Goal: Task Accomplishment & Management: Manage account settings

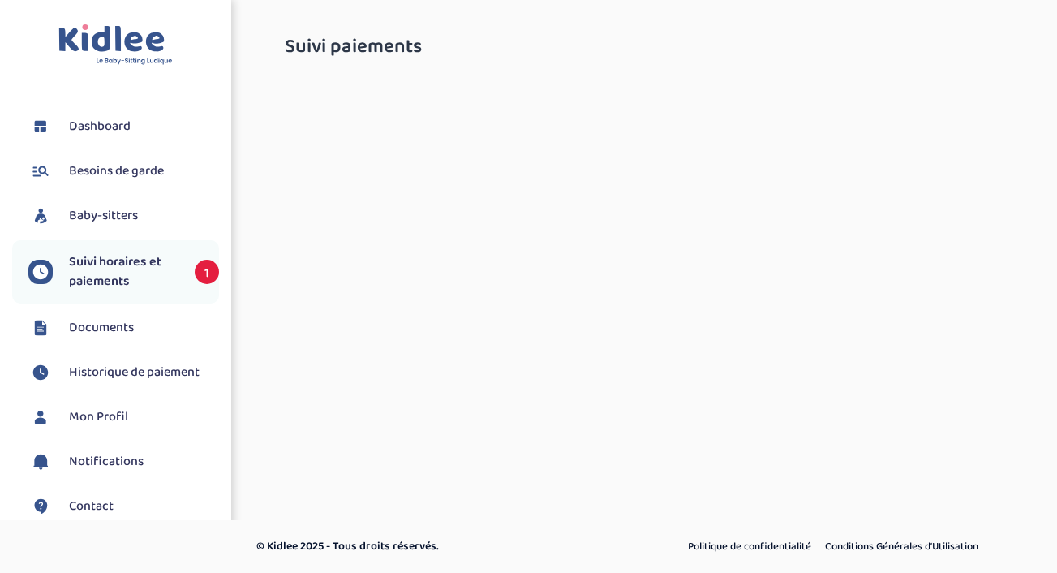
select select "septembre 2025"
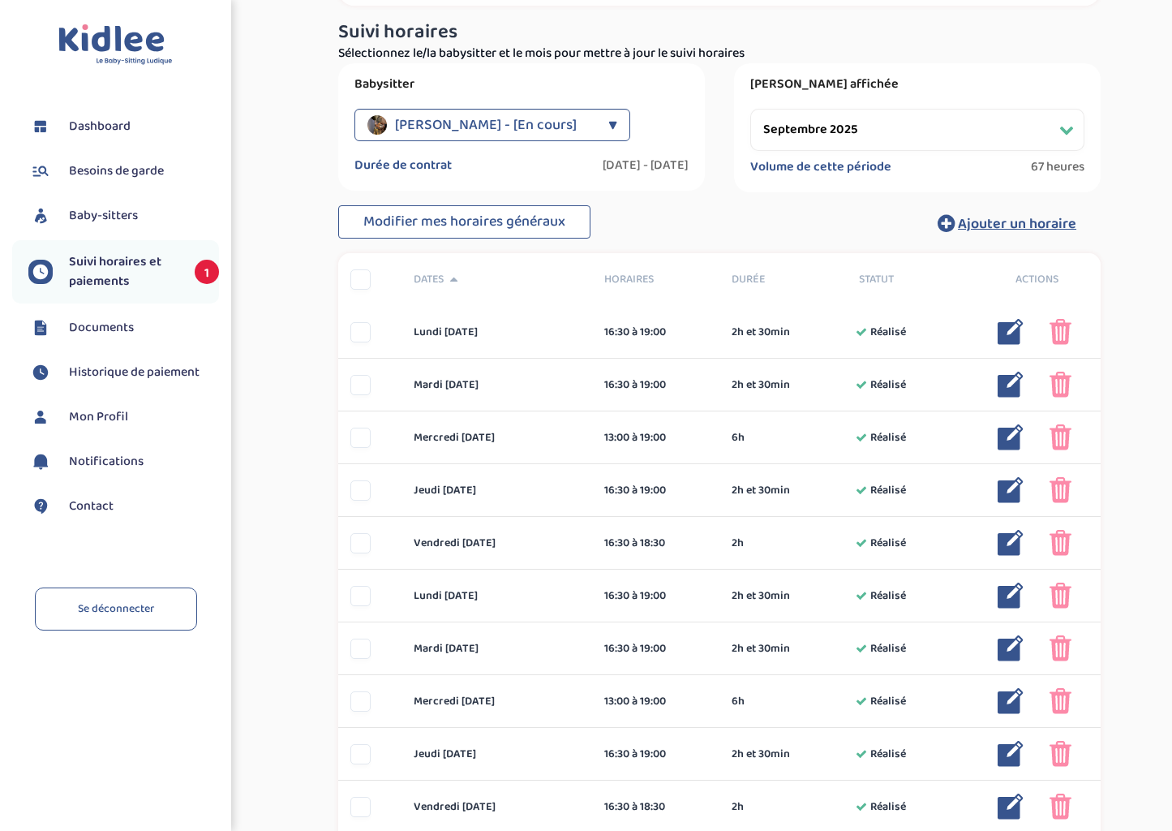
scroll to position [243, 0]
click at [359, 279] on div at bounding box center [360, 278] width 20 height 20
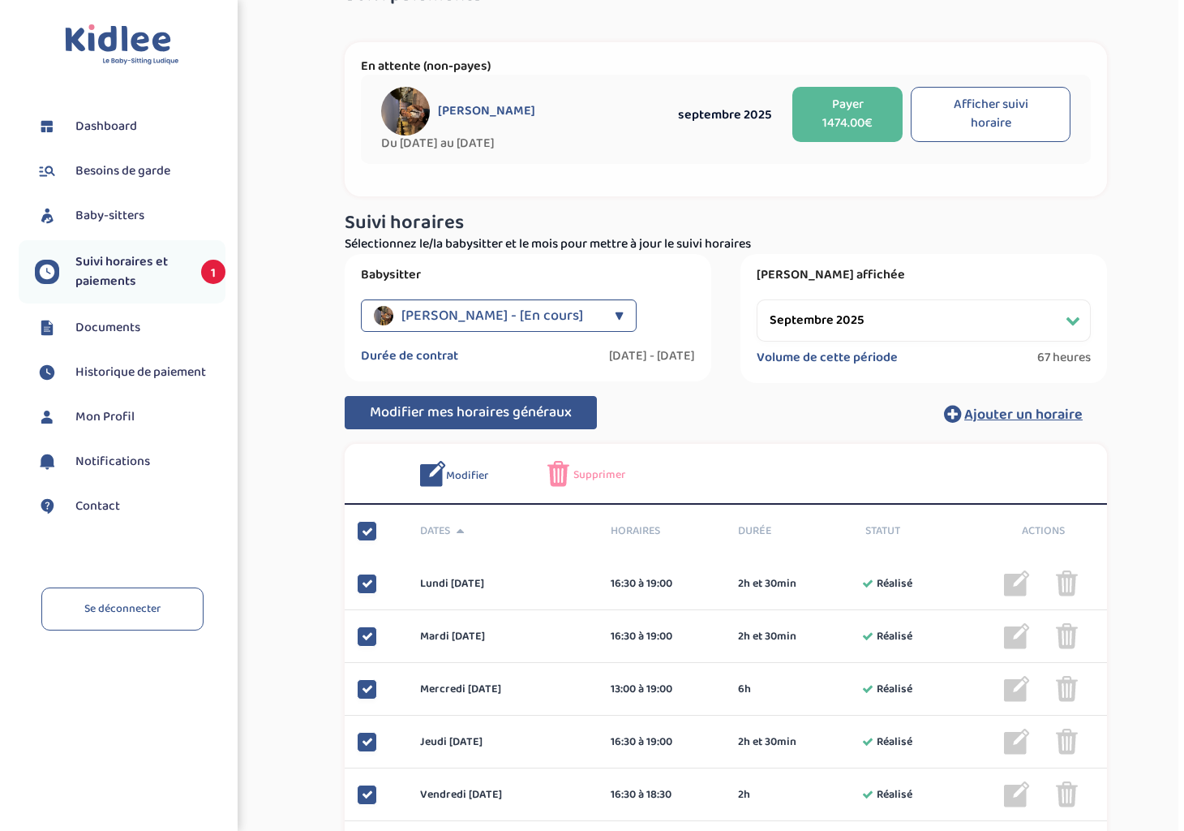
scroll to position [51, 0]
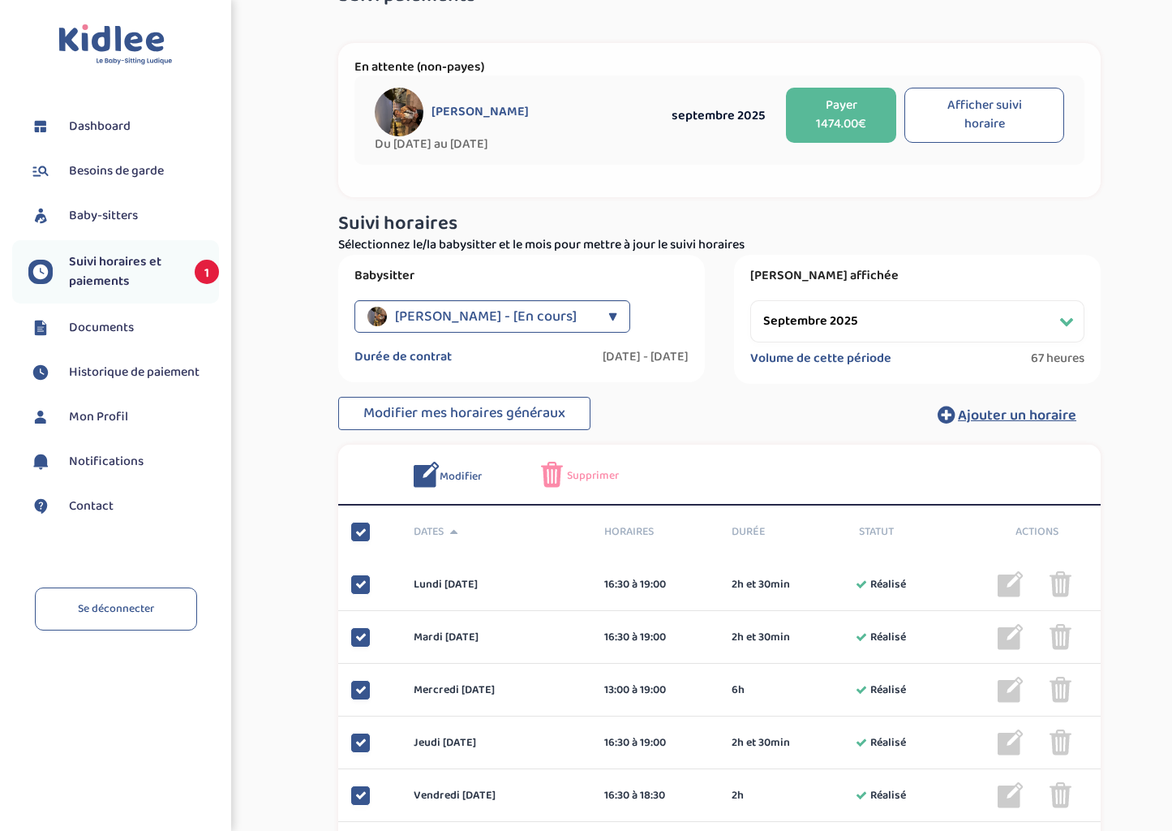
click at [443, 472] on span "Modifier" at bounding box center [461, 476] width 42 height 17
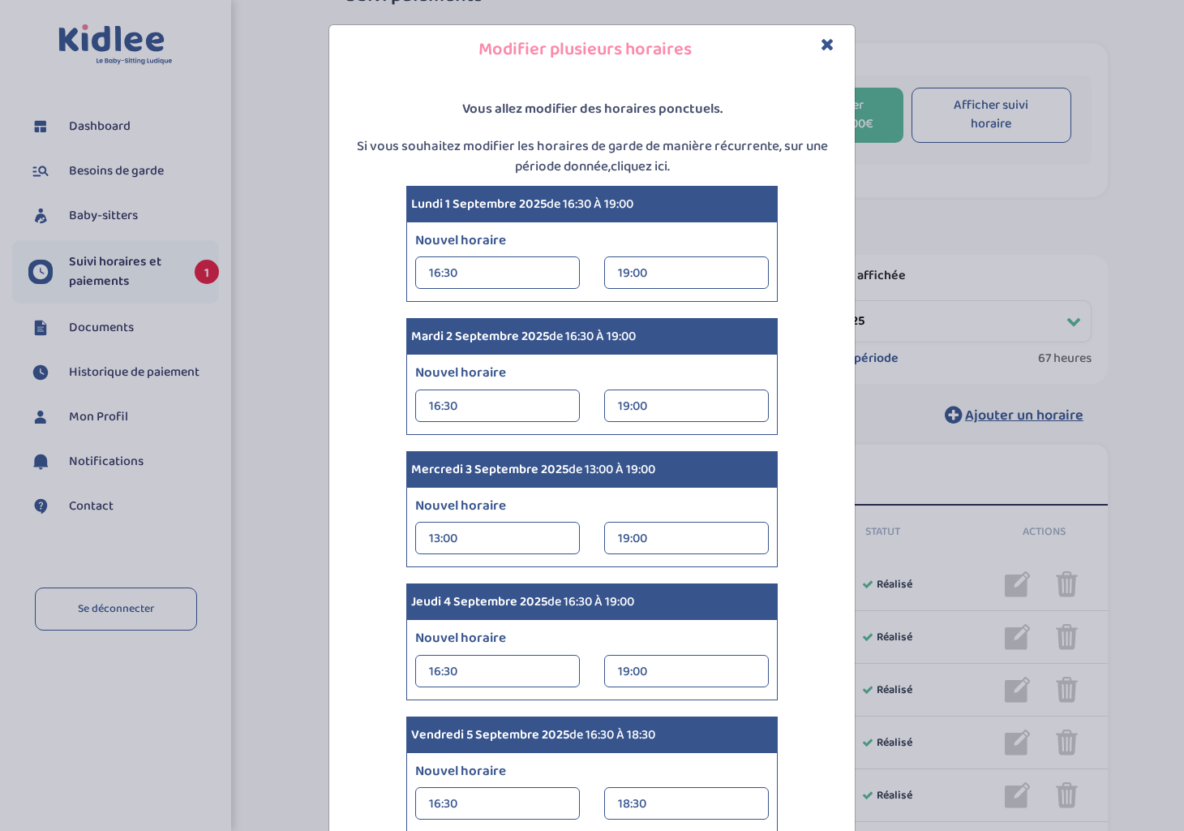
click at [465, 272] on div "16:30" at bounding box center [497, 273] width 137 height 32
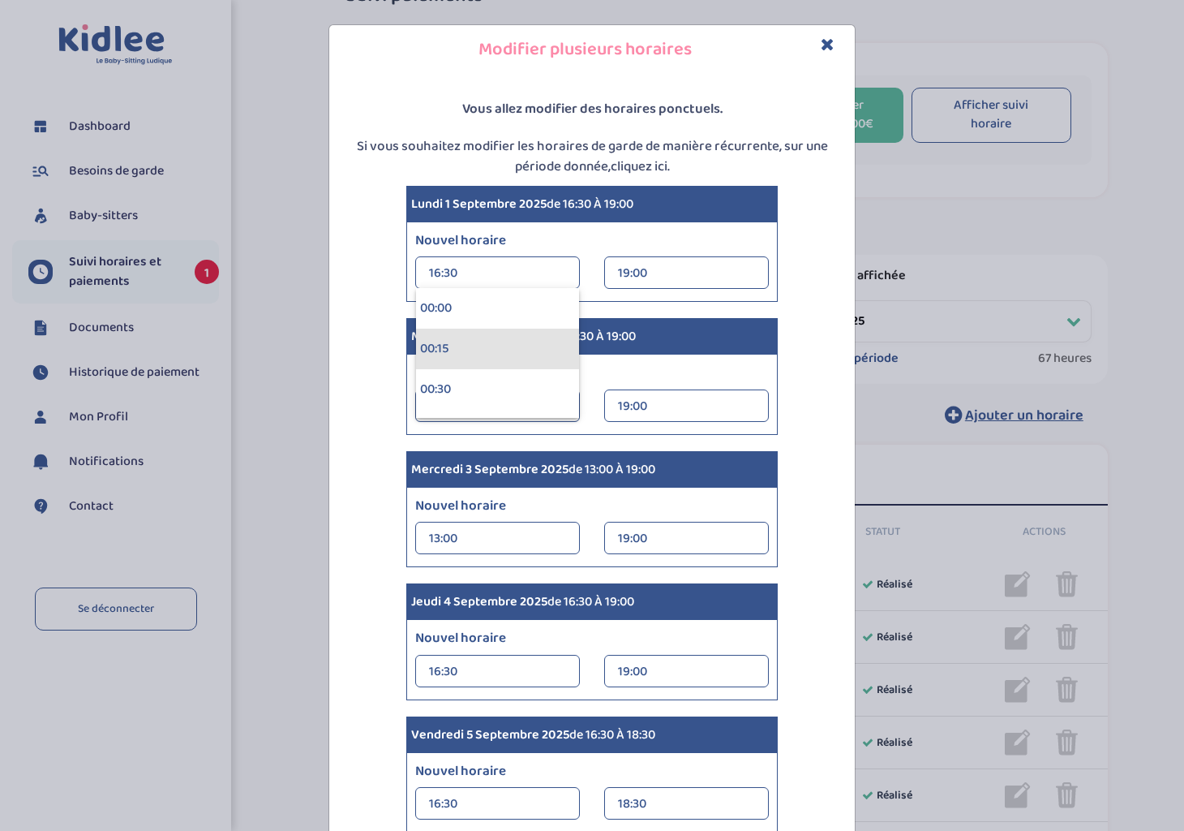
click at [474, 354] on div "00:15" at bounding box center [497, 348] width 163 height 41
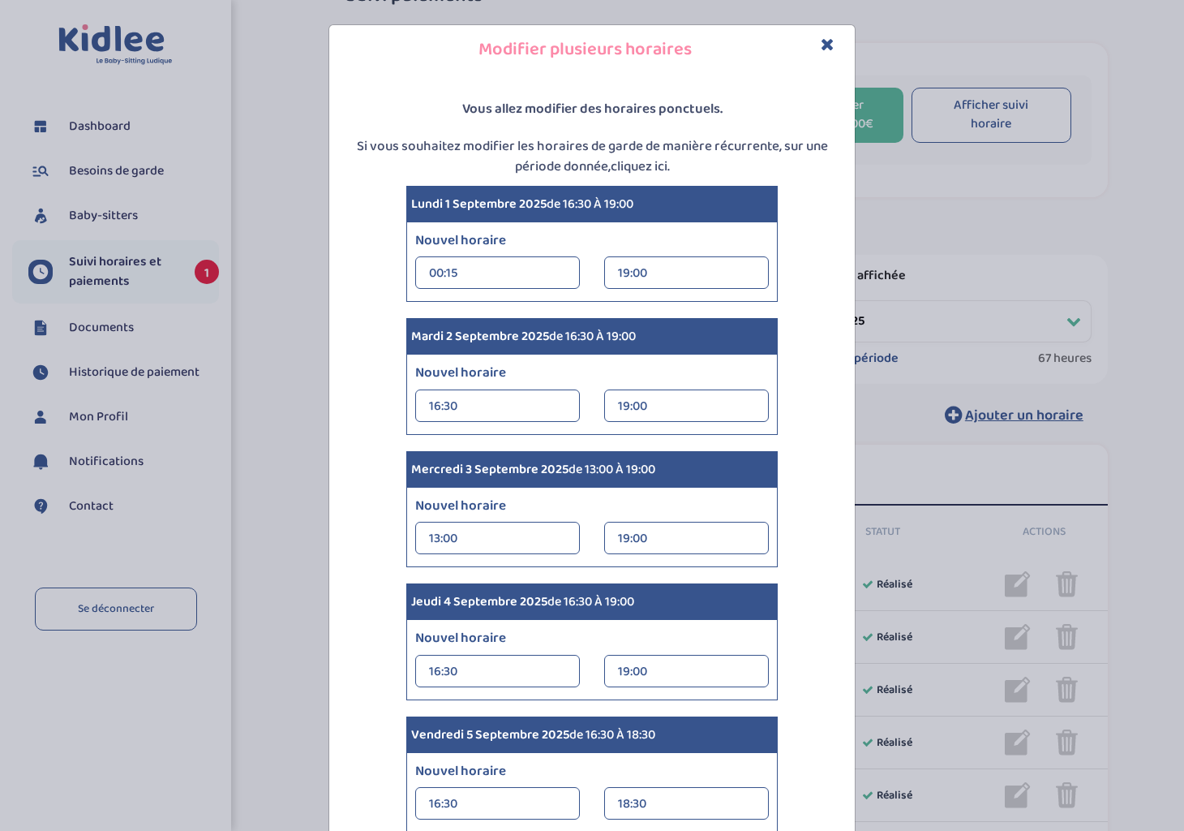
click at [470, 270] on div "00:15" at bounding box center [497, 273] width 137 height 32
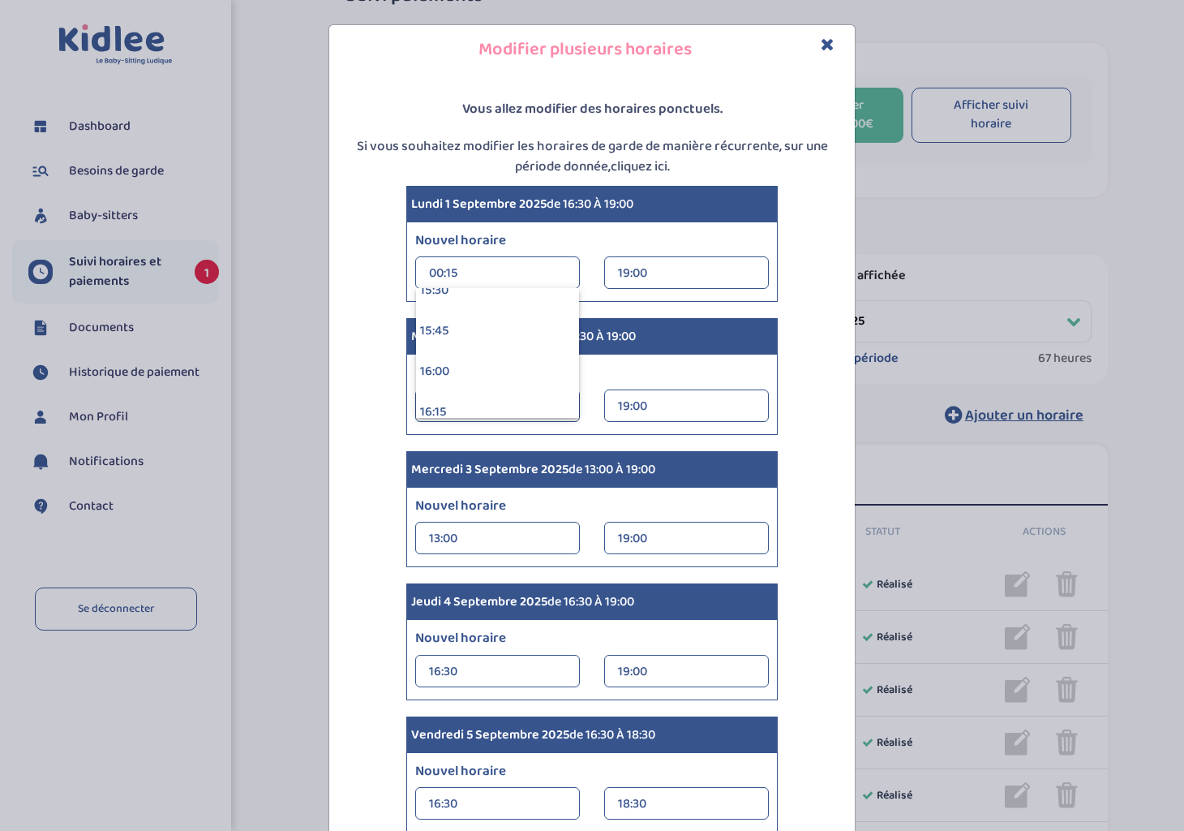
scroll to position [2568, 0]
click at [436, 371] on div "16:15" at bounding box center [497, 376] width 163 height 41
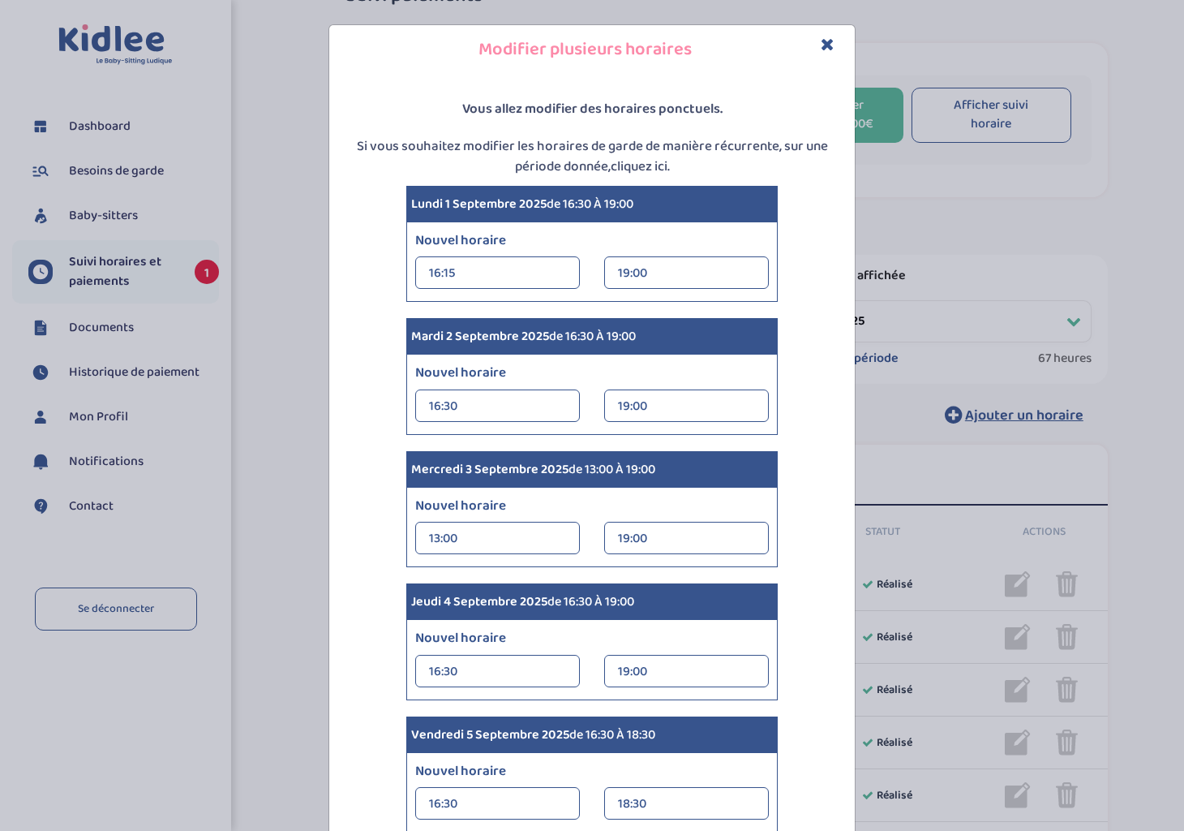
click at [540, 399] on div "16:30" at bounding box center [497, 406] width 137 height 32
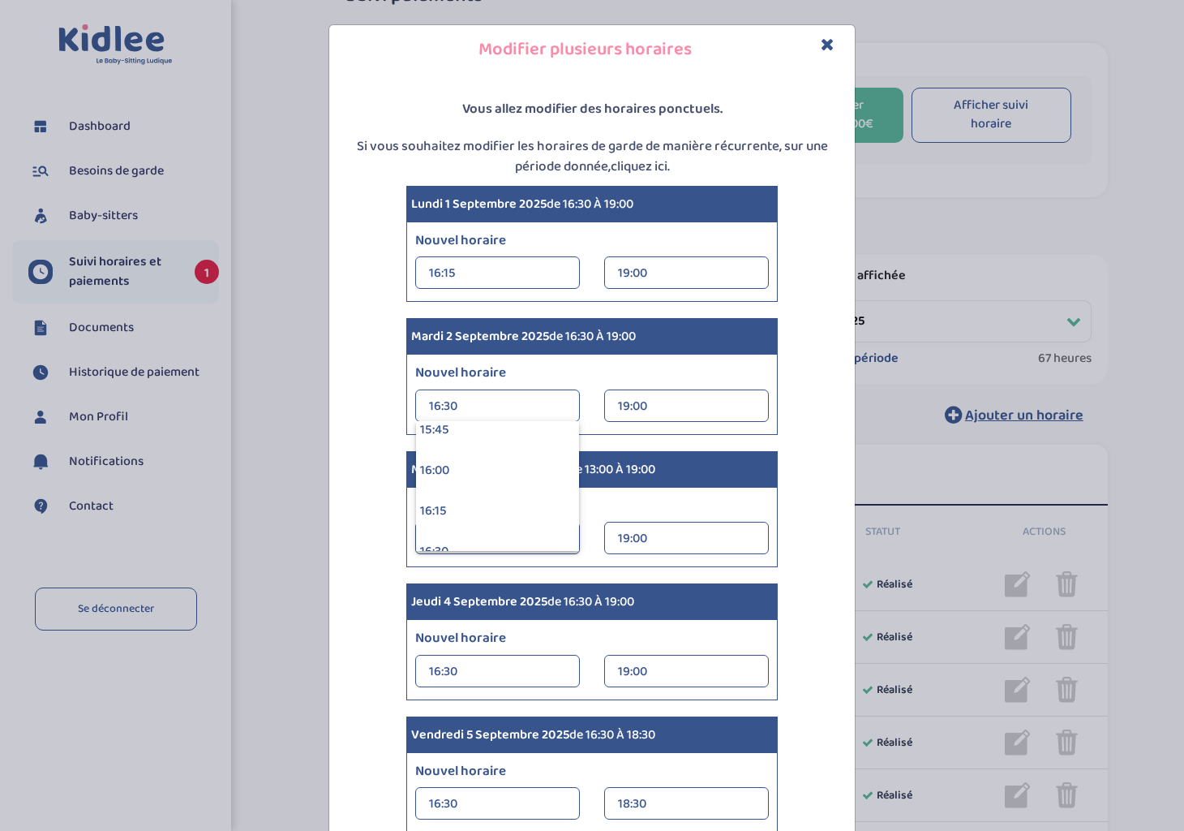
scroll to position [2595, 0]
click at [473, 479] on div "16:15" at bounding box center [497, 481] width 163 height 41
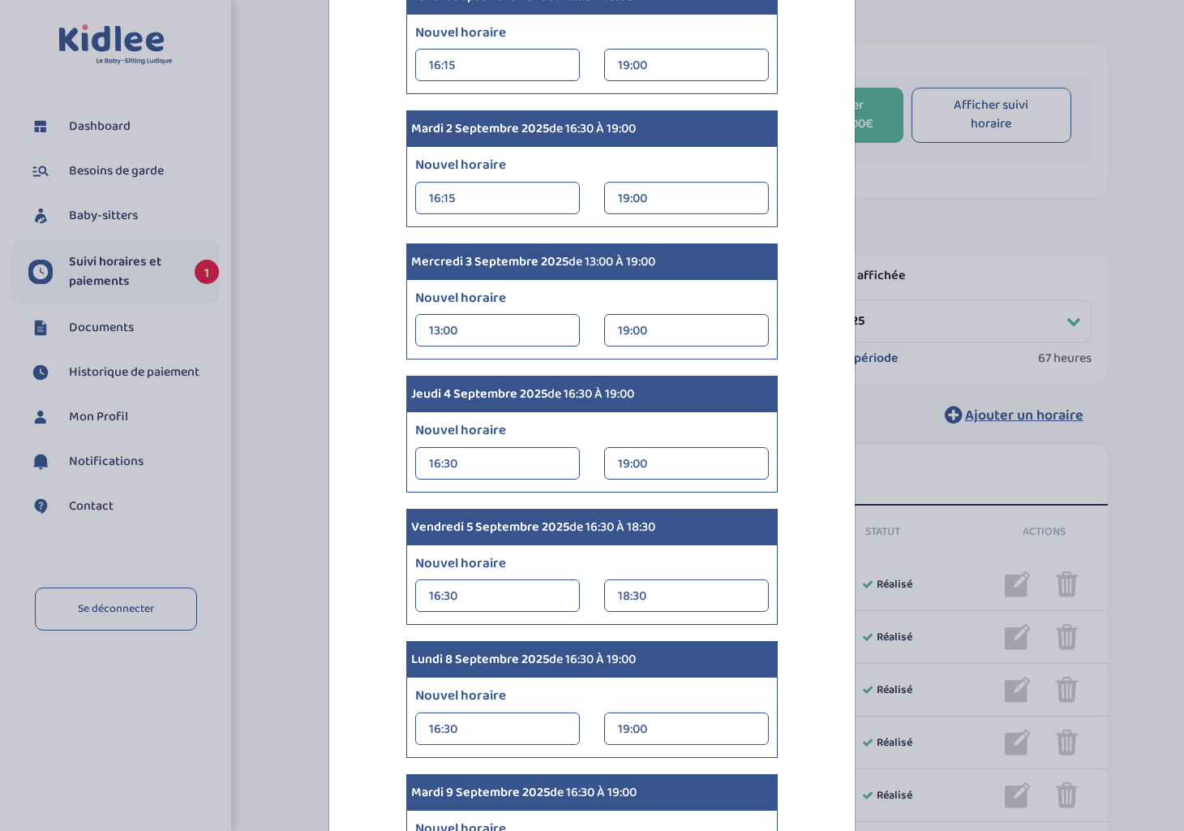
scroll to position [243, 0]
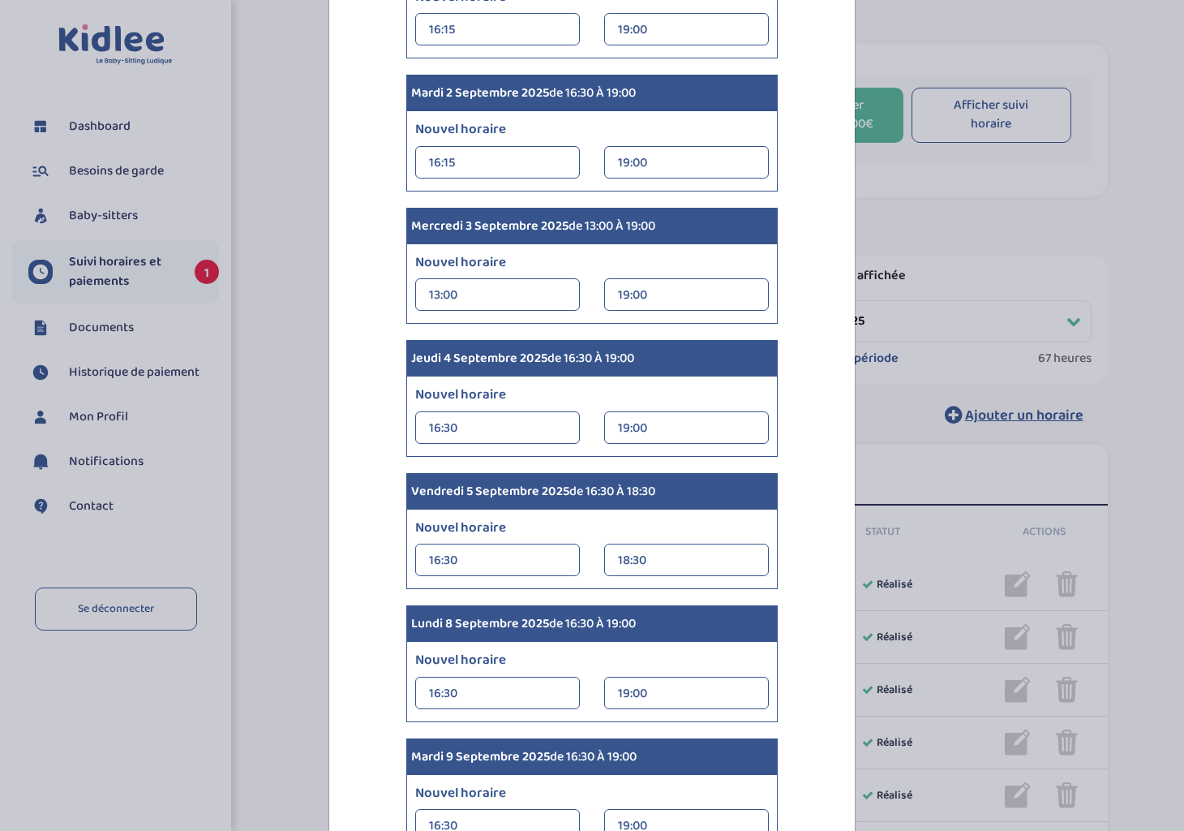
click at [503, 293] on div "13:00" at bounding box center [497, 295] width 137 height 32
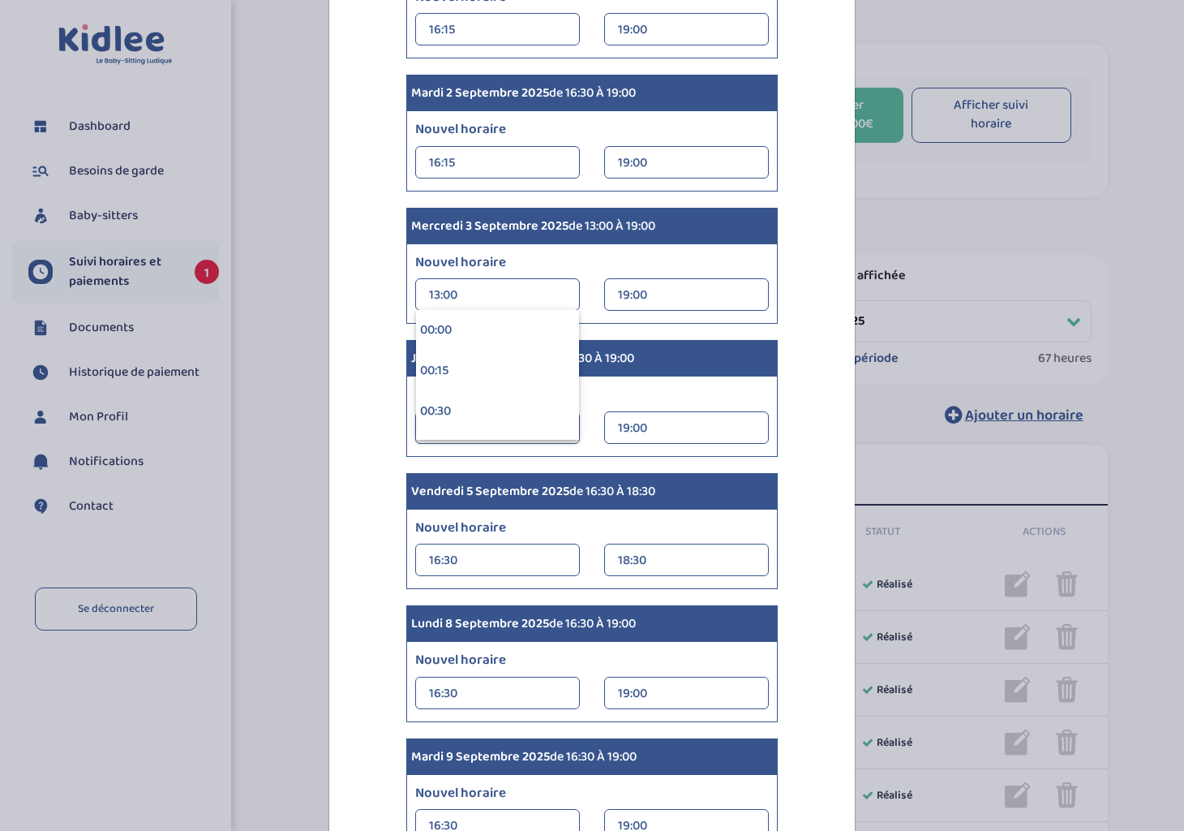
click at [578, 263] on label "Nouvel horaire" at bounding box center [592, 262] width 378 height 21
click at [616, 392] on label "Nouvel horaire" at bounding box center [592, 394] width 378 height 21
click at [605, 398] on label "Nouvel horaire" at bounding box center [592, 394] width 378 height 21
click at [479, 294] on div "13:00" at bounding box center [497, 295] width 137 height 32
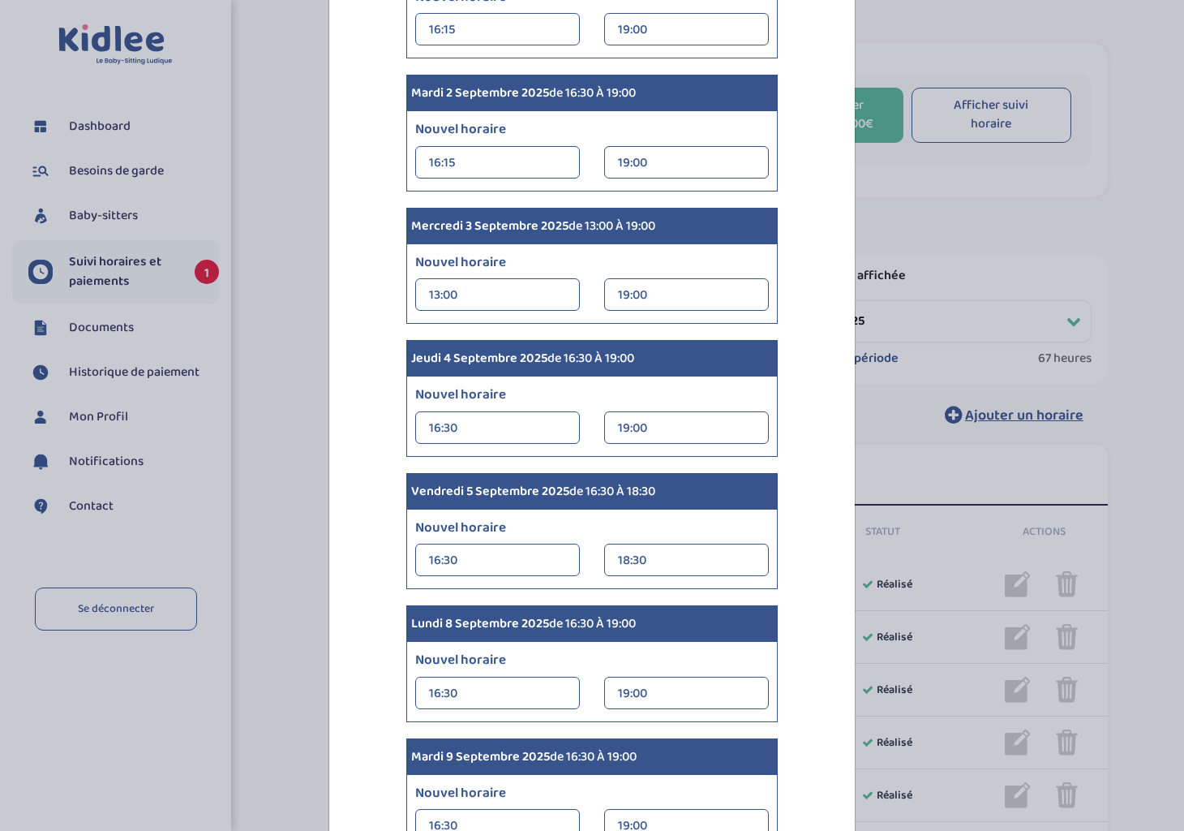
click at [492, 423] on div "16:30" at bounding box center [497, 428] width 137 height 32
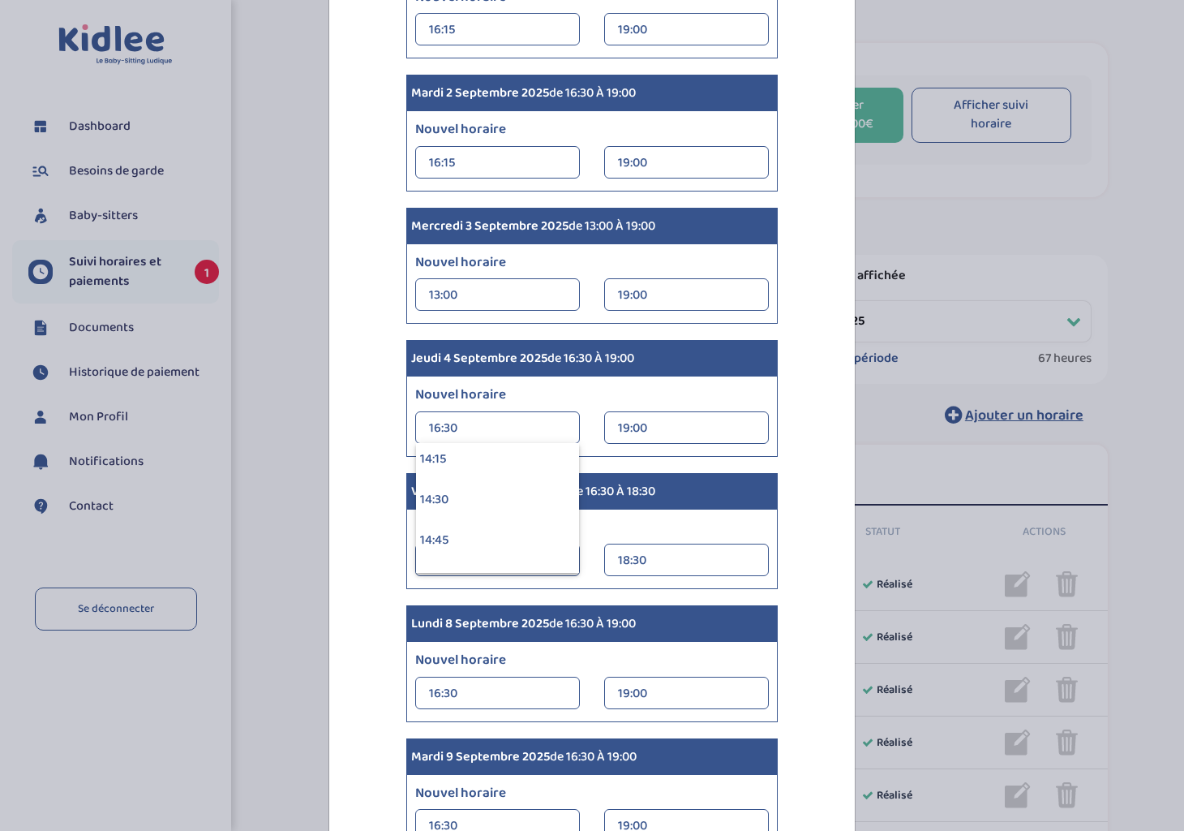
scroll to position [2597, 0]
click at [487, 506] on div "16:15" at bounding box center [497, 502] width 163 height 41
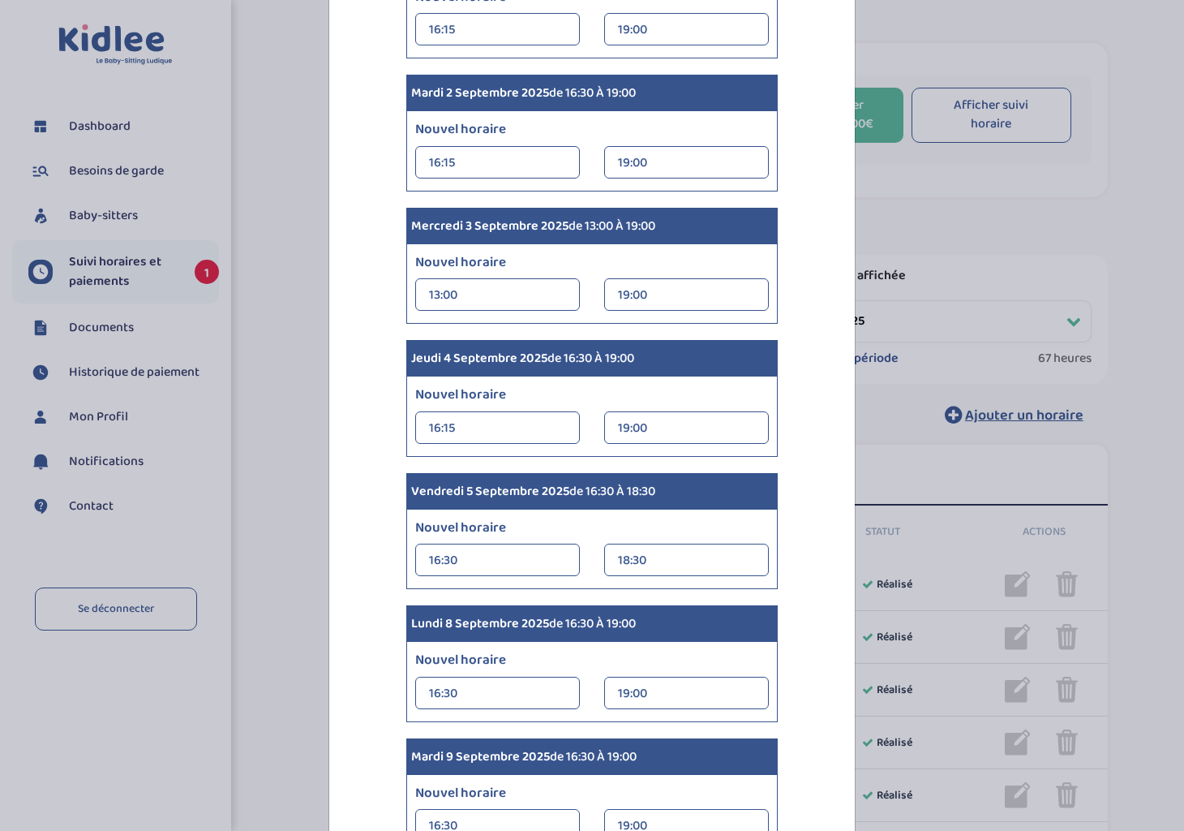
click at [564, 560] on div "16:30 00:00 00:15 00:30 00:45 01:00 01:15 01:30 01:45" at bounding box center [497, 559] width 165 height 32
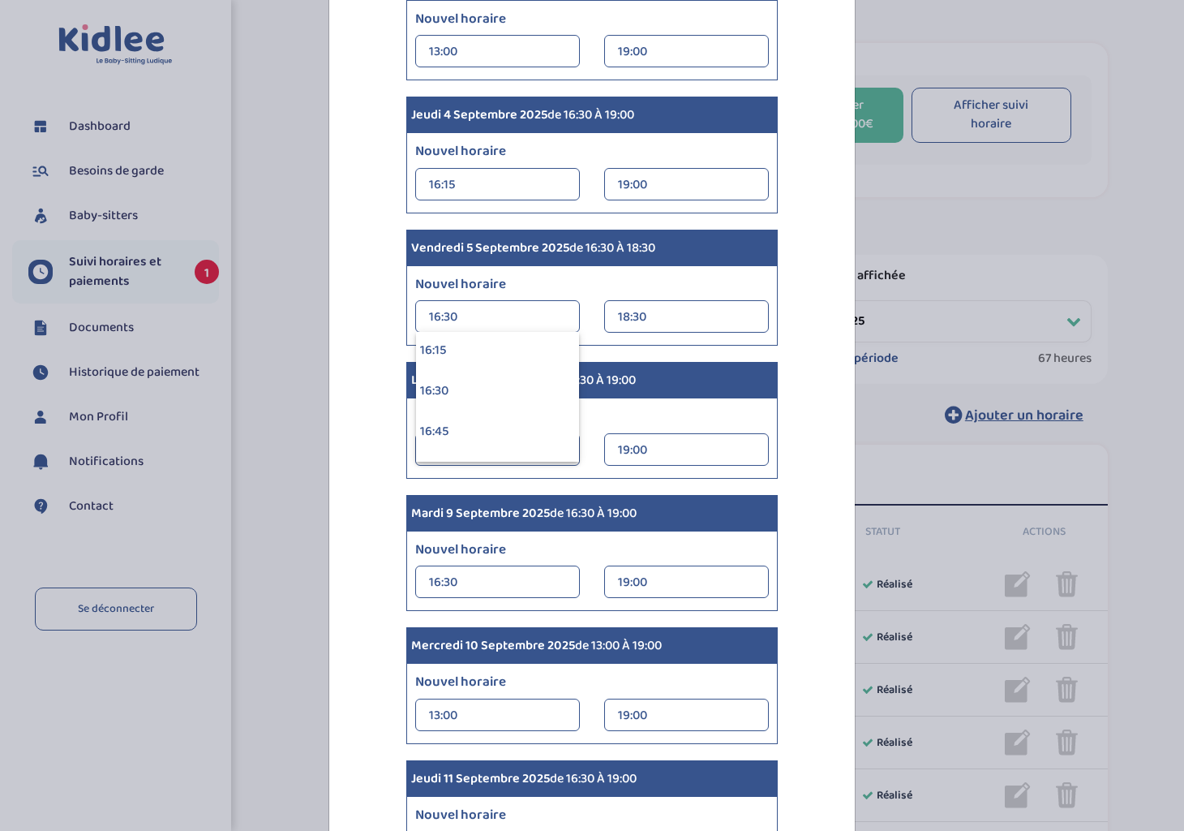
scroll to position [2603, 0]
click at [480, 384] on div "16:15" at bounding box center [497, 385] width 163 height 41
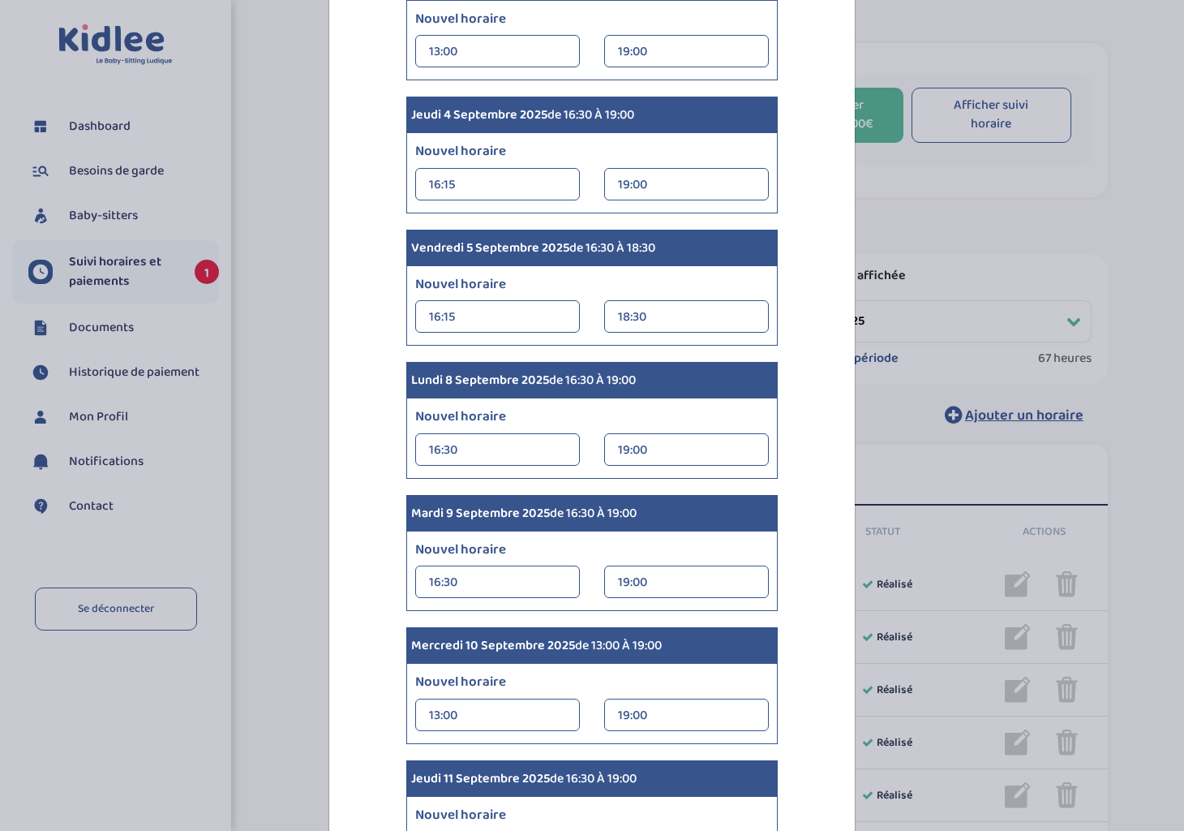
click at [565, 445] on div "16:30 00:00 00:15 00:30 00:45 01:00 01:15 01:30 01:45" at bounding box center [497, 449] width 165 height 32
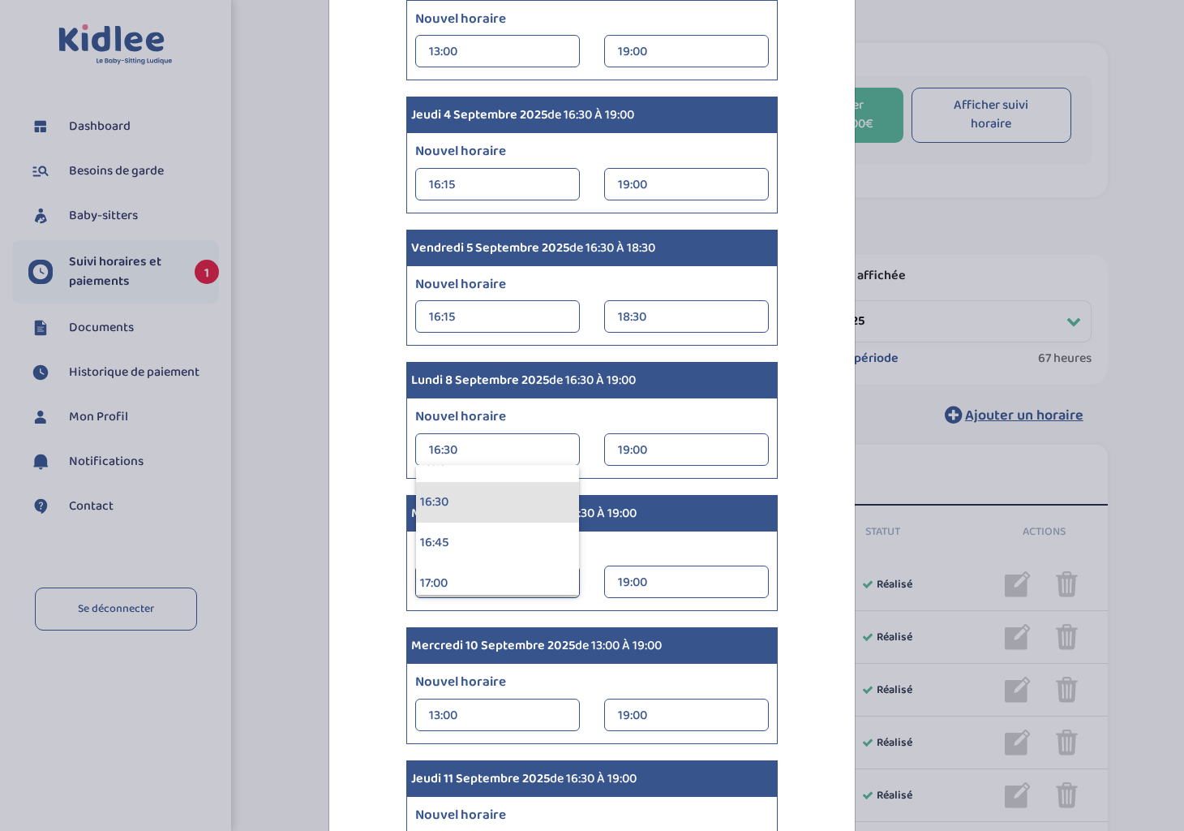
scroll to position [2578, 0]
click at [498, 537] on div "16:15" at bounding box center [497, 542] width 163 height 41
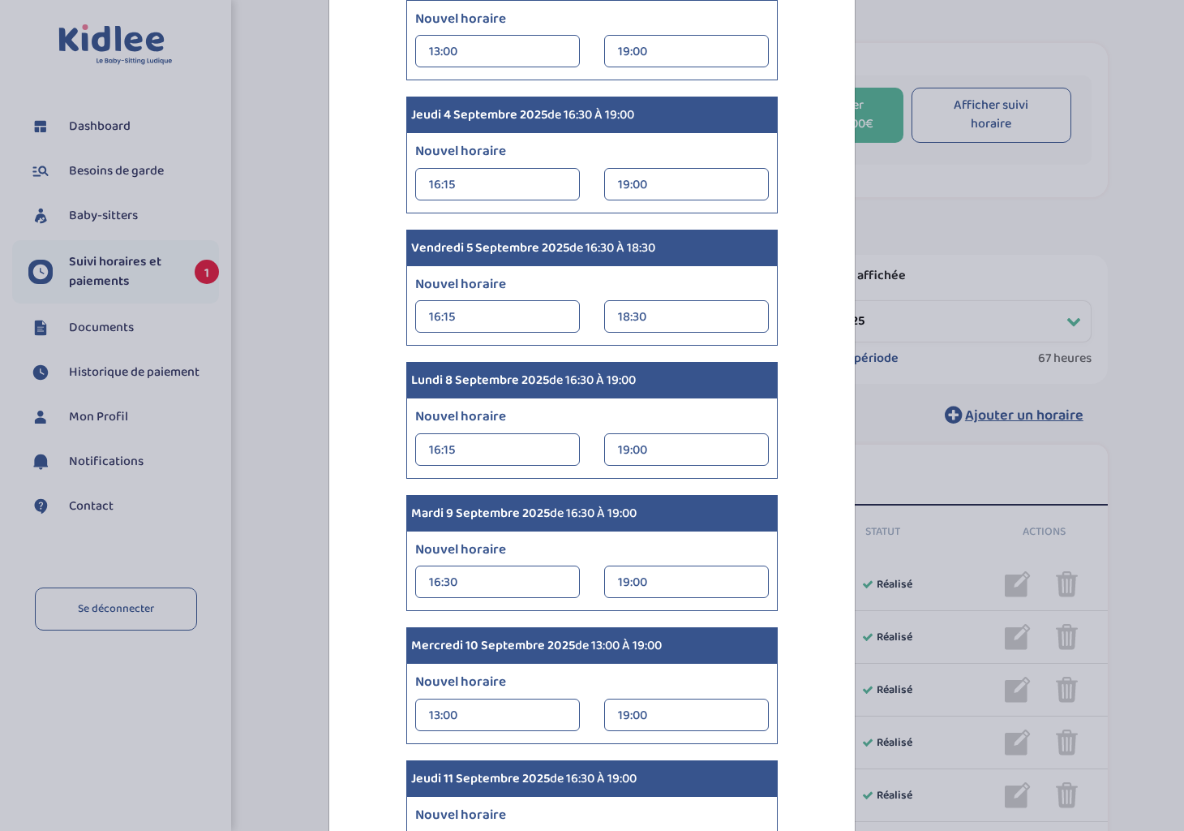
click at [564, 572] on div "16:30 00:00 00:15 00:30 00:45 01:00 01:15 01:30 01:45" at bounding box center [497, 581] width 165 height 32
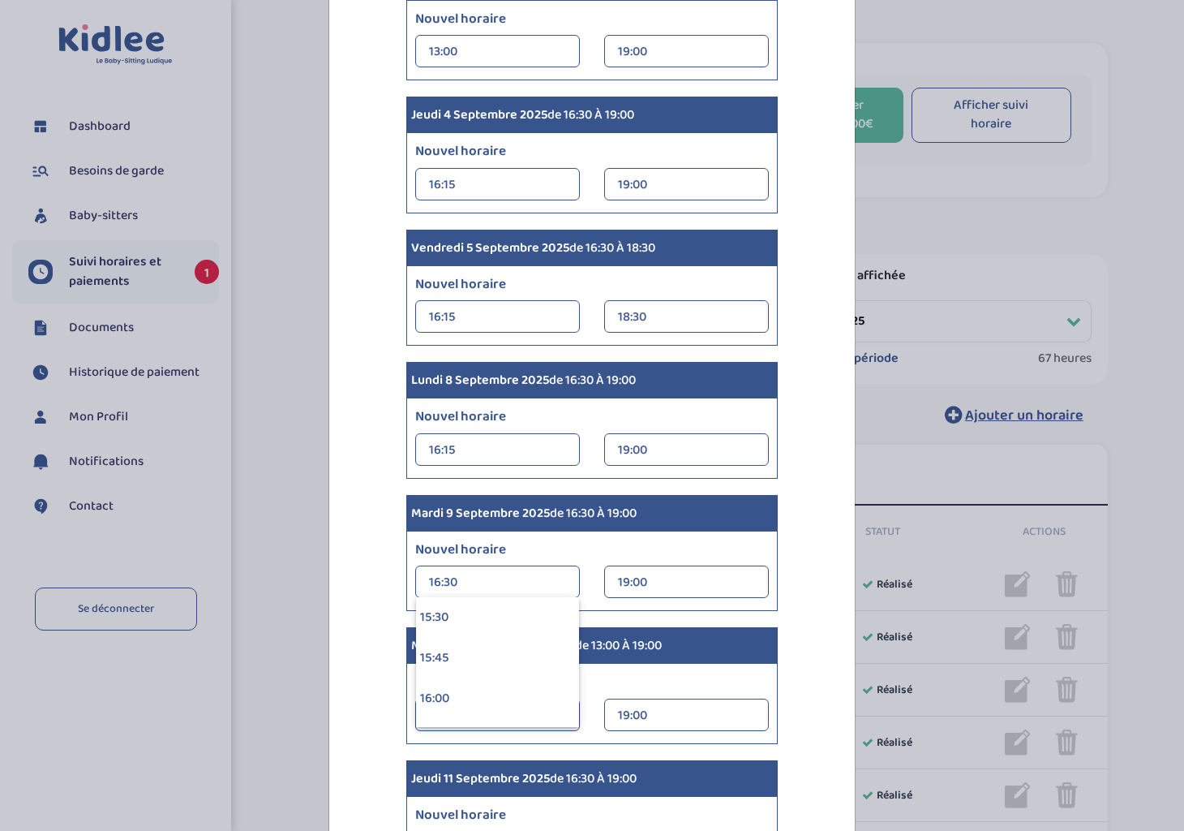
scroll to position [2595, 0]
click at [511, 572] on div "16:15" at bounding box center [497, 657] width 163 height 41
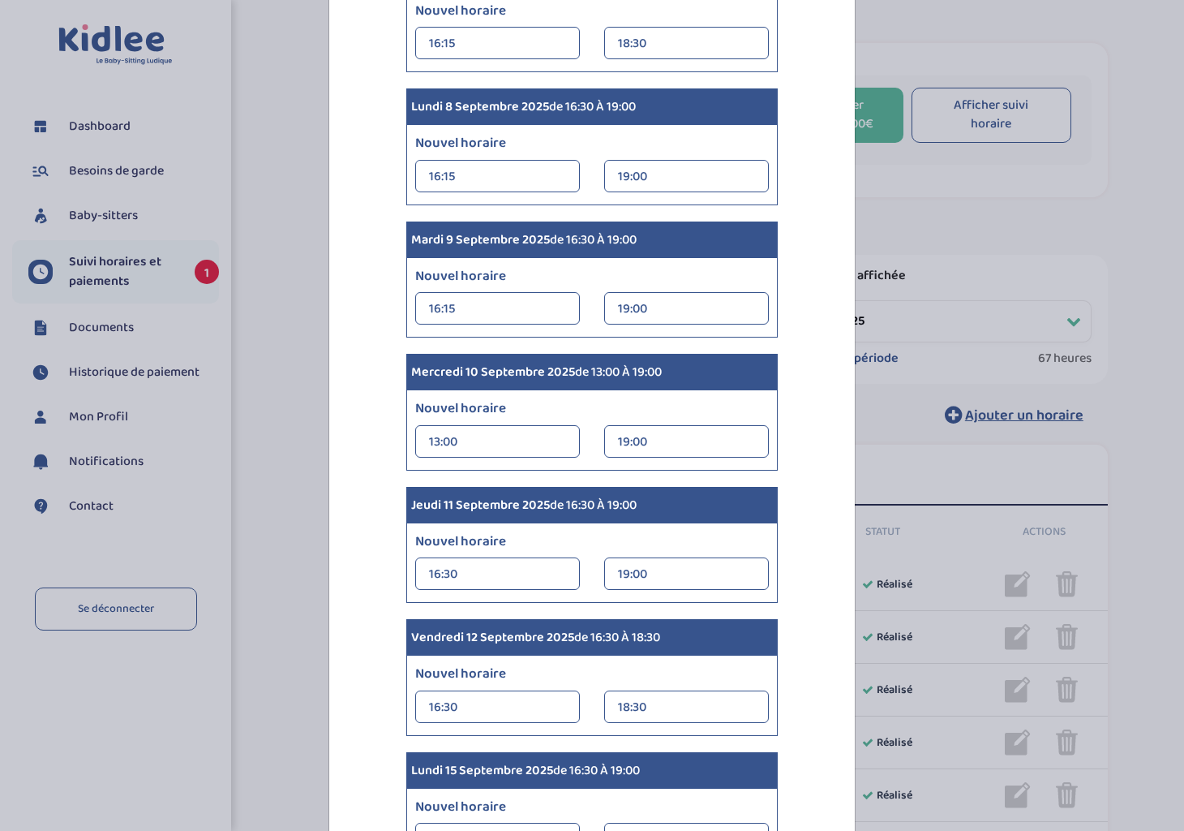
scroll to position [811, 0]
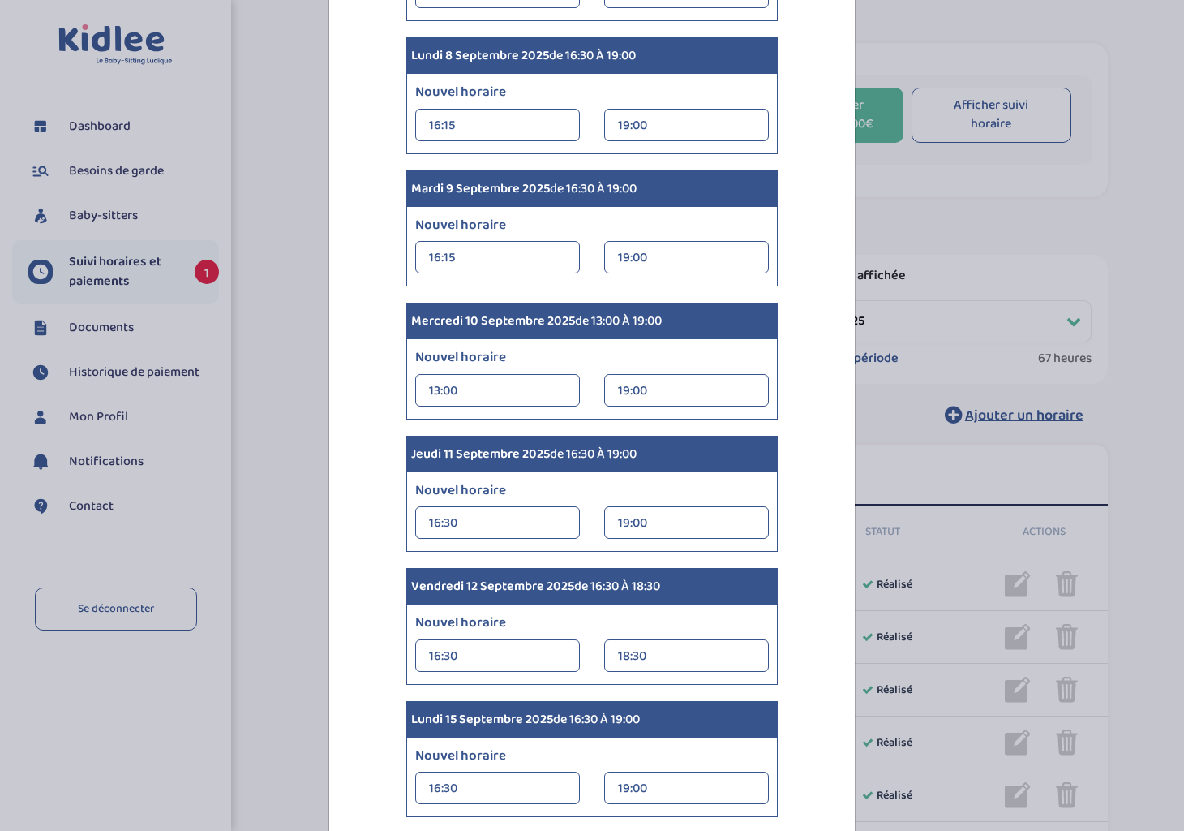
click at [571, 390] on div "13:00 00:00 00:15 00:30 00:45 01:00 01:15 01:30 01:45" at bounding box center [497, 390] width 165 height 32
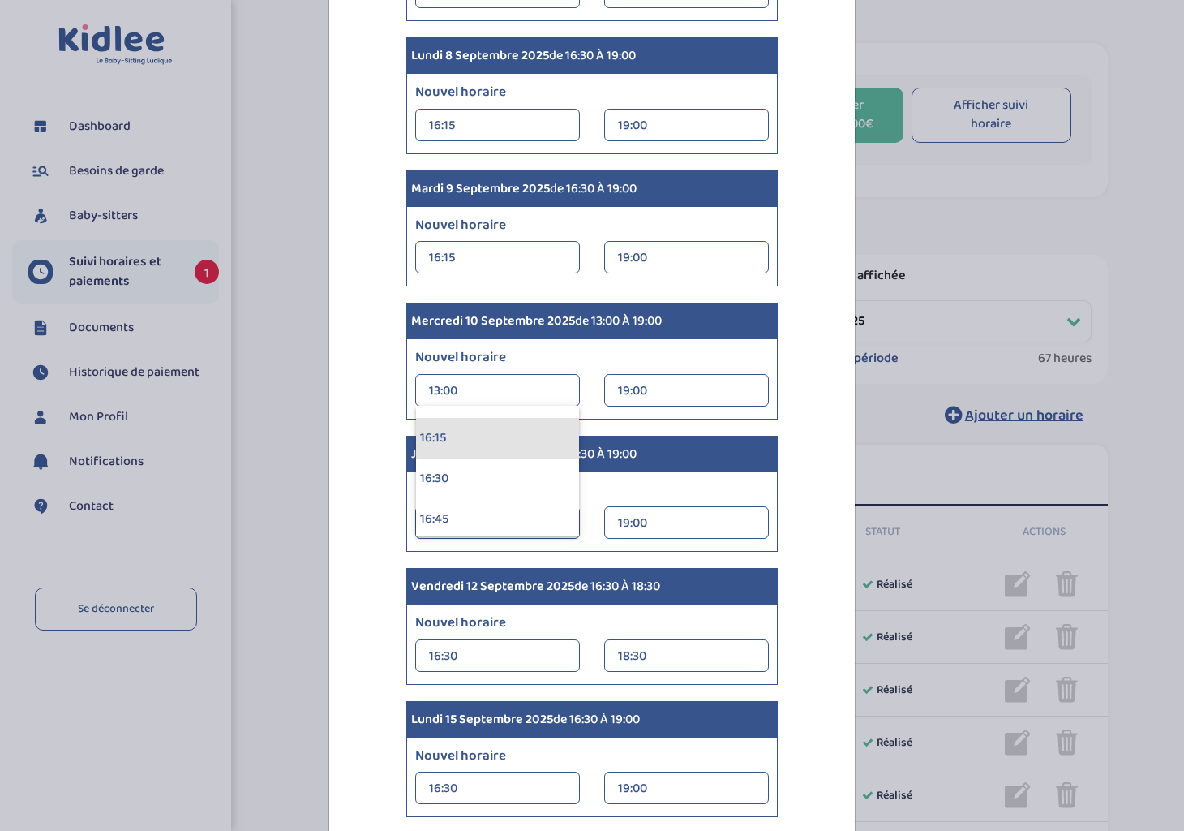
scroll to position [2595, 0]
click at [534, 461] on div "16:15" at bounding box center [497, 466] width 163 height 41
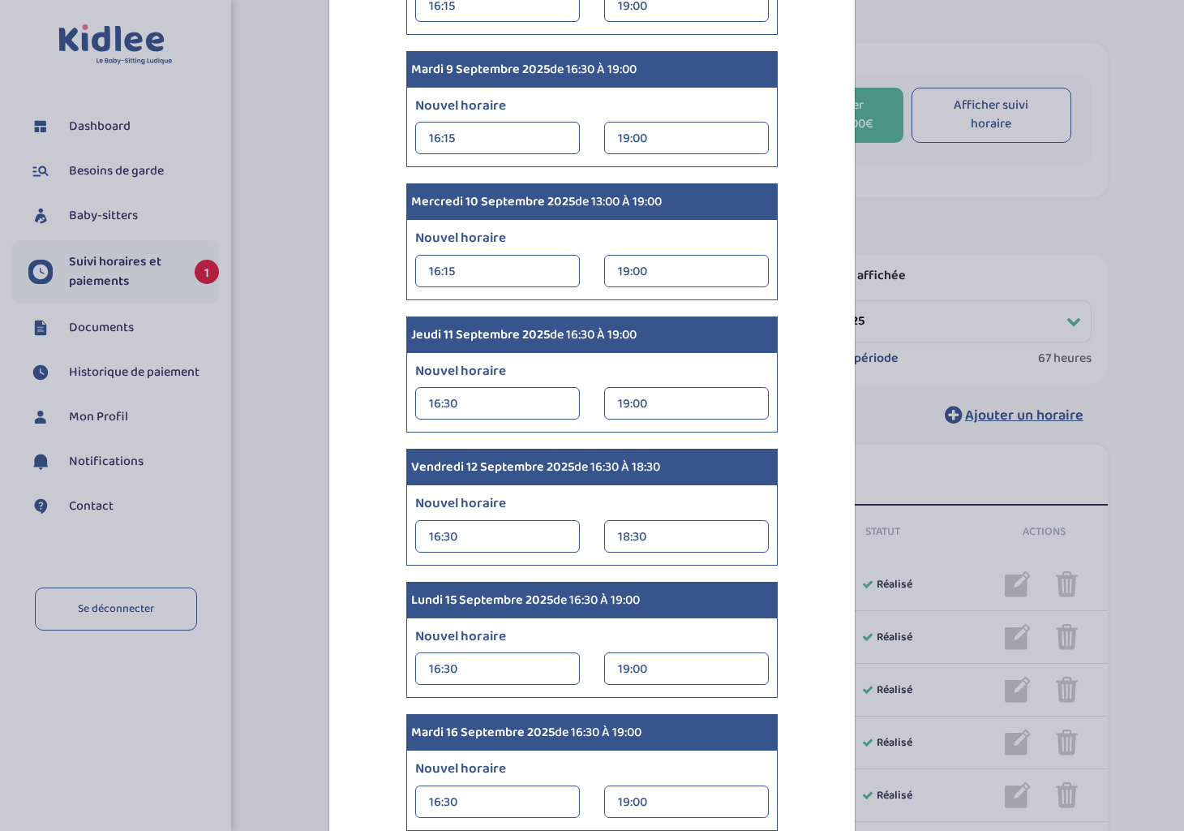
scroll to position [973, 0]
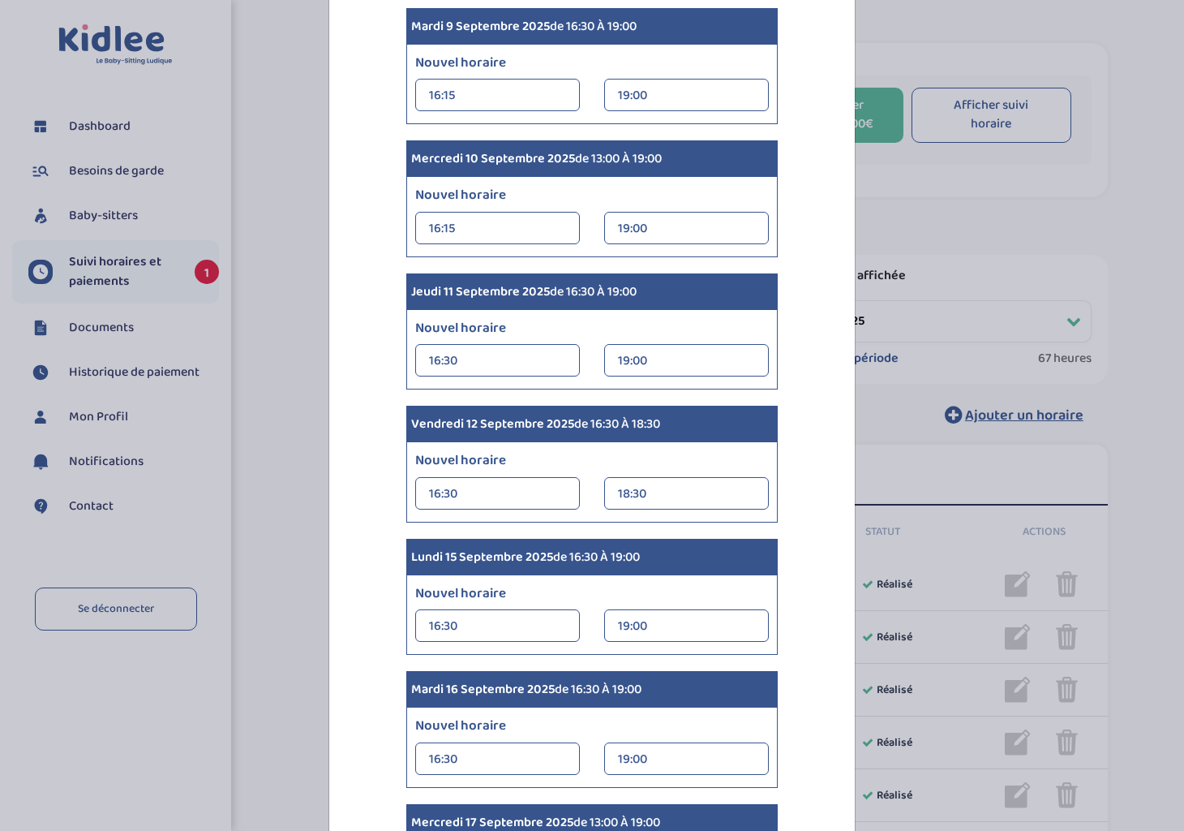
click at [549, 495] on div "16:30" at bounding box center [497, 494] width 137 height 32
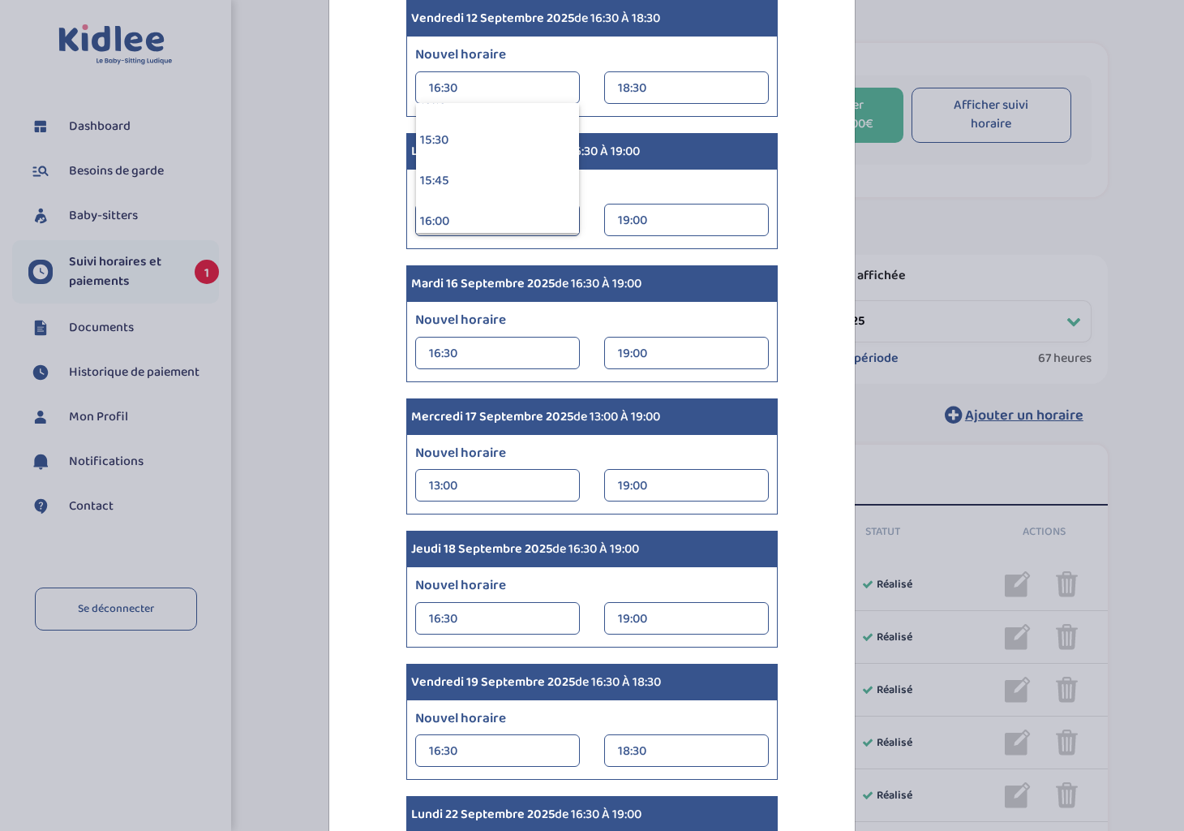
scroll to position [2532, 0]
click at [512, 221] on div "16:15" at bounding box center [497, 227] width 163 height 41
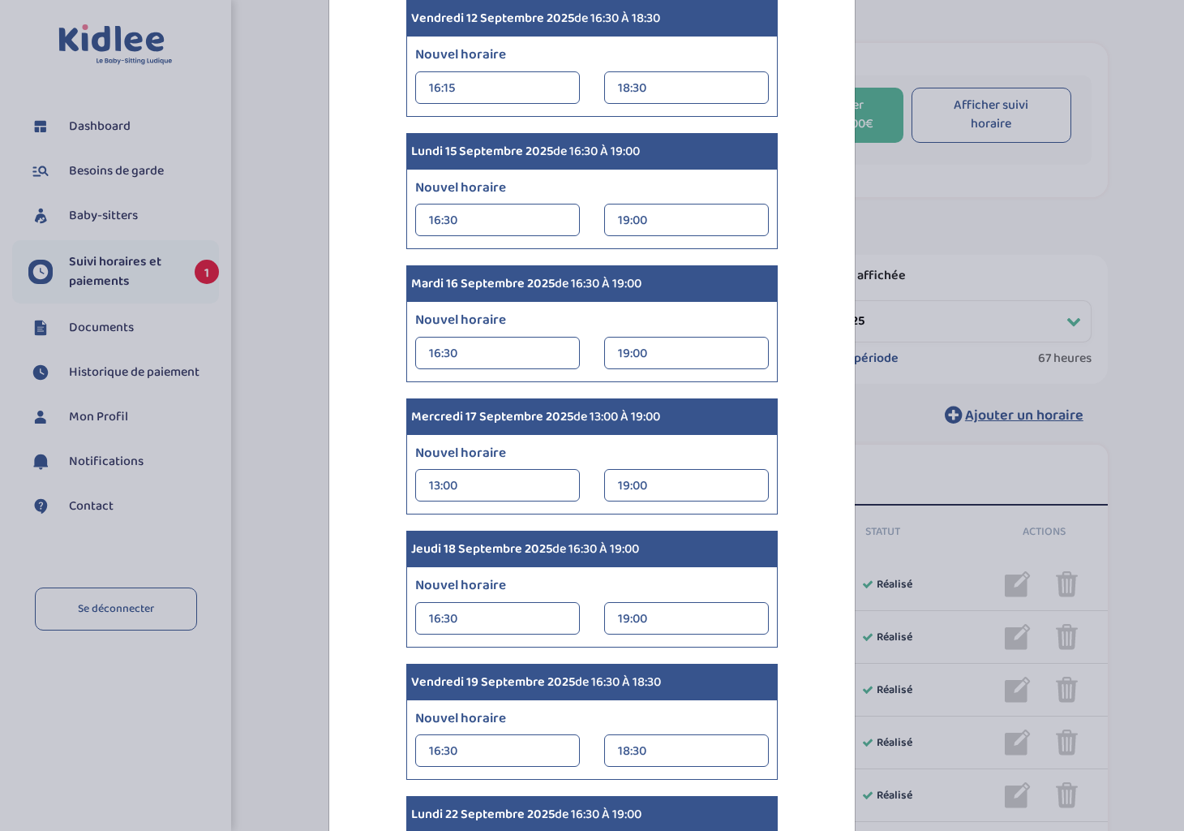
click at [560, 226] on div "16:30" at bounding box center [497, 220] width 137 height 32
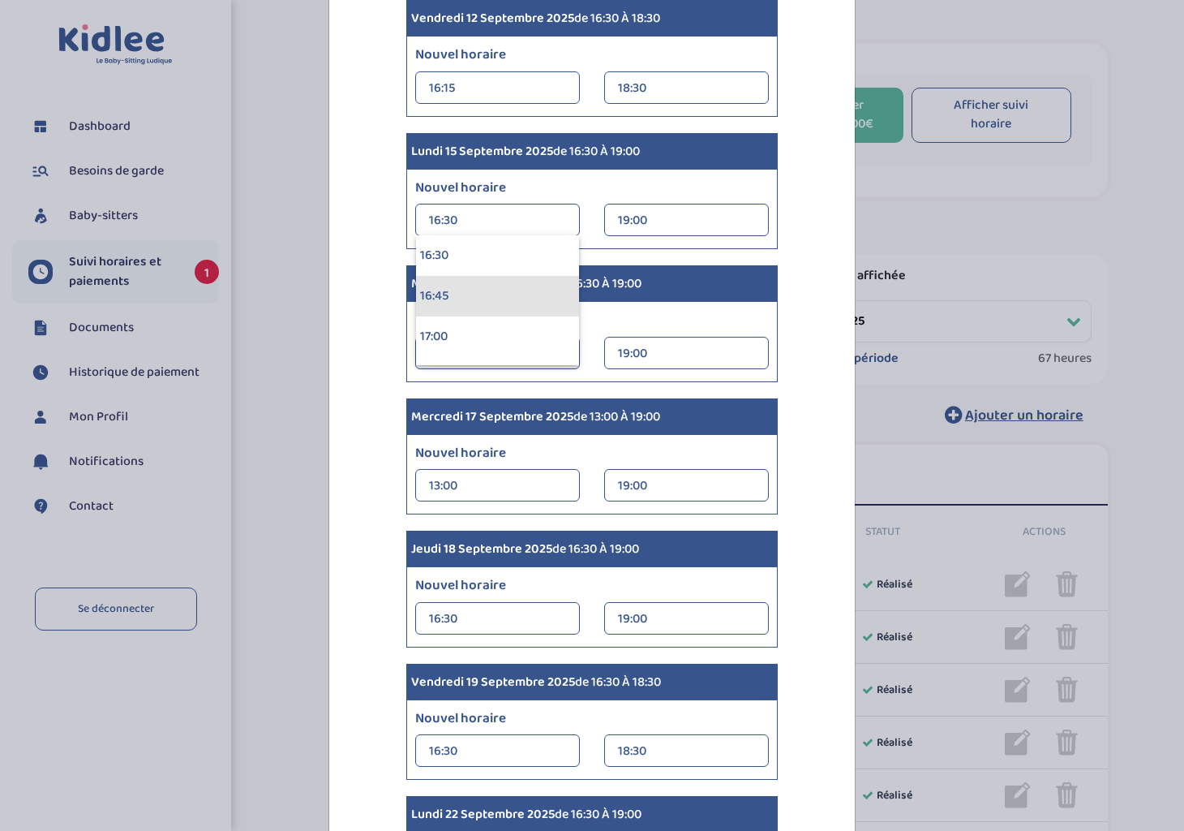
scroll to position [2595, 0]
click at [531, 290] on div "16:15" at bounding box center [497, 296] width 163 height 41
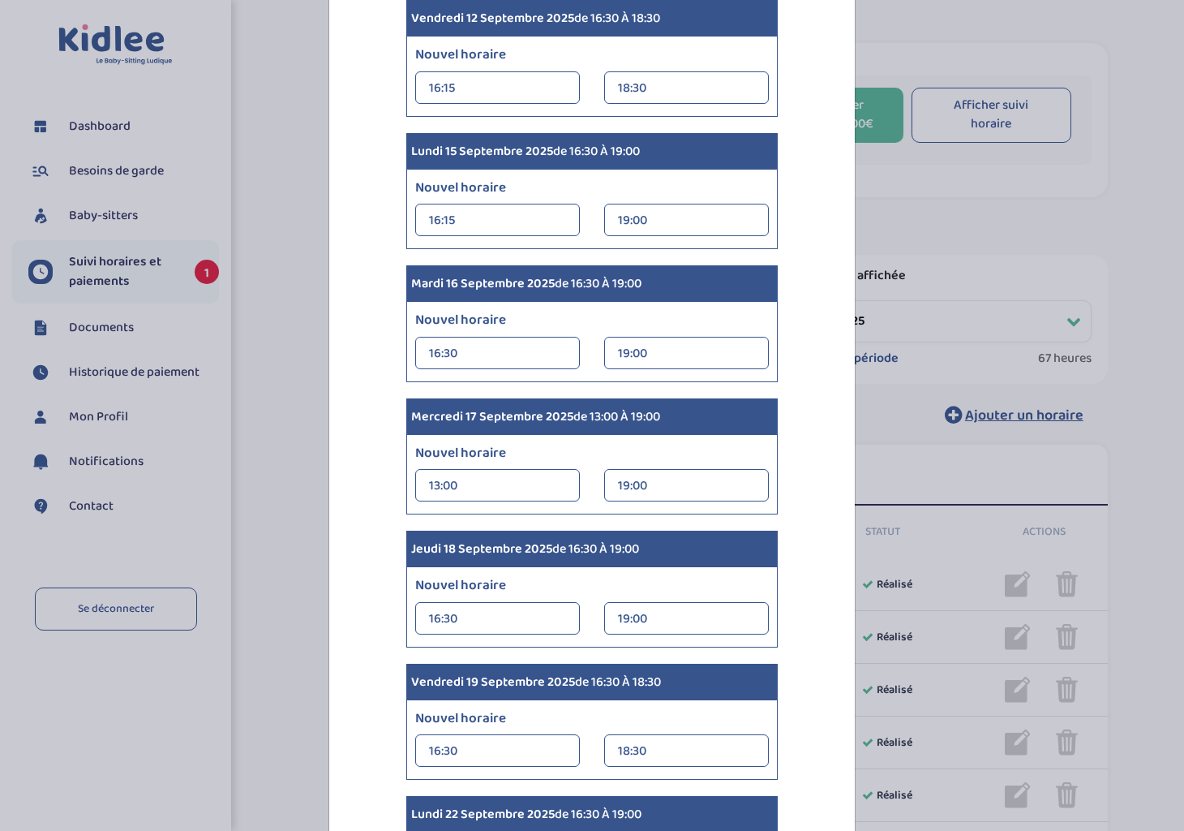
click at [549, 351] on div "16:30" at bounding box center [497, 353] width 137 height 32
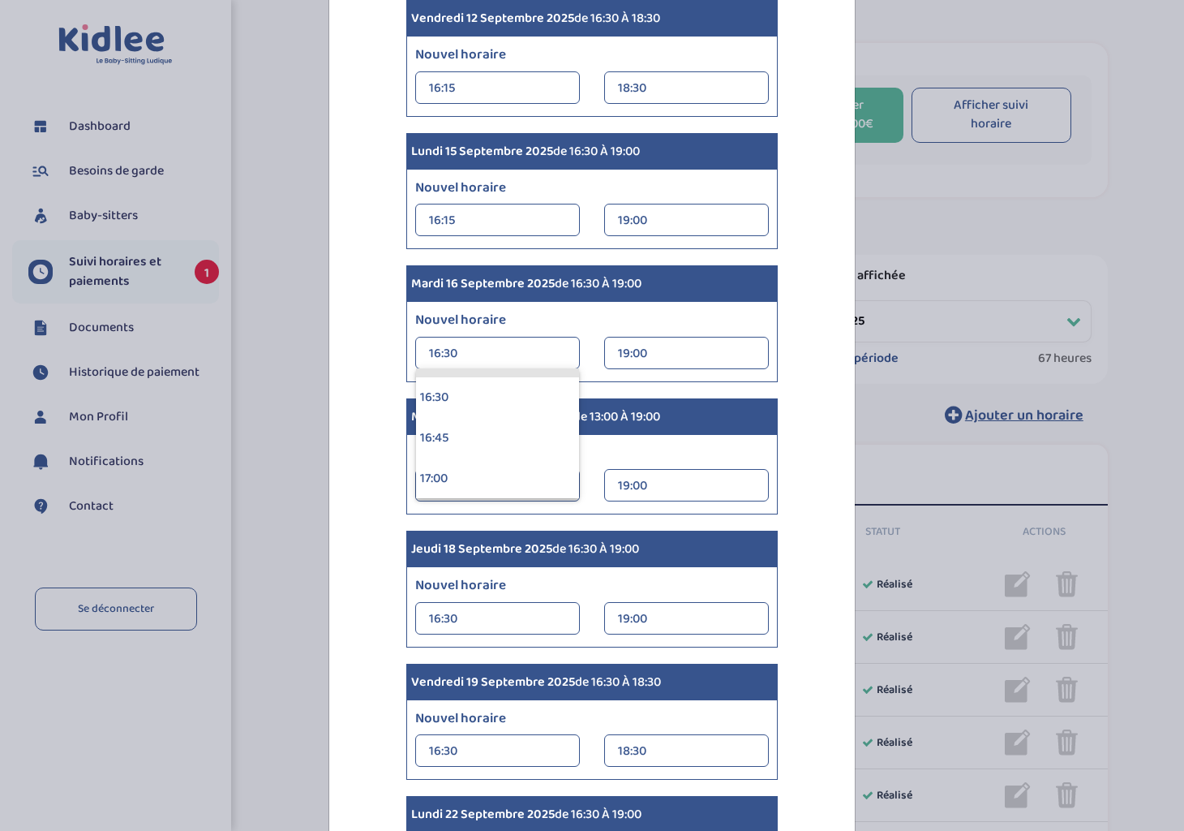
scroll to position [2627, 0]
click at [468, 397] on div "16:15" at bounding box center [497, 397] width 163 height 41
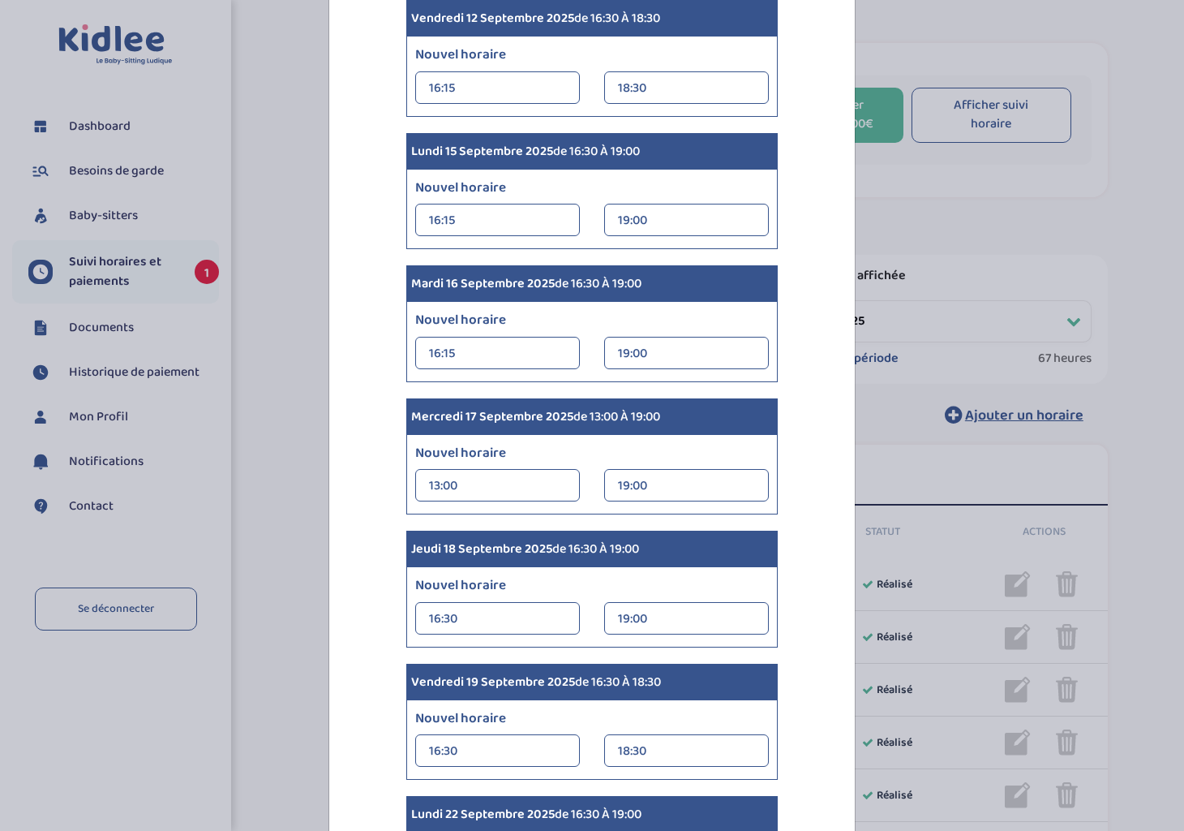
click at [493, 472] on div "13:00" at bounding box center [497, 486] width 137 height 32
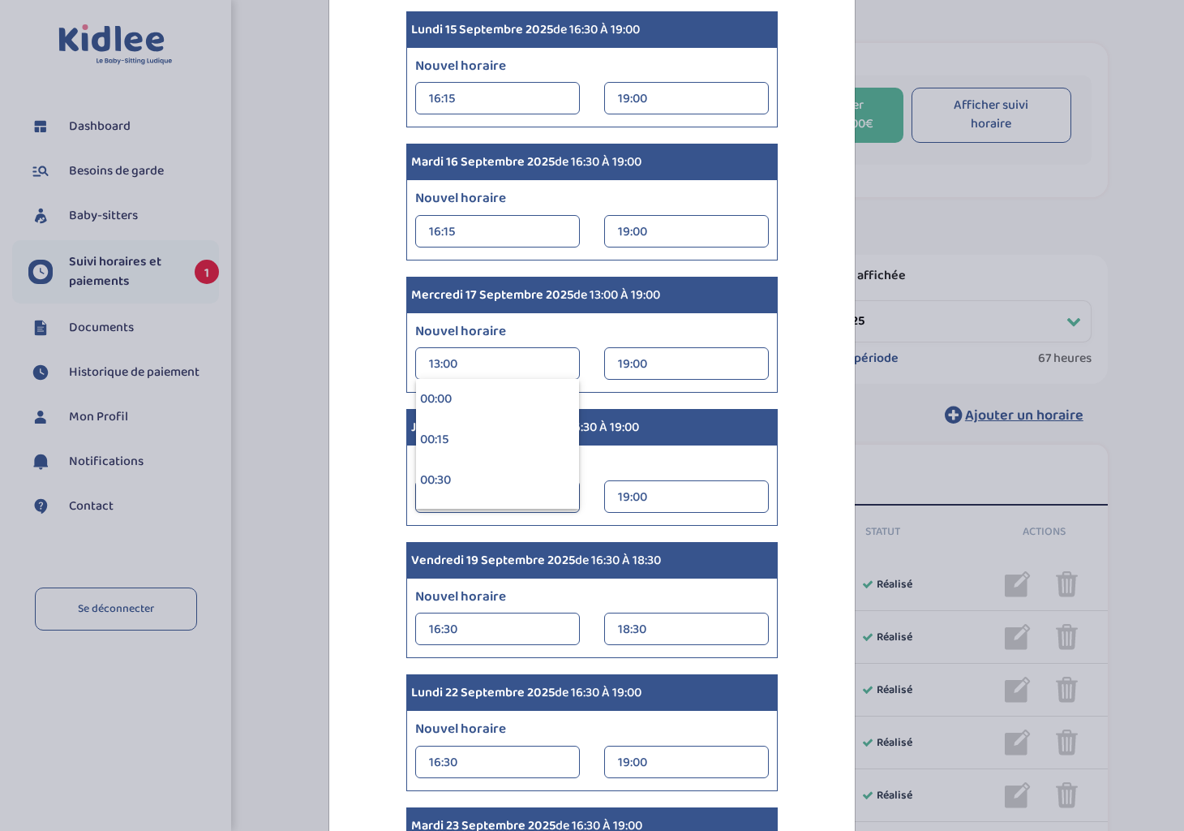
scroll to position [1541, 0]
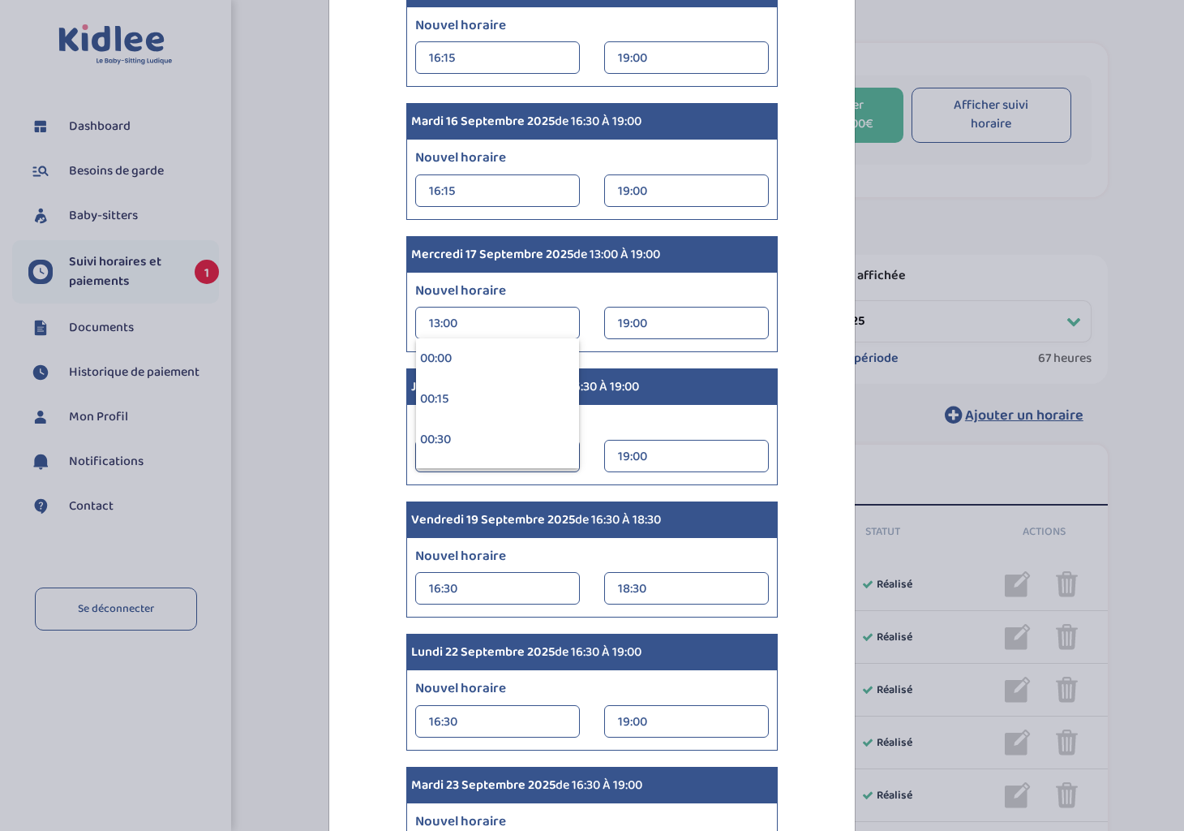
click at [593, 421] on label "Nouvel horaire" at bounding box center [592, 423] width 378 height 21
click at [483, 317] on div "13:00" at bounding box center [497, 323] width 137 height 32
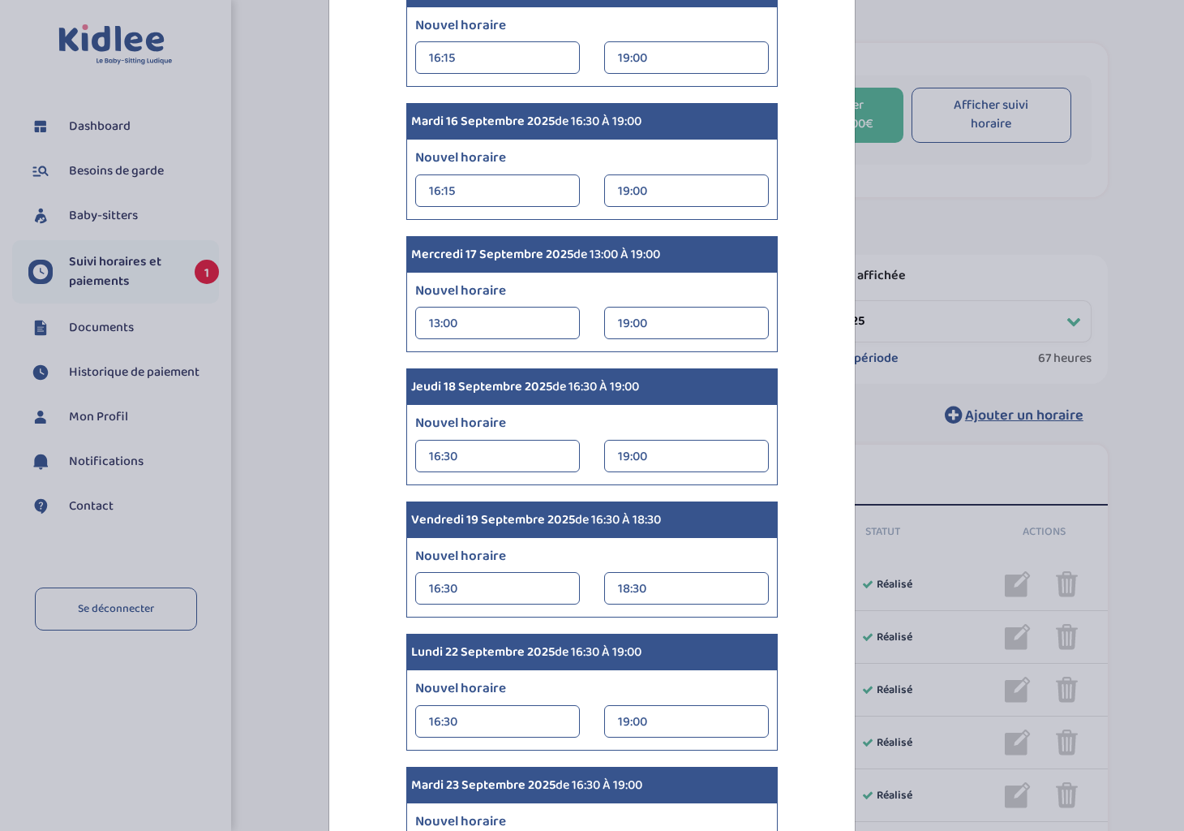
click at [543, 458] on div "16:30" at bounding box center [497, 456] width 137 height 32
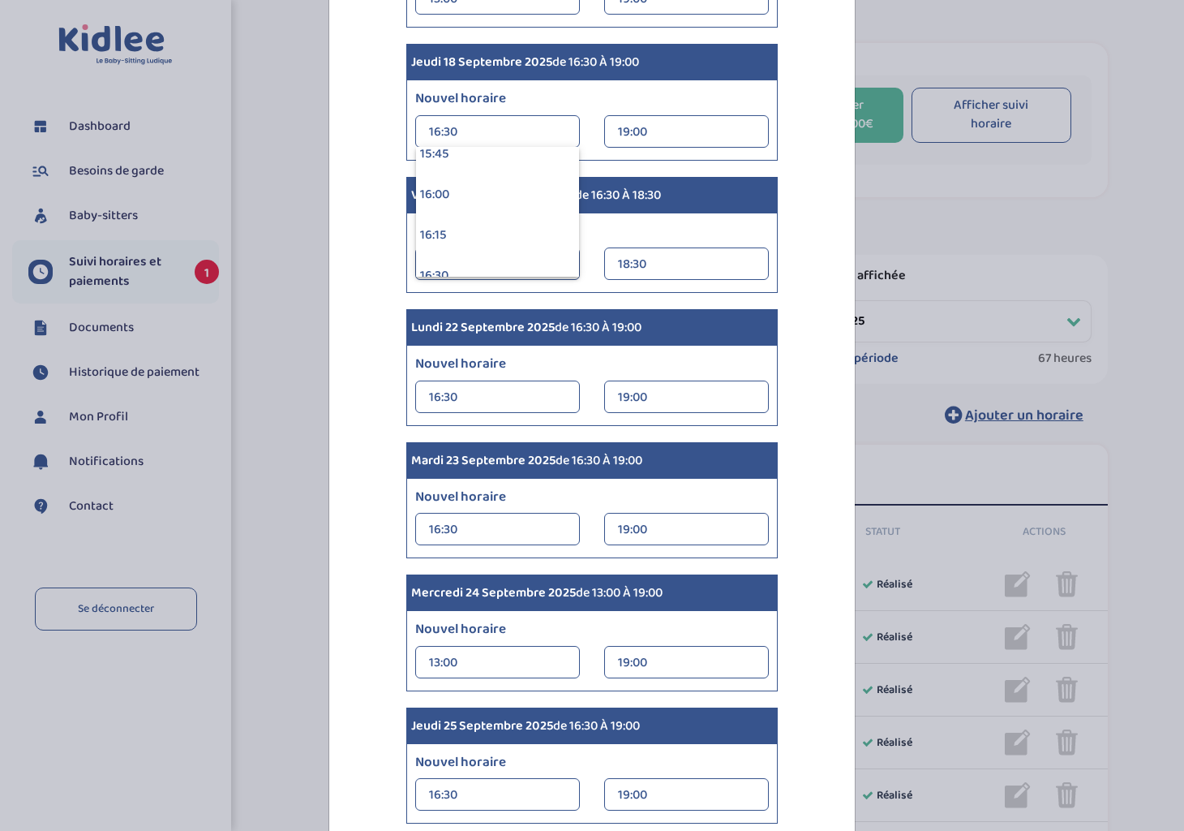
scroll to position [2603, 0]
click at [521, 213] on div "16:15" at bounding box center [497, 200] width 163 height 41
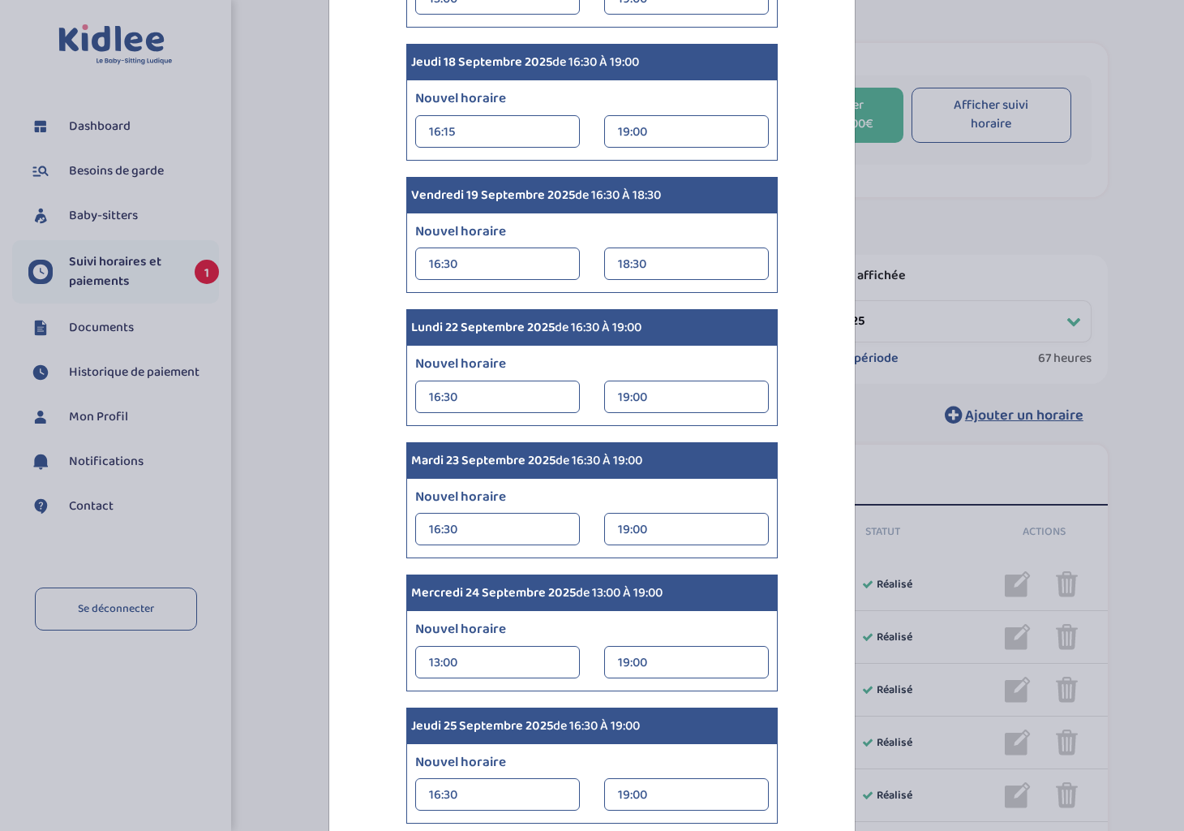
click at [543, 264] on div "16:30" at bounding box center [497, 264] width 137 height 32
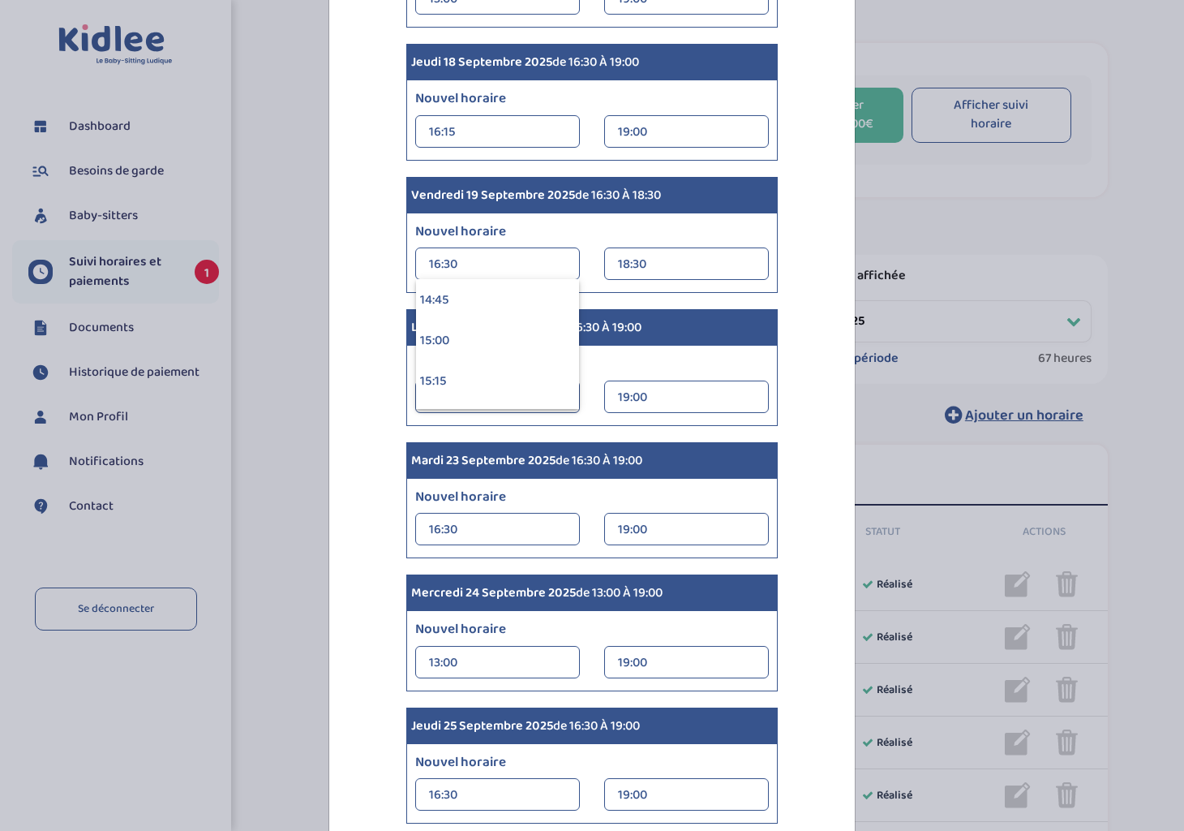
scroll to position [2568, 0]
click at [536, 364] on div "16:15" at bounding box center [497, 367] width 163 height 41
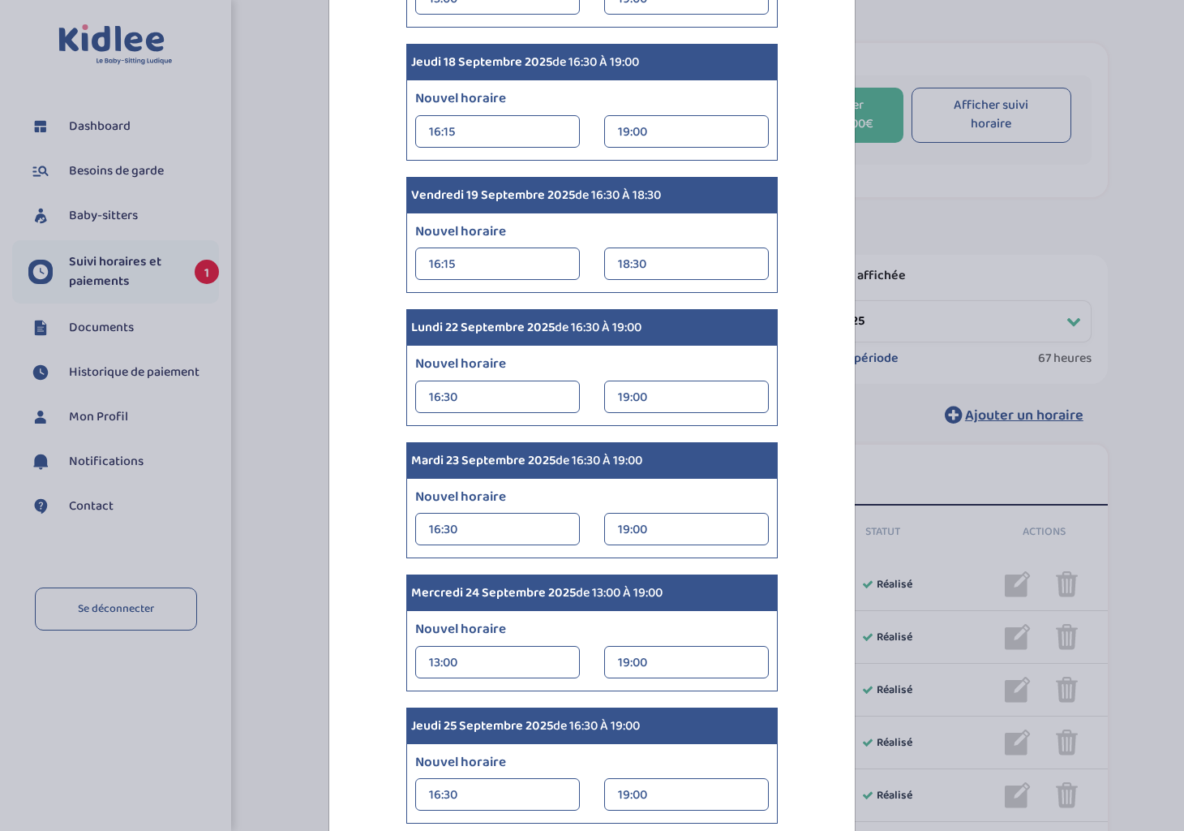
click at [550, 403] on div "16:30" at bounding box center [497, 397] width 137 height 32
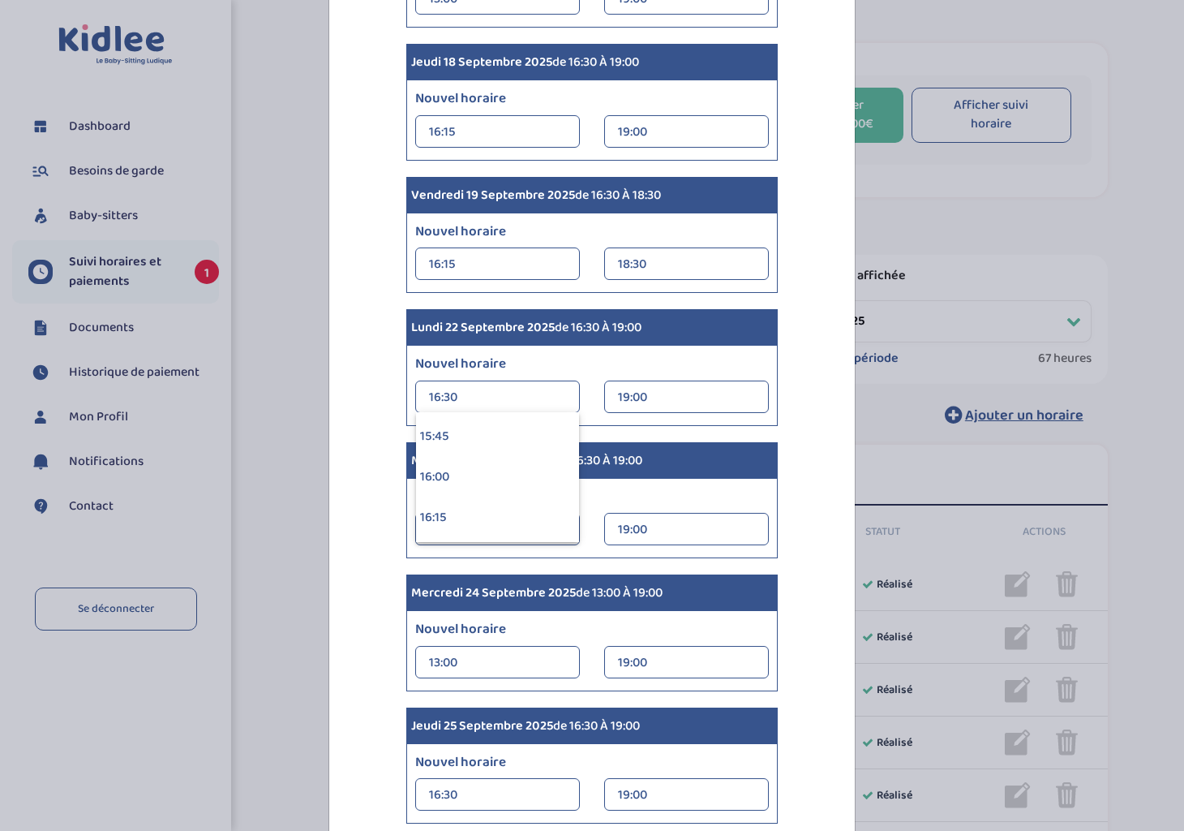
scroll to position [2589, 0]
click at [528, 470] on div "16:15" at bounding box center [497, 479] width 163 height 41
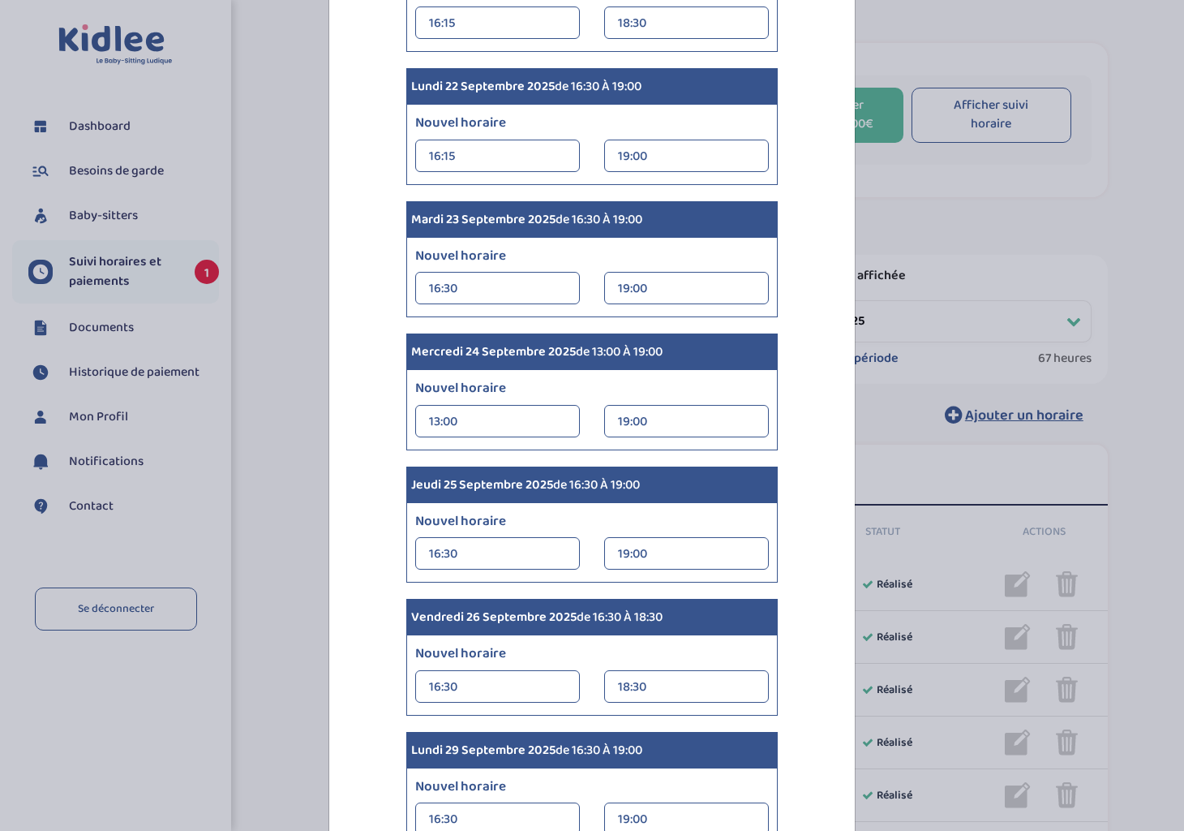
scroll to position [2109, 0]
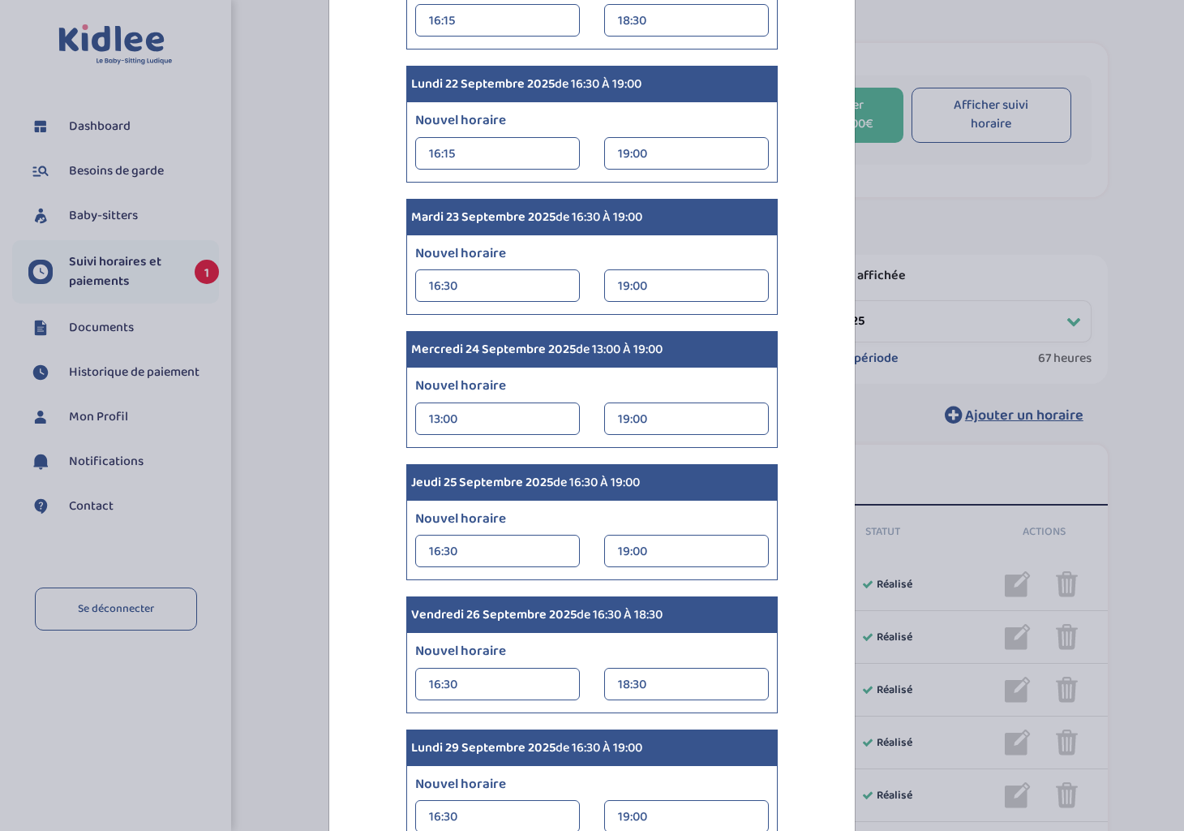
click at [557, 280] on div "16:30" at bounding box center [497, 286] width 137 height 32
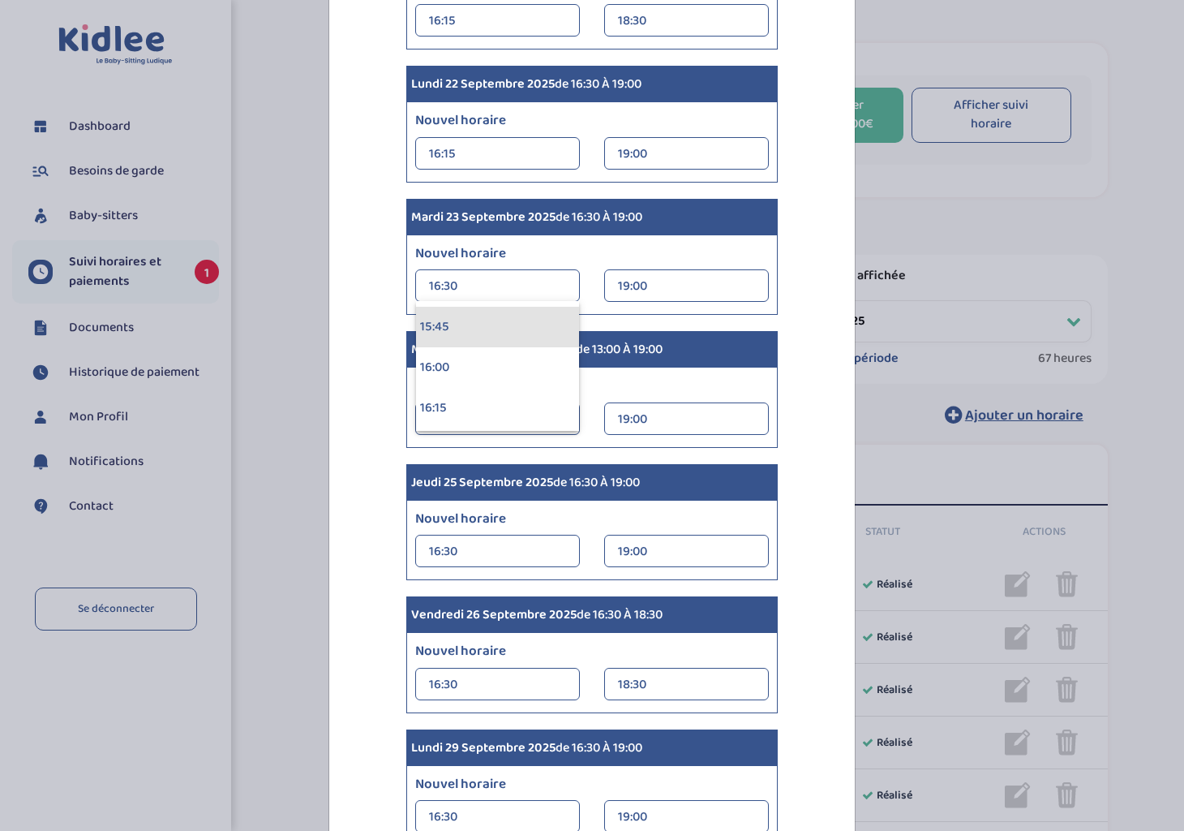
scroll to position [2578, 0]
click at [478, 363] on div "16:15" at bounding box center [497, 378] width 163 height 41
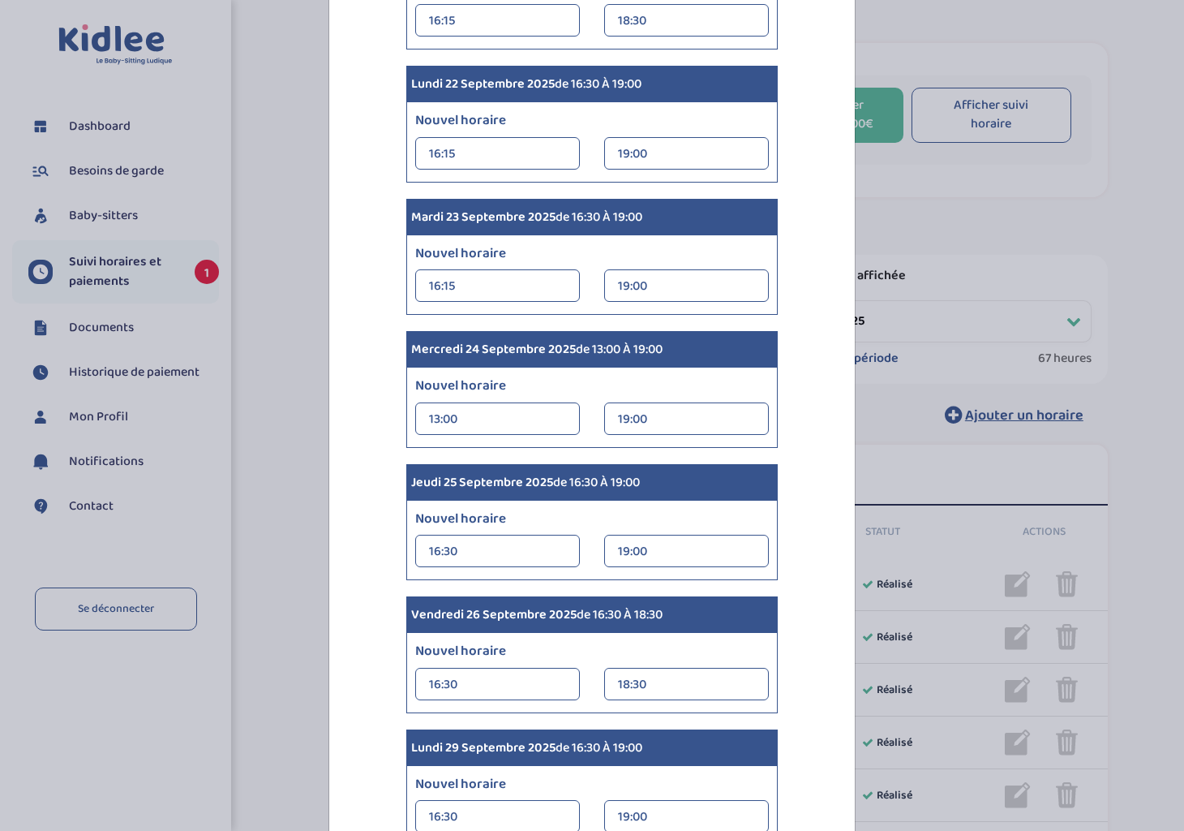
click at [563, 547] on div "16:30 00:00 00:15 00:30 00:45 01:00 01:15 01:30 01:45" at bounding box center [497, 550] width 165 height 32
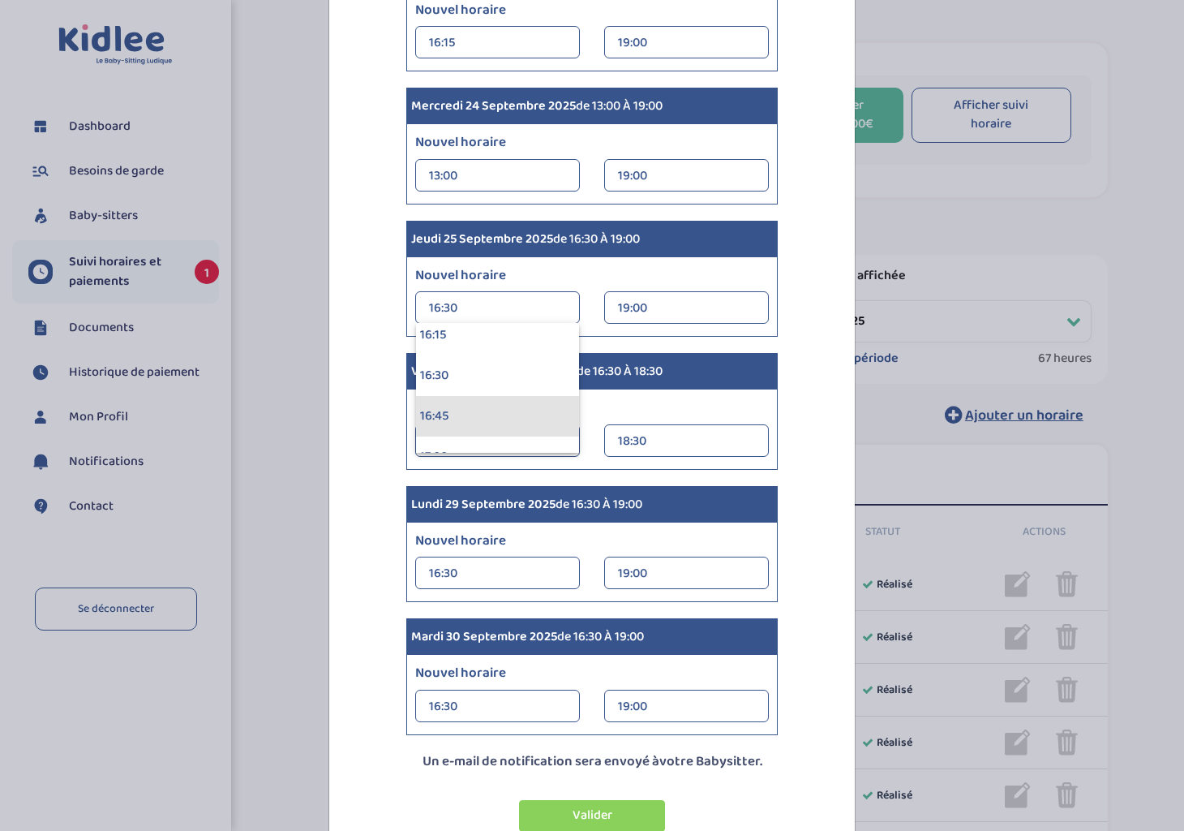
scroll to position [2606, 0]
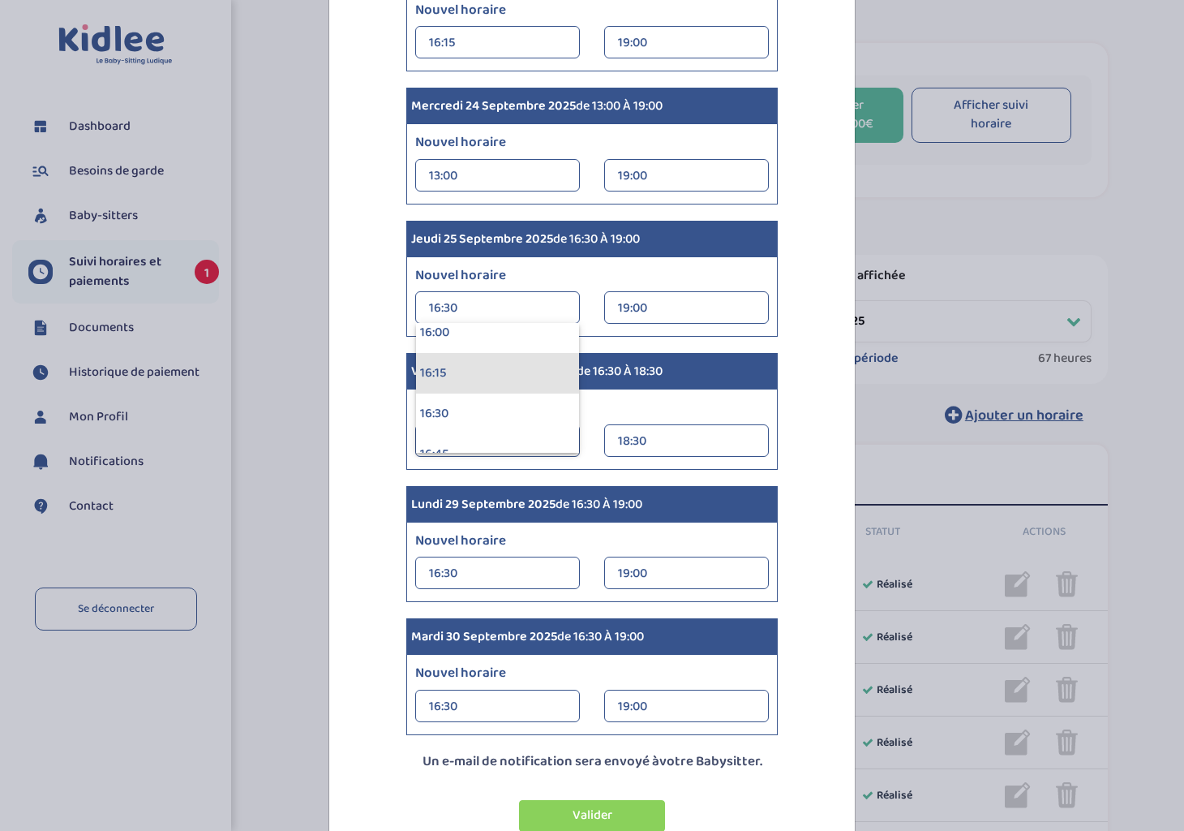
click at [470, 380] on div "16:15" at bounding box center [497, 373] width 163 height 41
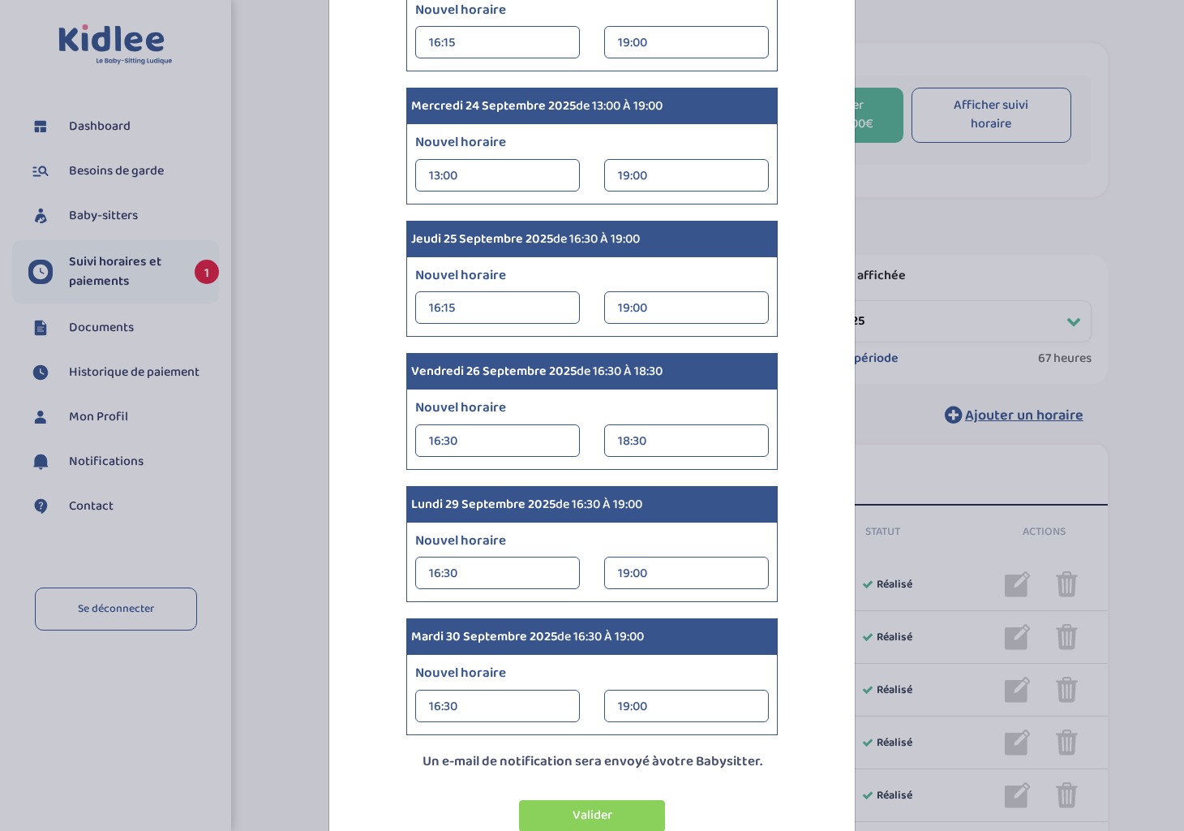
click at [557, 572] on div "16:30" at bounding box center [497, 573] width 137 height 32
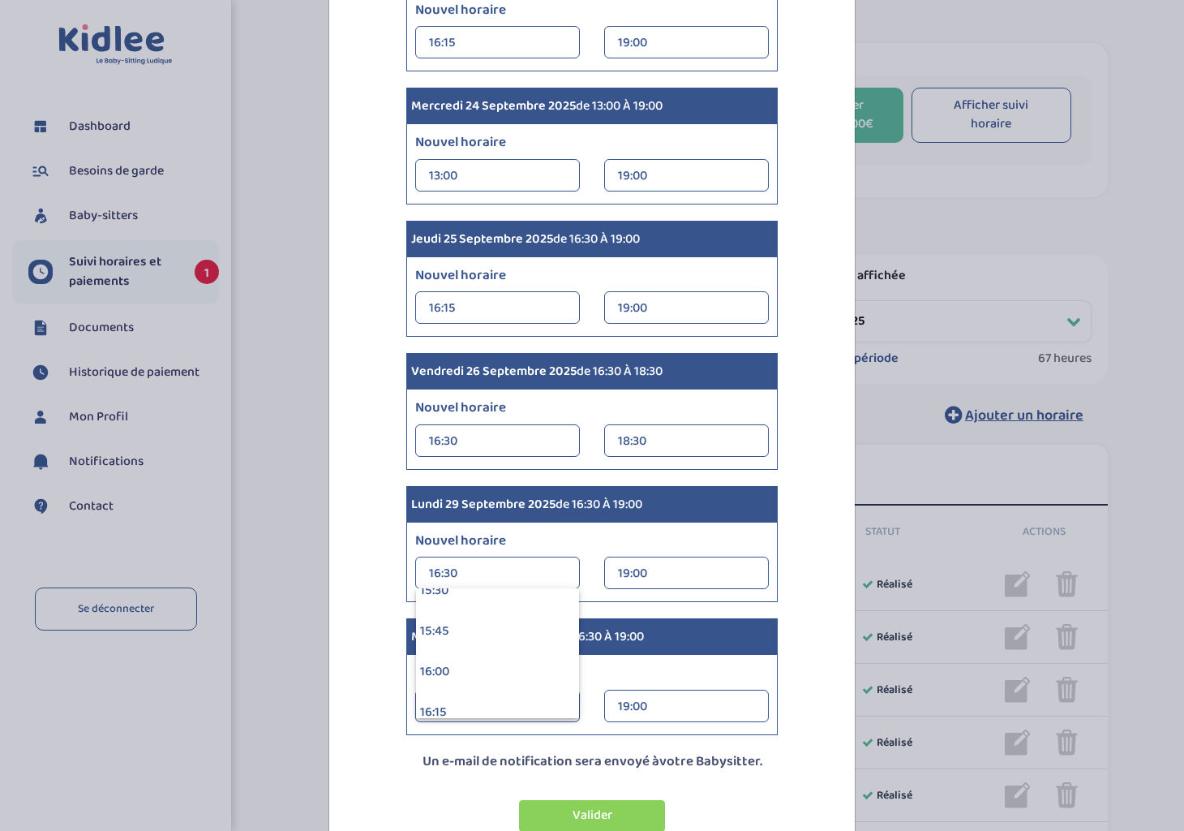
scroll to position [2568, 0]
click at [522, 572] on div "16:15" at bounding box center [497, 676] width 163 height 41
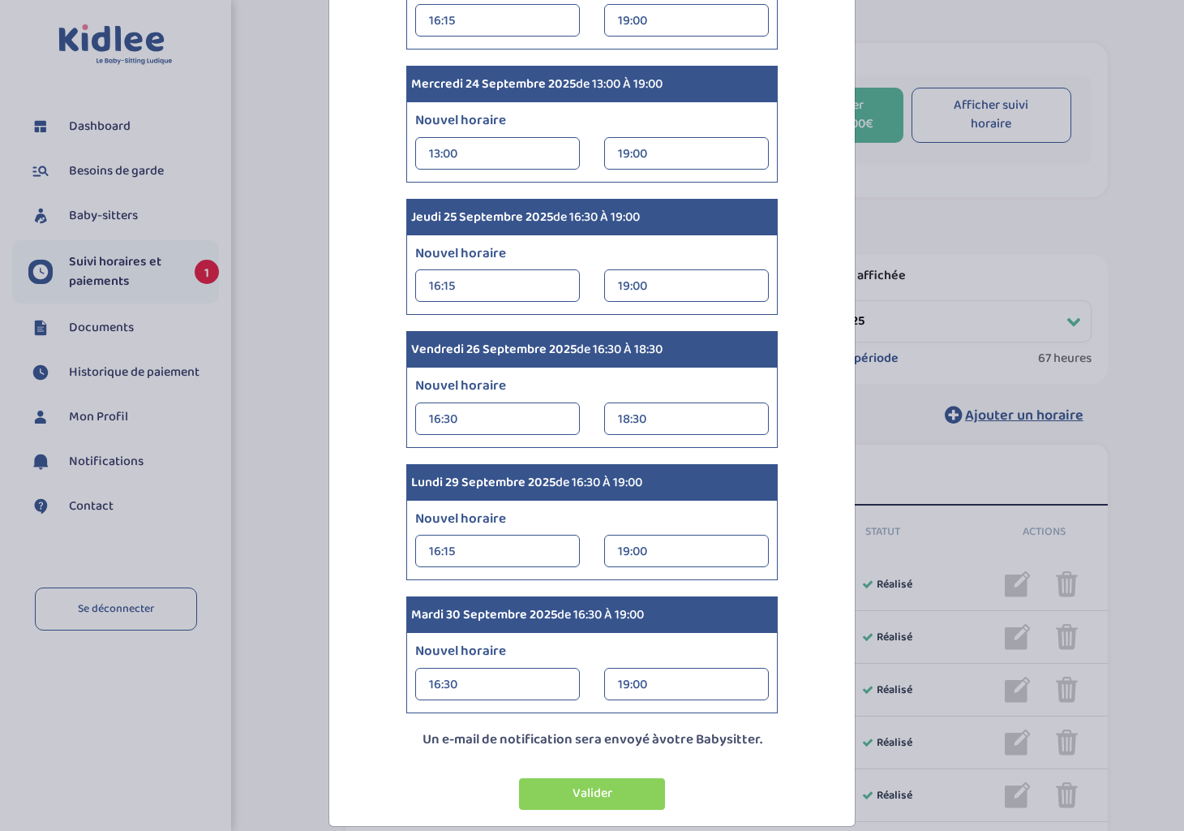
scroll to position [2394, 0]
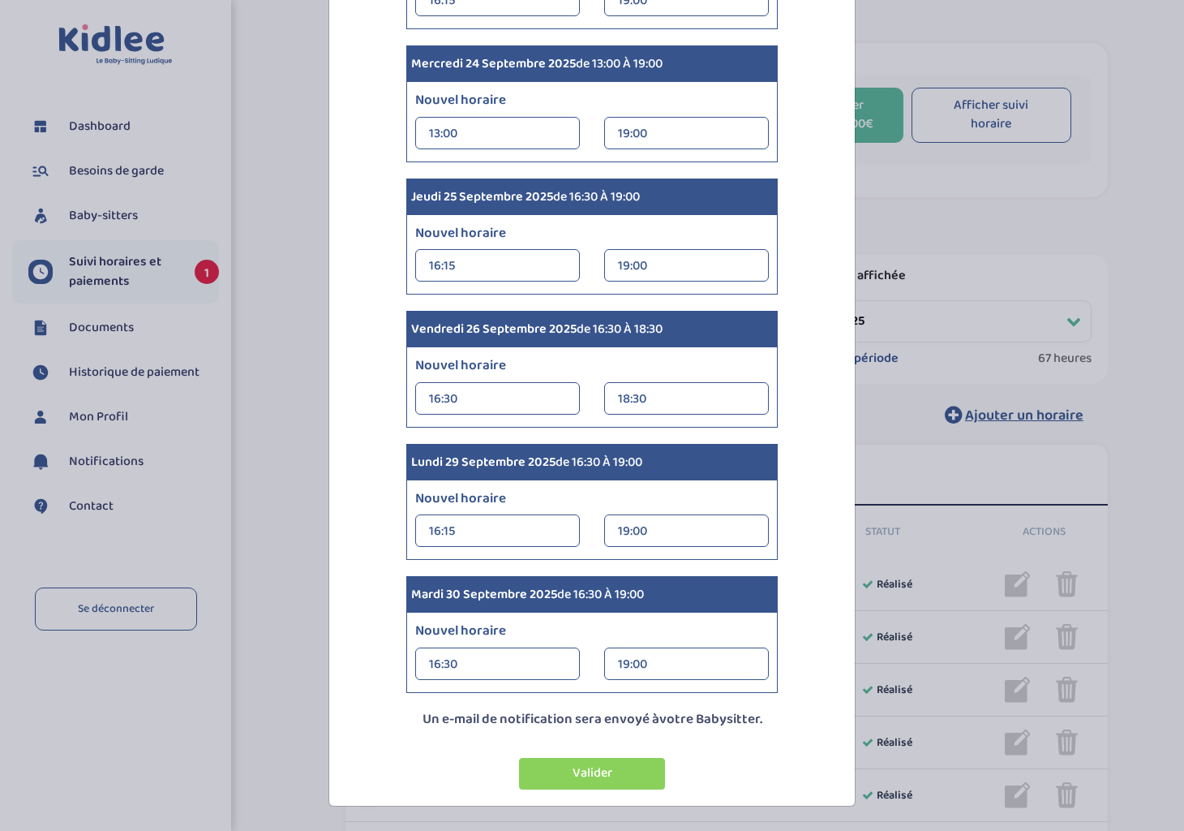
click at [556, 572] on div "16:30" at bounding box center [497, 664] width 137 height 32
click at [499, 572] on div "16:15" at bounding box center [497, 709] width 163 height 41
click at [585, 572] on button "Valider" at bounding box center [592, 774] width 146 height 32
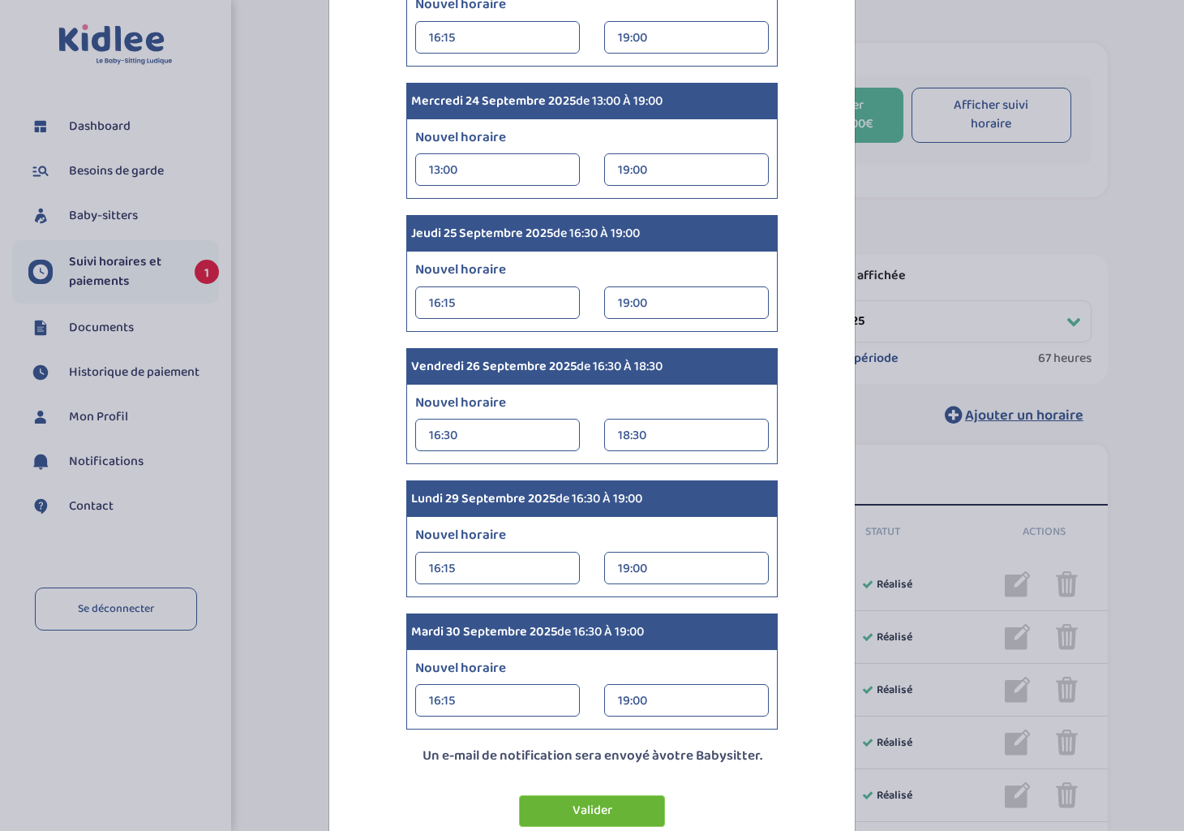
scroll to position [2432, 0]
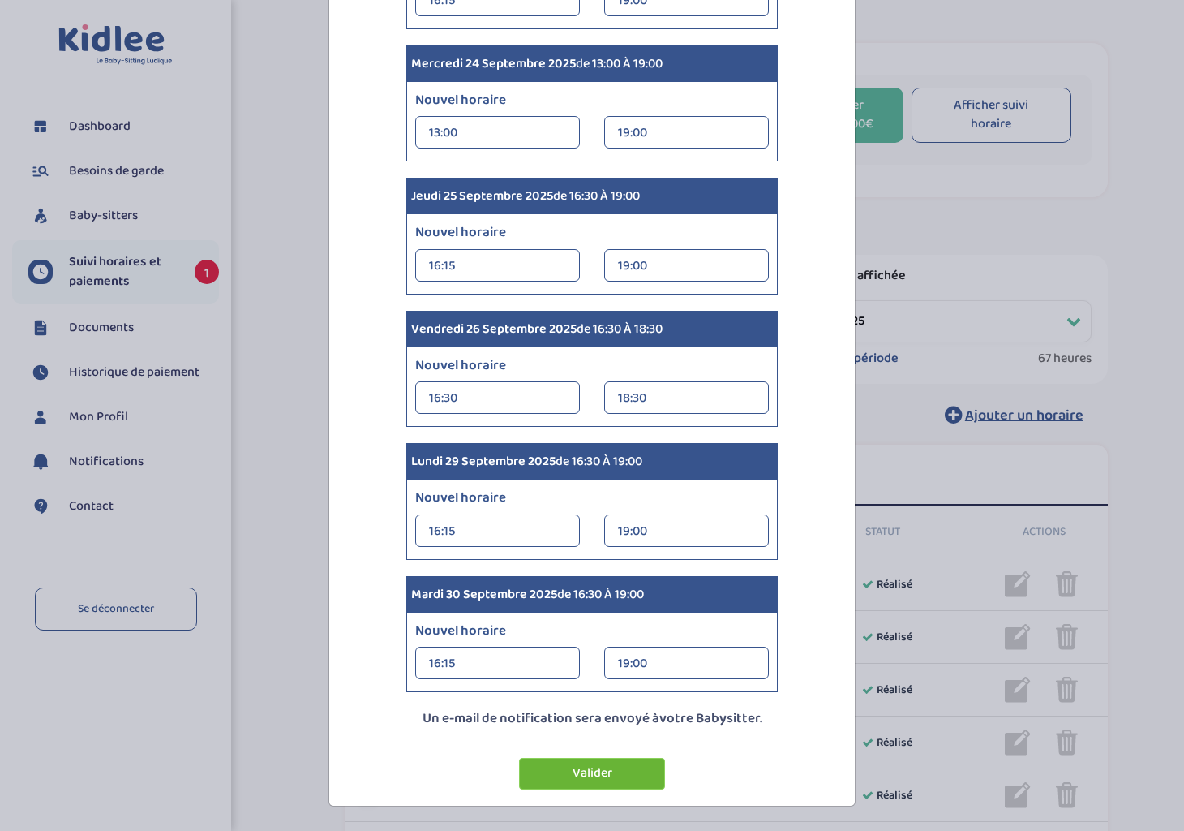
click at [591, 572] on button "Valider" at bounding box center [592, 774] width 146 height 32
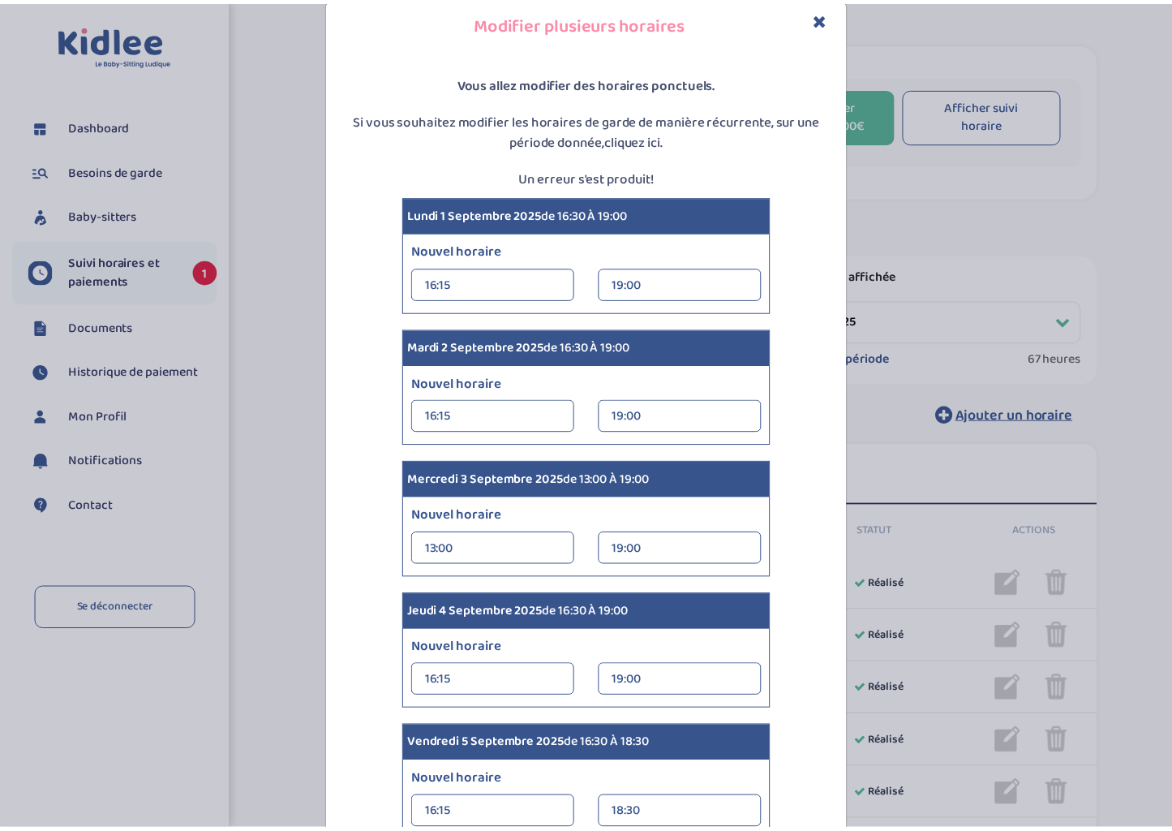
scroll to position [0, 0]
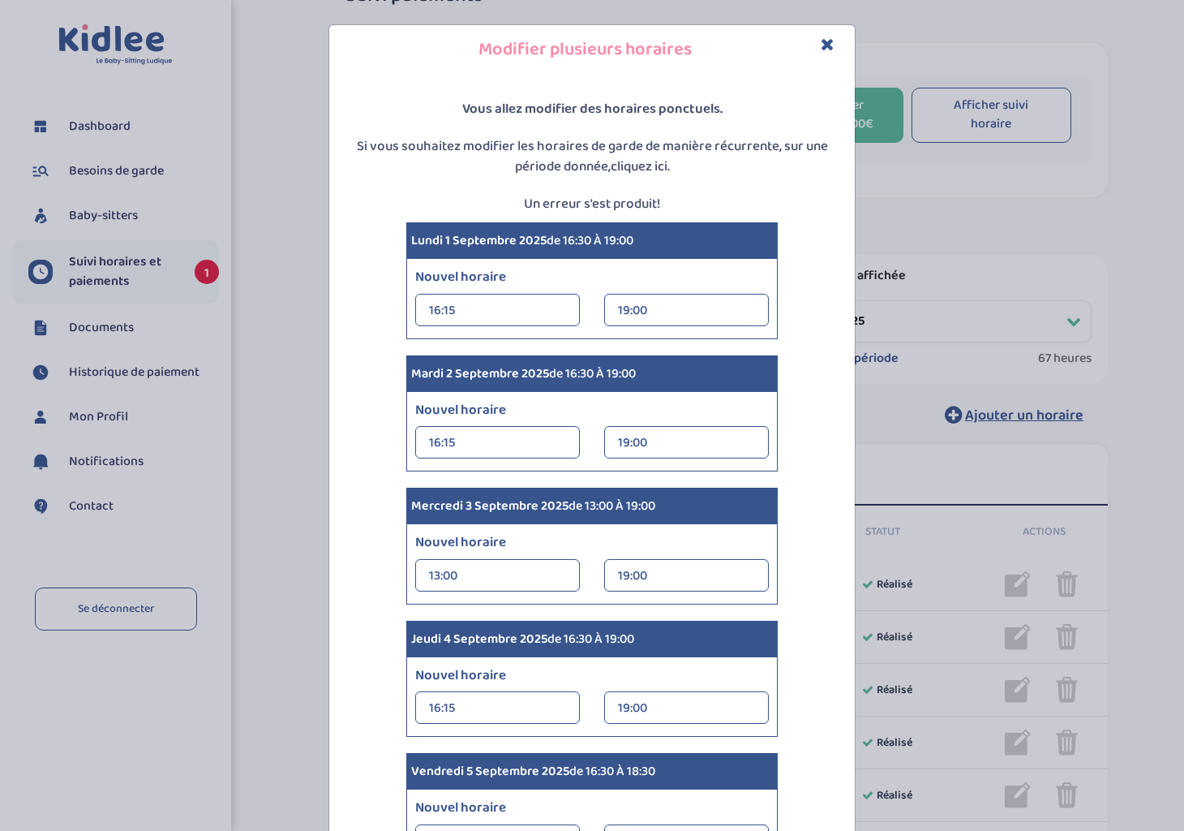
click at [821, 41] on icon "Close" at bounding box center [828, 44] width 14 height 17
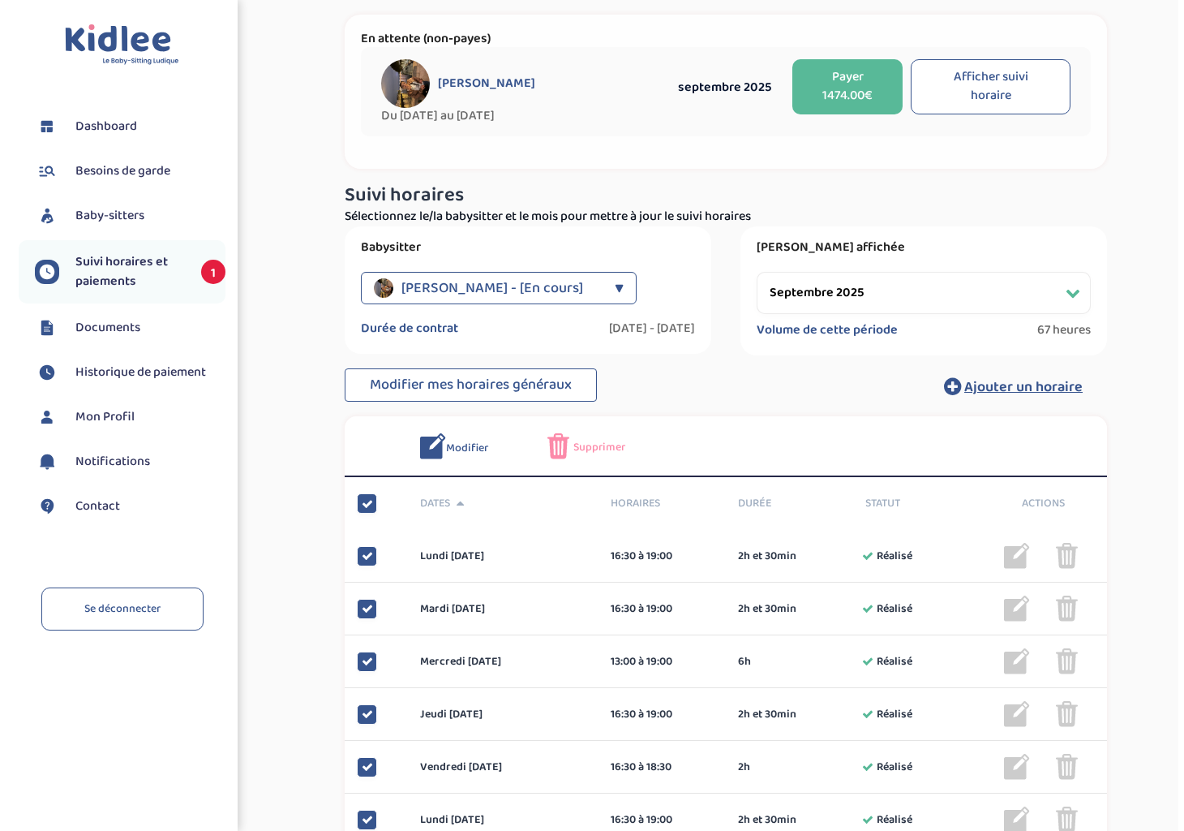
scroll to position [51, 0]
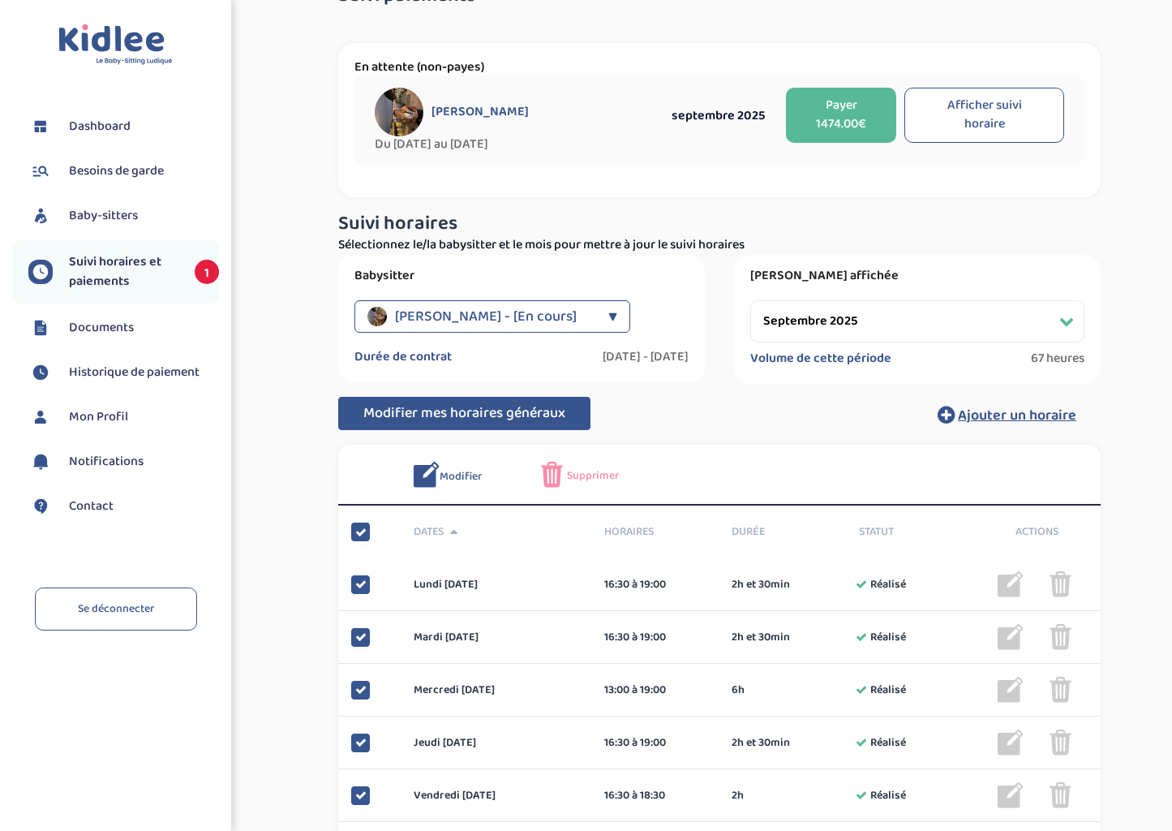
click at [516, 414] on span "Modifier mes horaires généraux" at bounding box center [464, 412] width 202 height 23
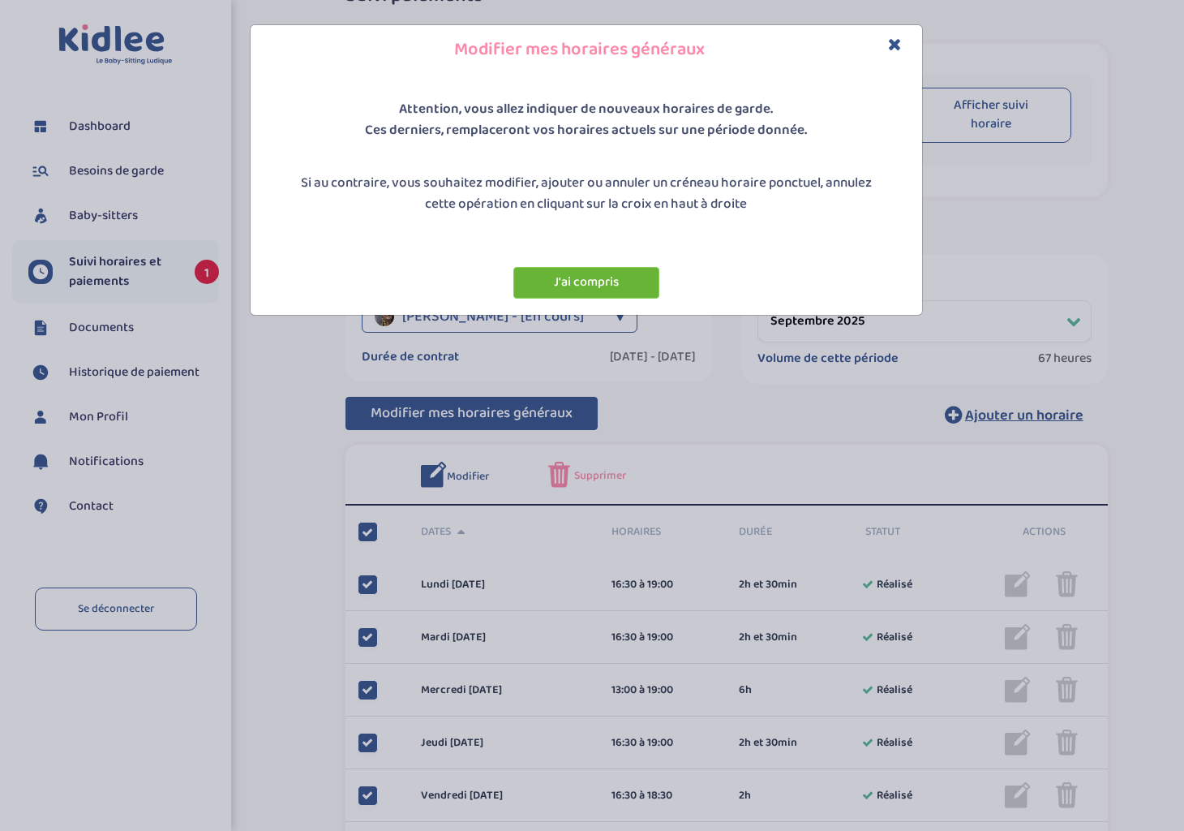
click at [605, 275] on button "J'ai compris" at bounding box center [586, 283] width 146 height 32
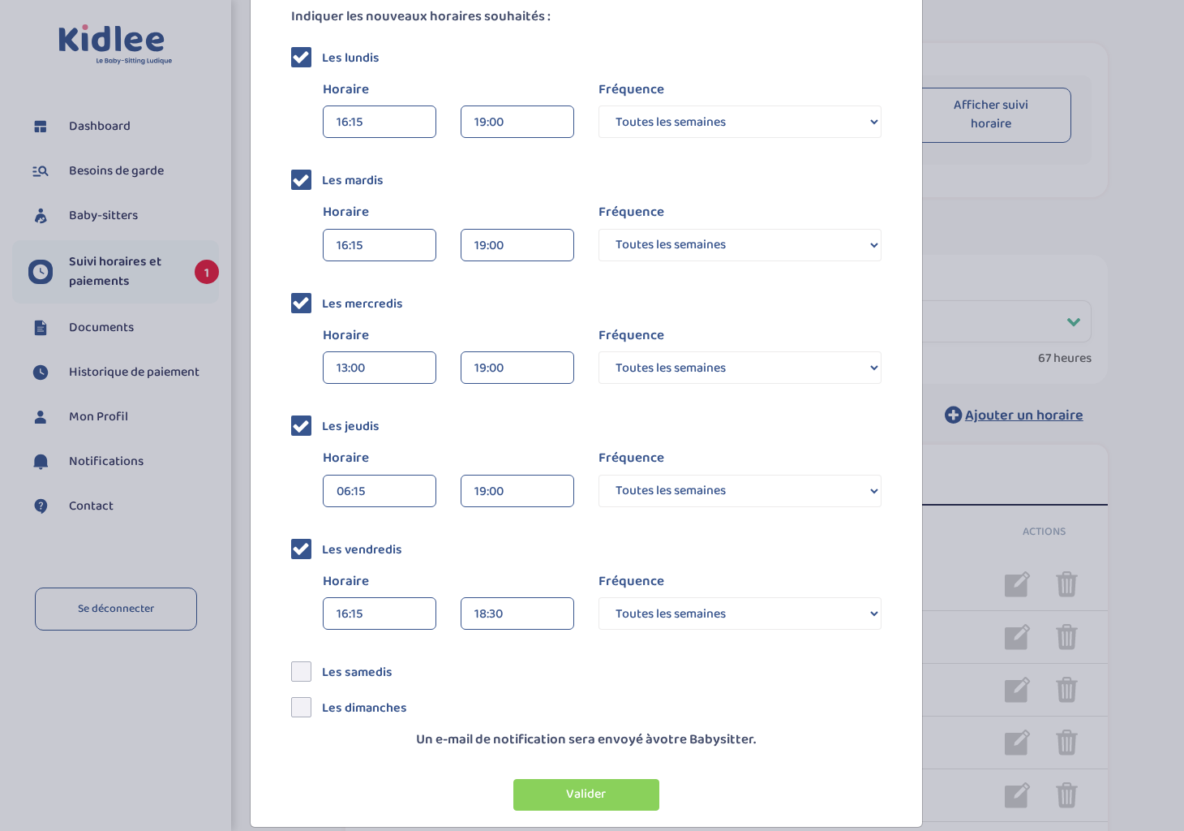
scroll to position [284, 0]
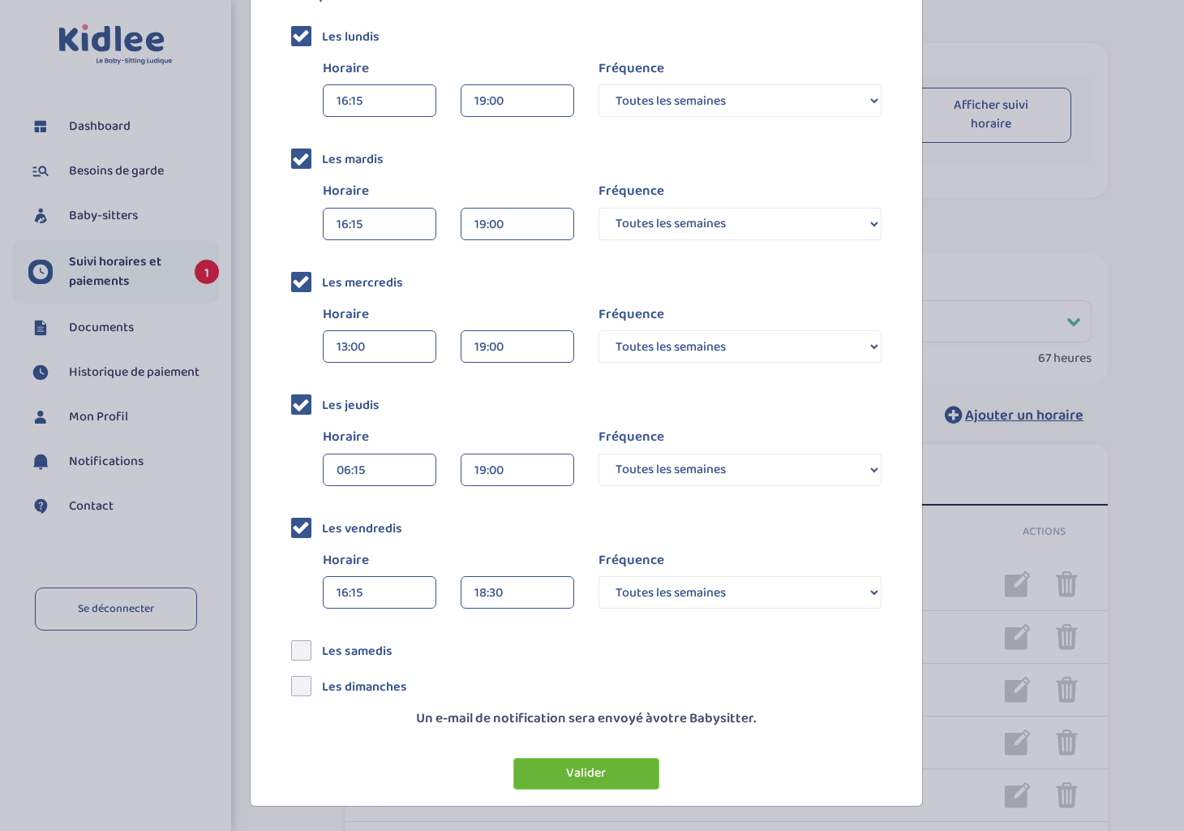
click at [595, 572] on button "Valider" at bounding box center [586, 774] width 146 height 32
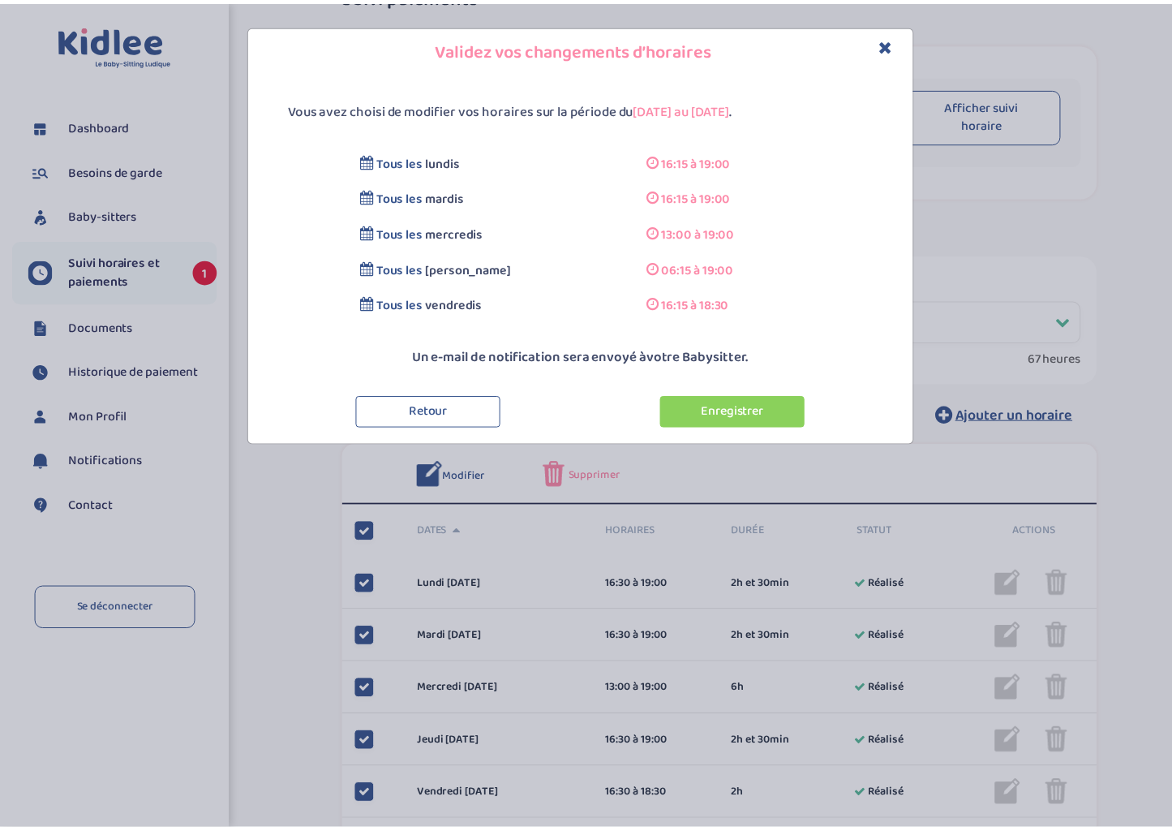
scroll to position [0, 0]
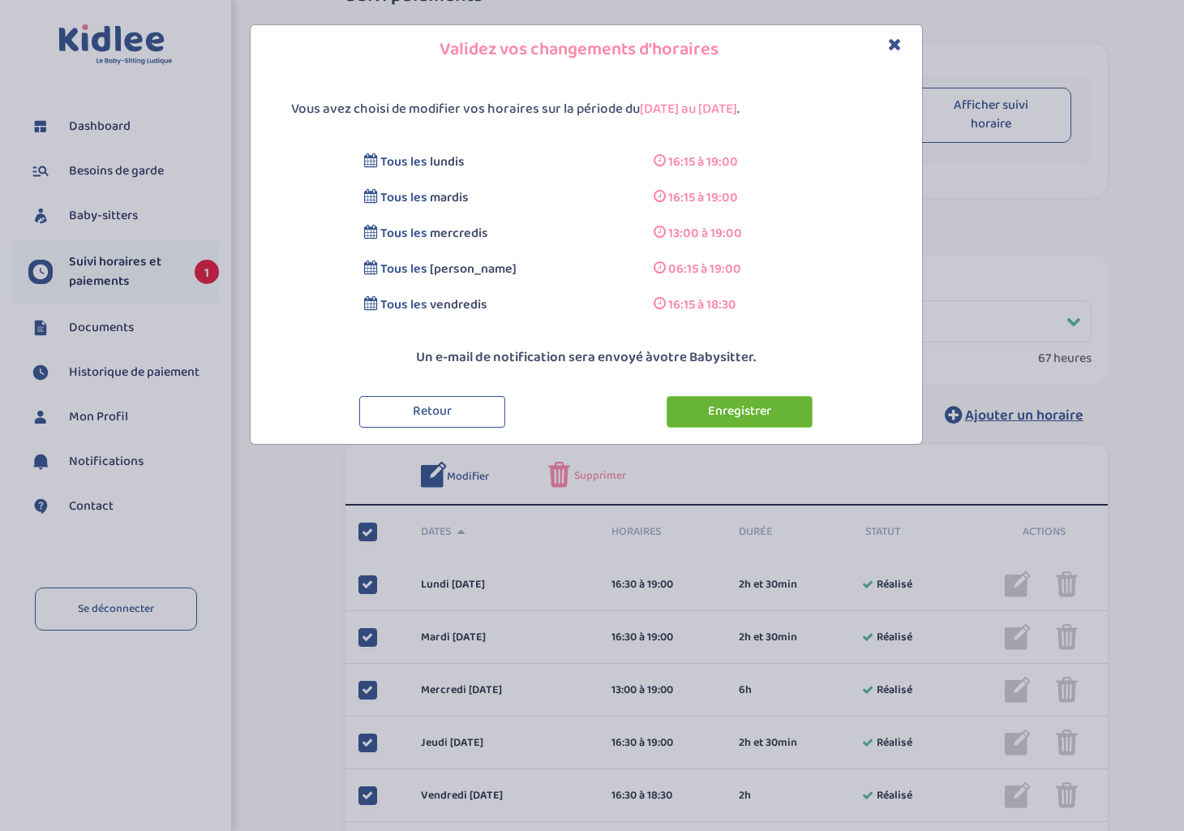
click at [762, 408] on button "Enregistrer" at bounding box center [740, 412] width 146 height 32
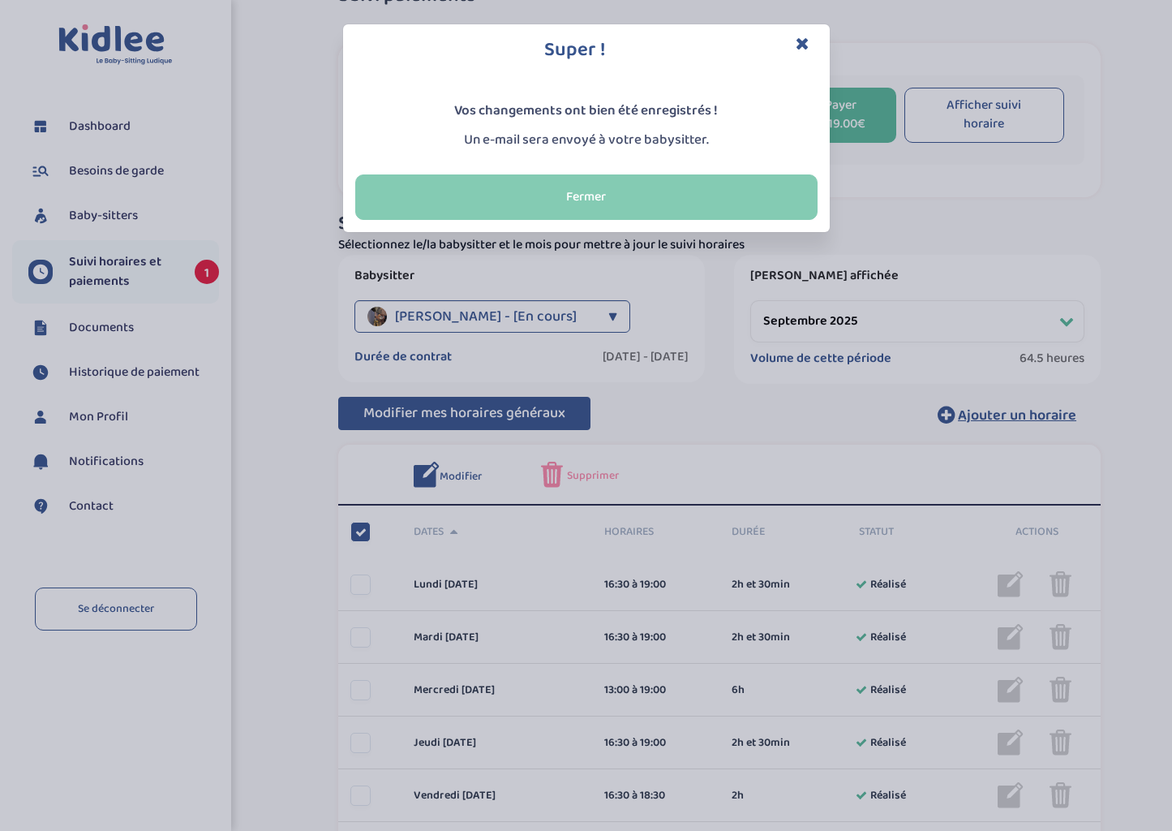
click at [627, 189] on button "Fermer" at bounding box center [586, 196] width 462 height 45
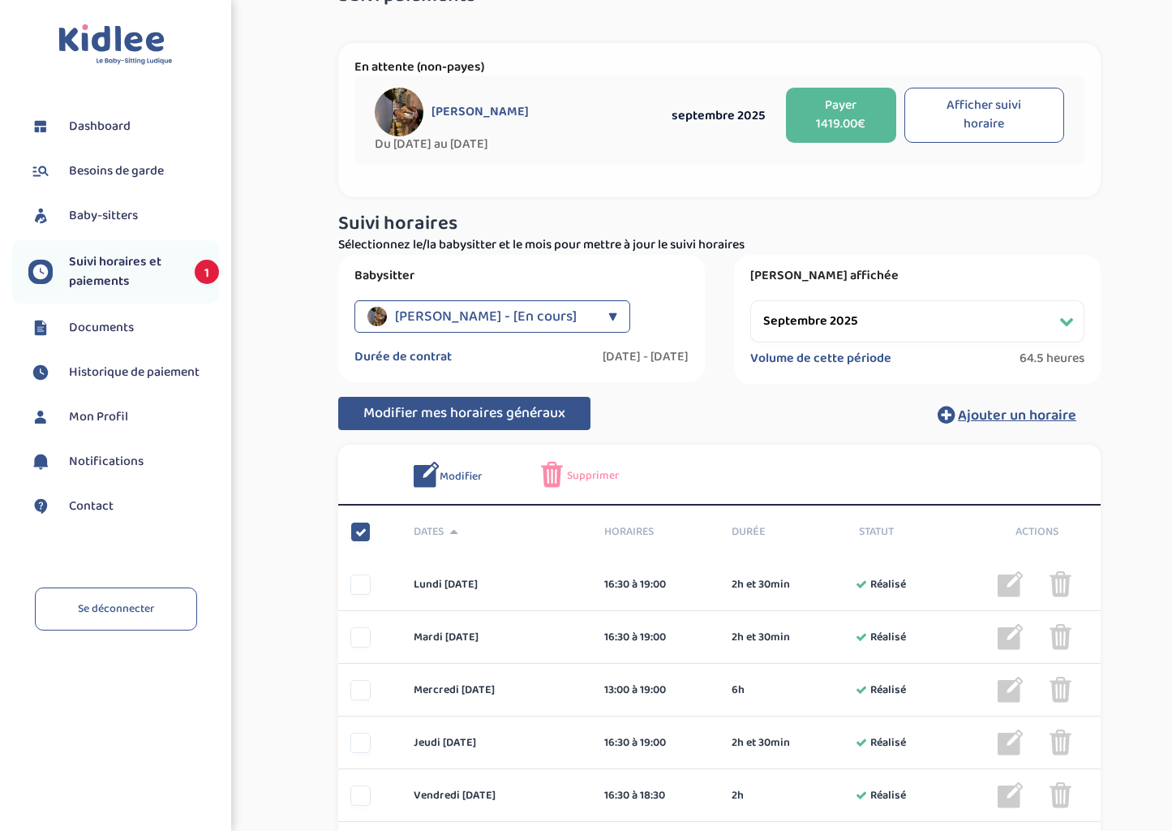
click at [1002, 103] on button "Afficher suivi horaire" at bounding box center [984, 115] width 161 height 55
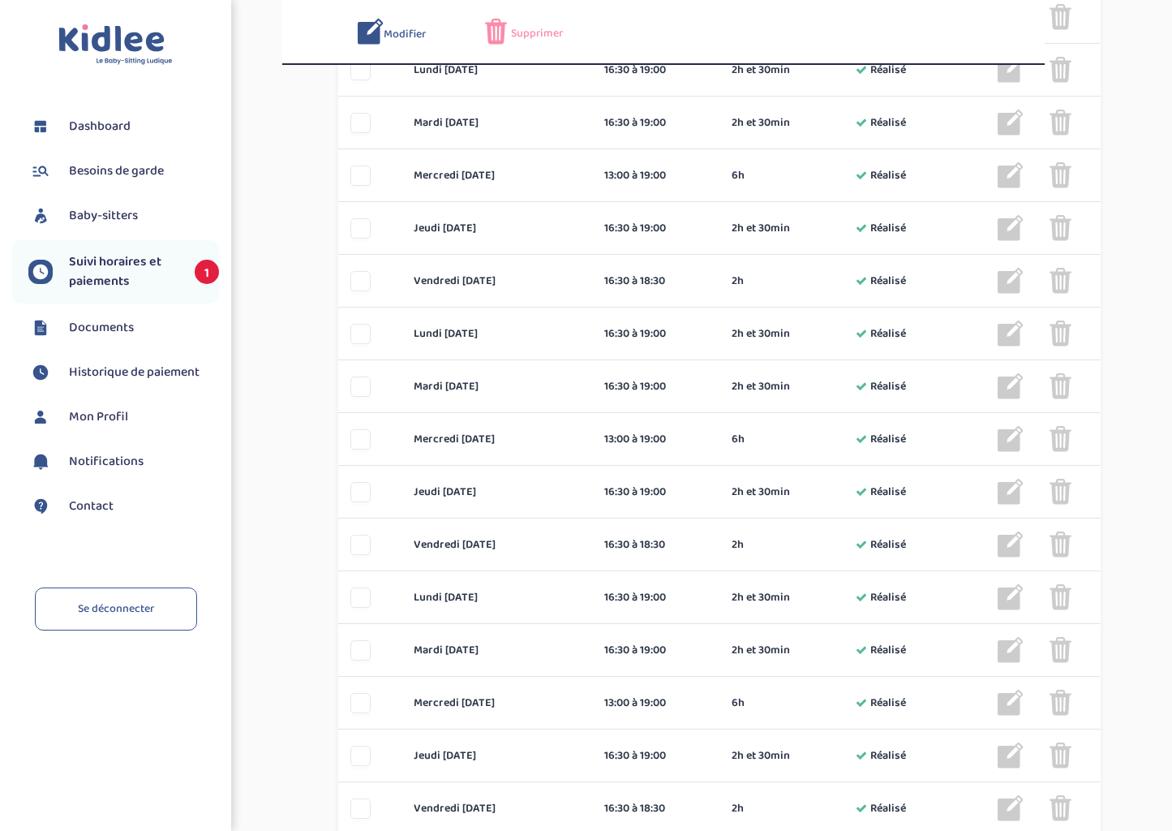
scroll to position [811, 0]
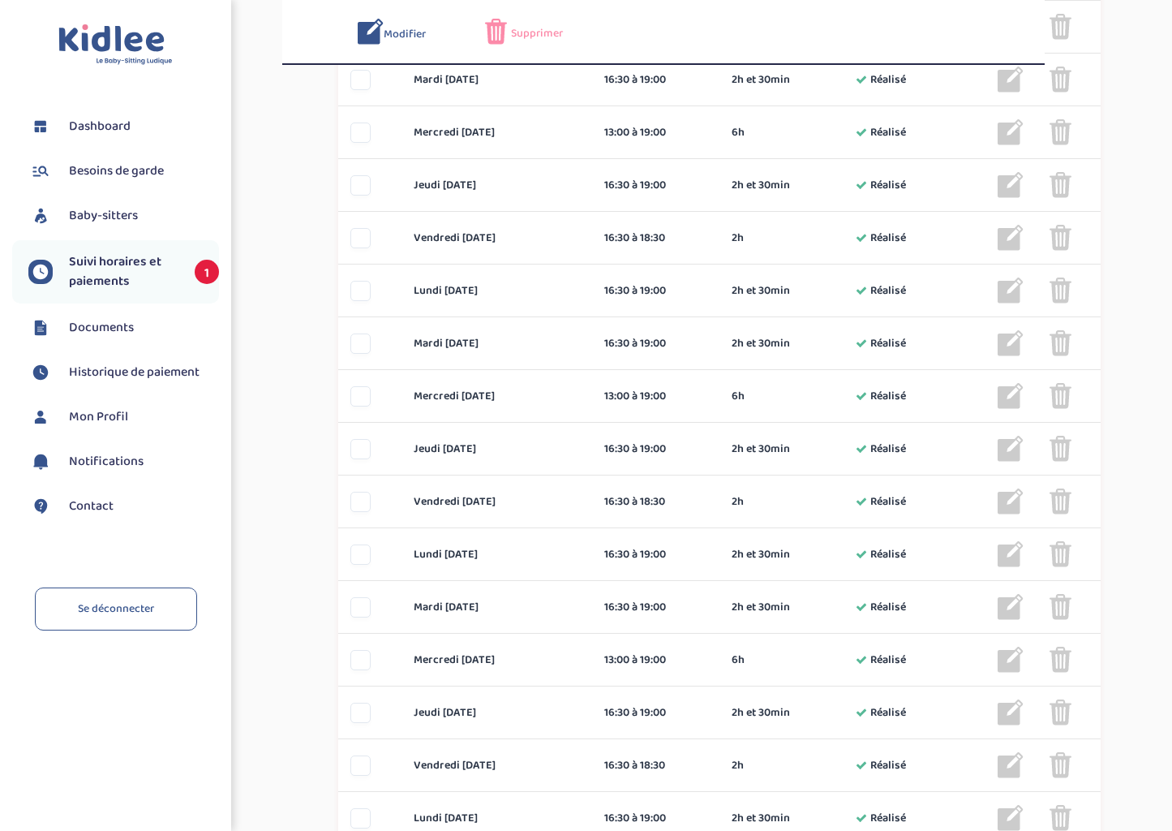
click at [200, 275] on span "1" at bounding box center [207, 272] width 24 height 24
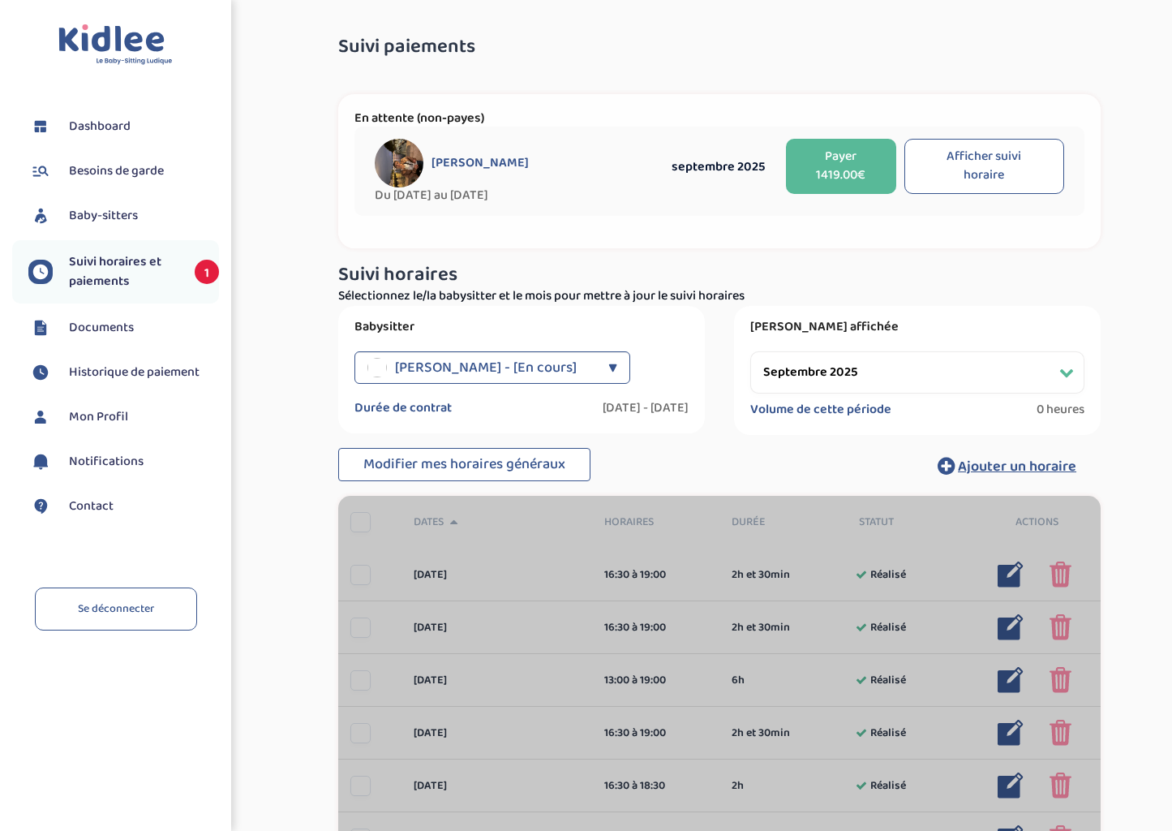
select select "septembre 2025"
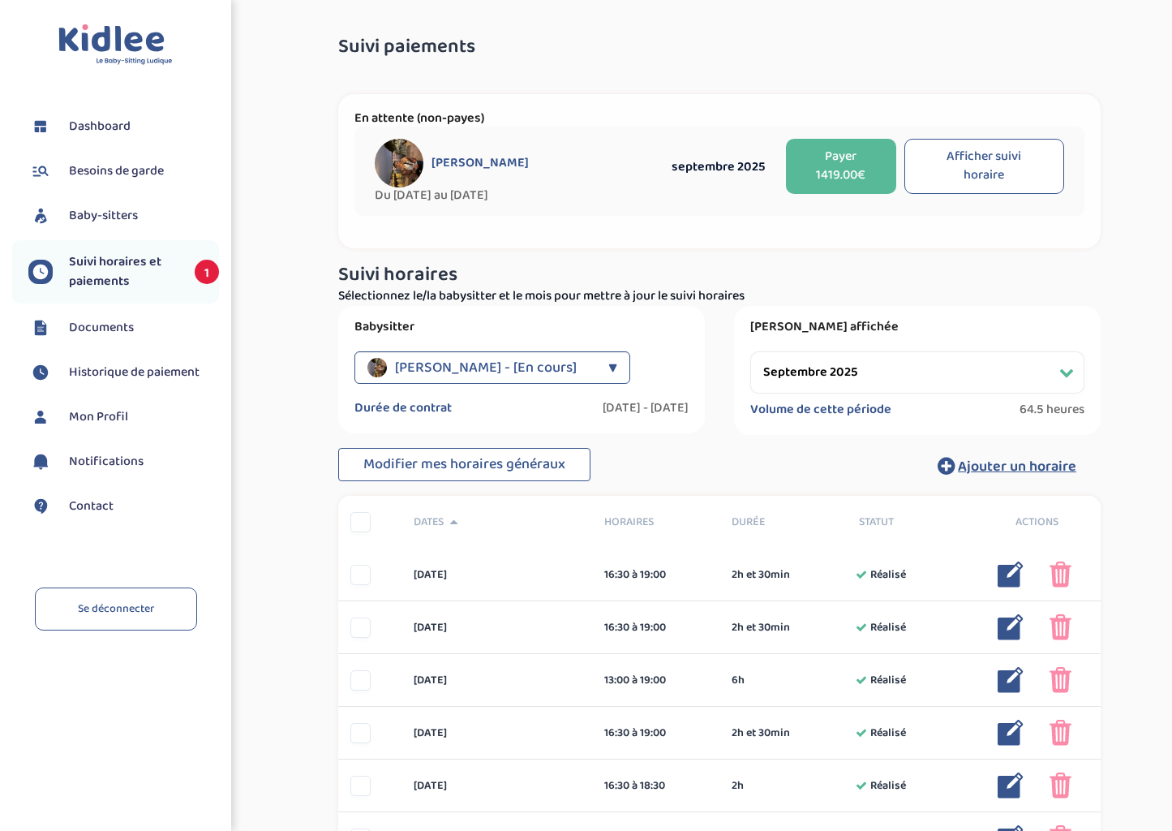
click at [1000, 174] on button "Afficher suivi horaire" at bounding box center [984, 166] width 161 height 55
click at [538, 467] on span "Modifier mes horaires généraux" at bounding box center [464, 464] width 202 height 23
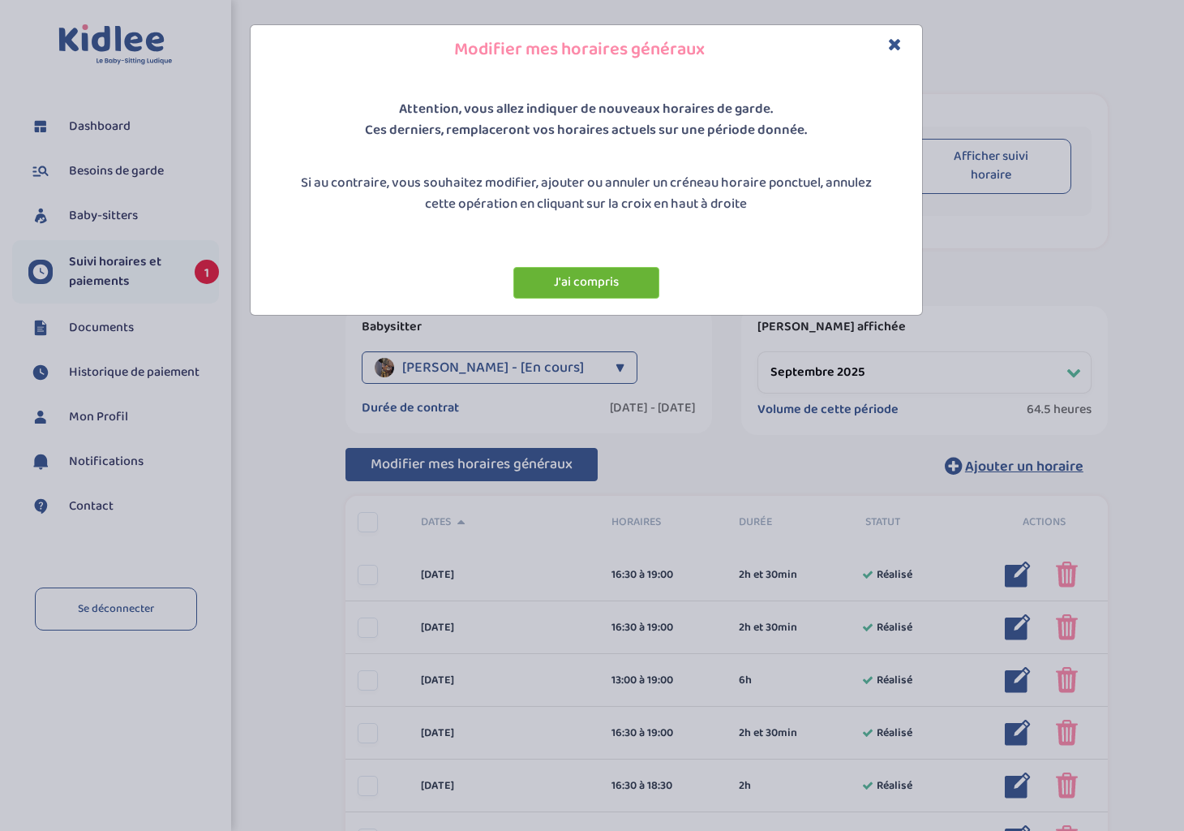
click at [622, 280] on button "J'ai compris" at bounding box center [586, 283] width 146 height 32
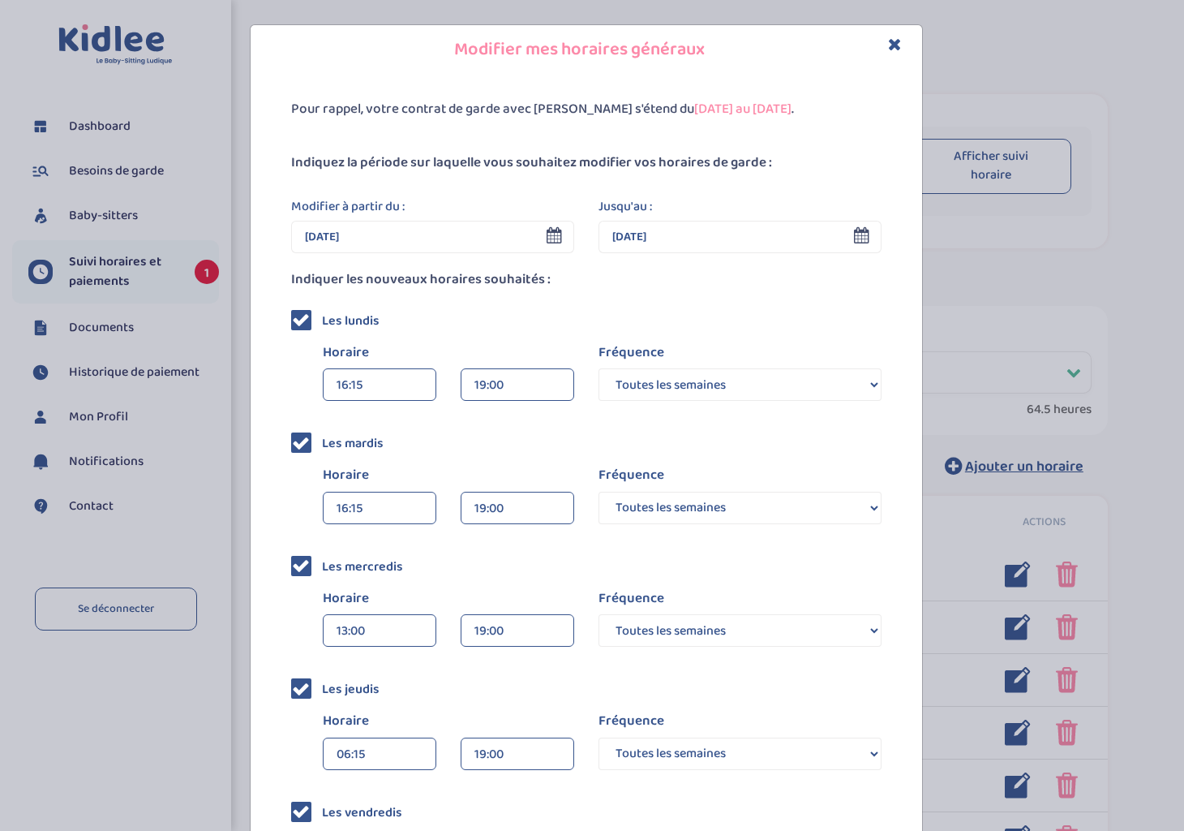
click at [551, 232] on icon at bounding box center [554, 235] width 15 height 16
click at [539, 234] on input "30 Sep 2025" at bounding box center [432, 237] width 283 height 32
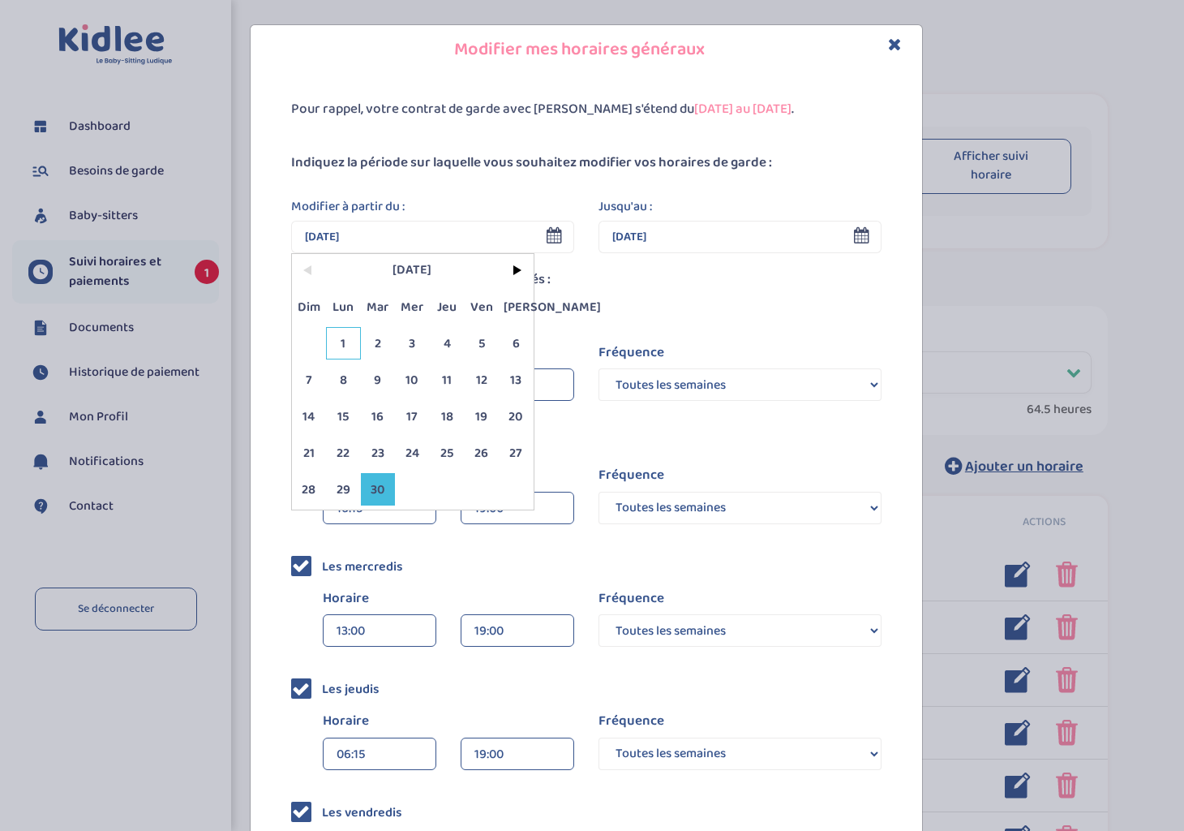
click at [341, 337] on span "1" at bounding box center [343, 343] width 35 height 32
type input "01 Sep 2025"
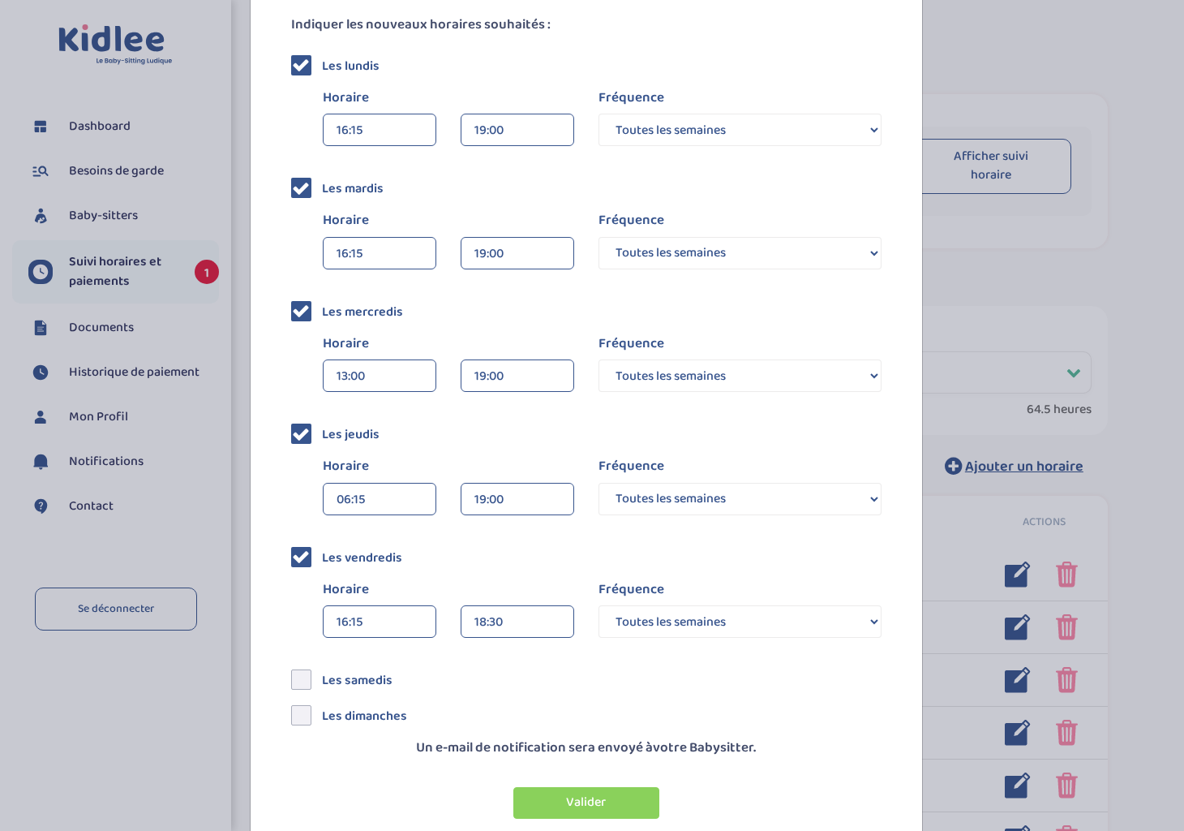
scroll to position [284, 0]
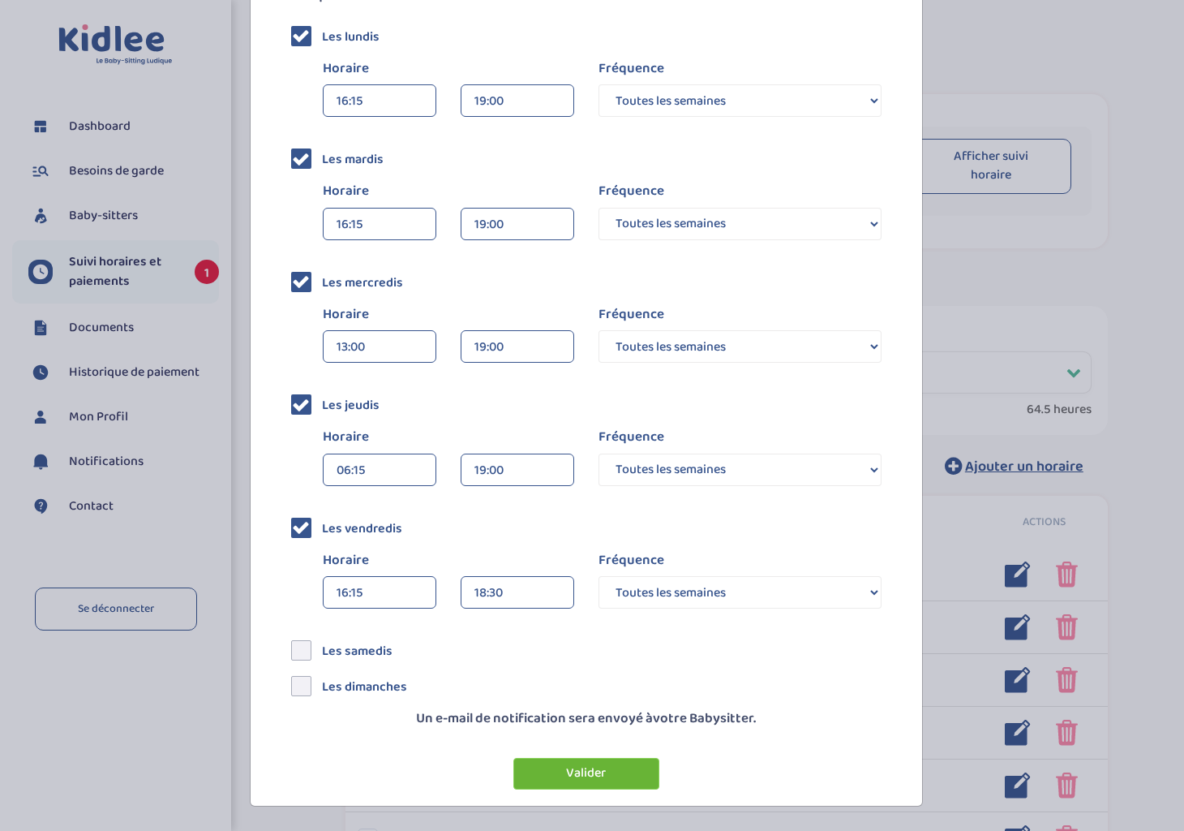
click at [587, 774] on button "Valider" at bounding box center [586, 774] width 146 height 32
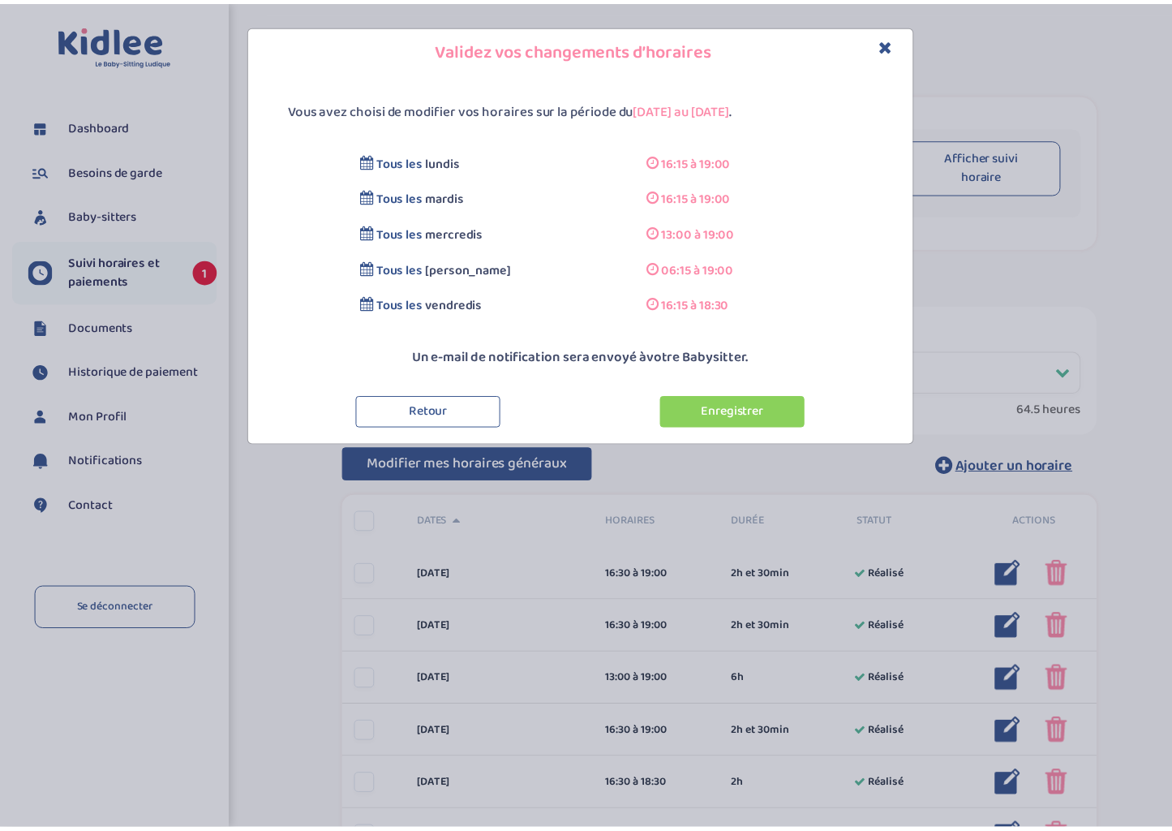
scroll to position [0, 0]
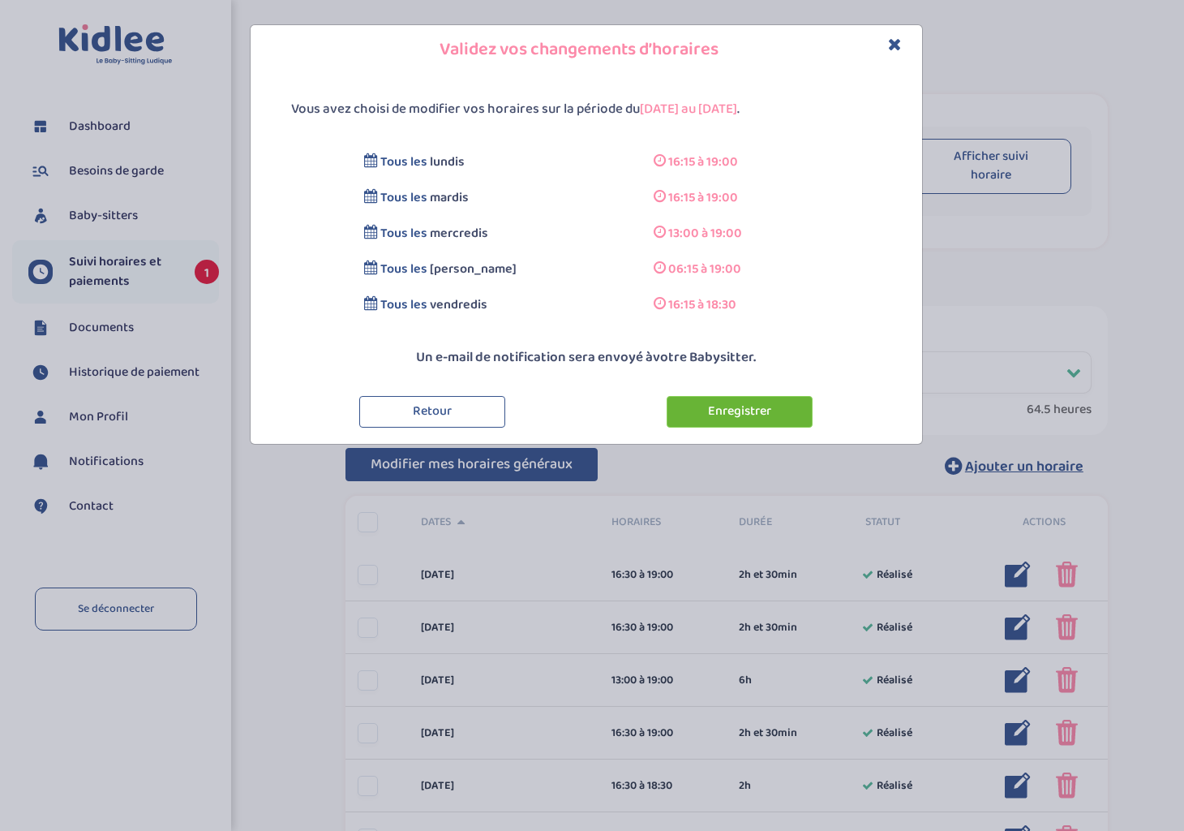
click at [751, 406] on button "Enregistrer" at bounding box center [740, 412] width 146 height 32
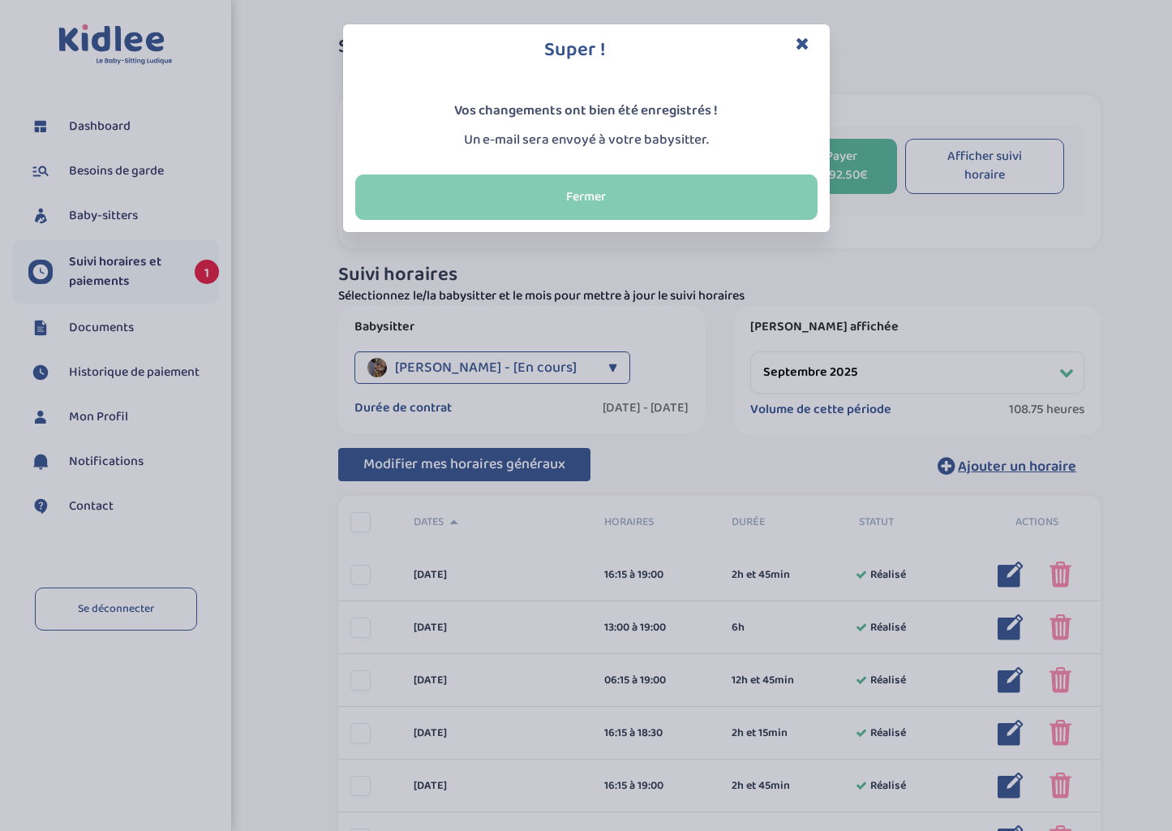
click at [628, 191] on button "Fermer" at bounding box center [586, 196] width 462 height 45
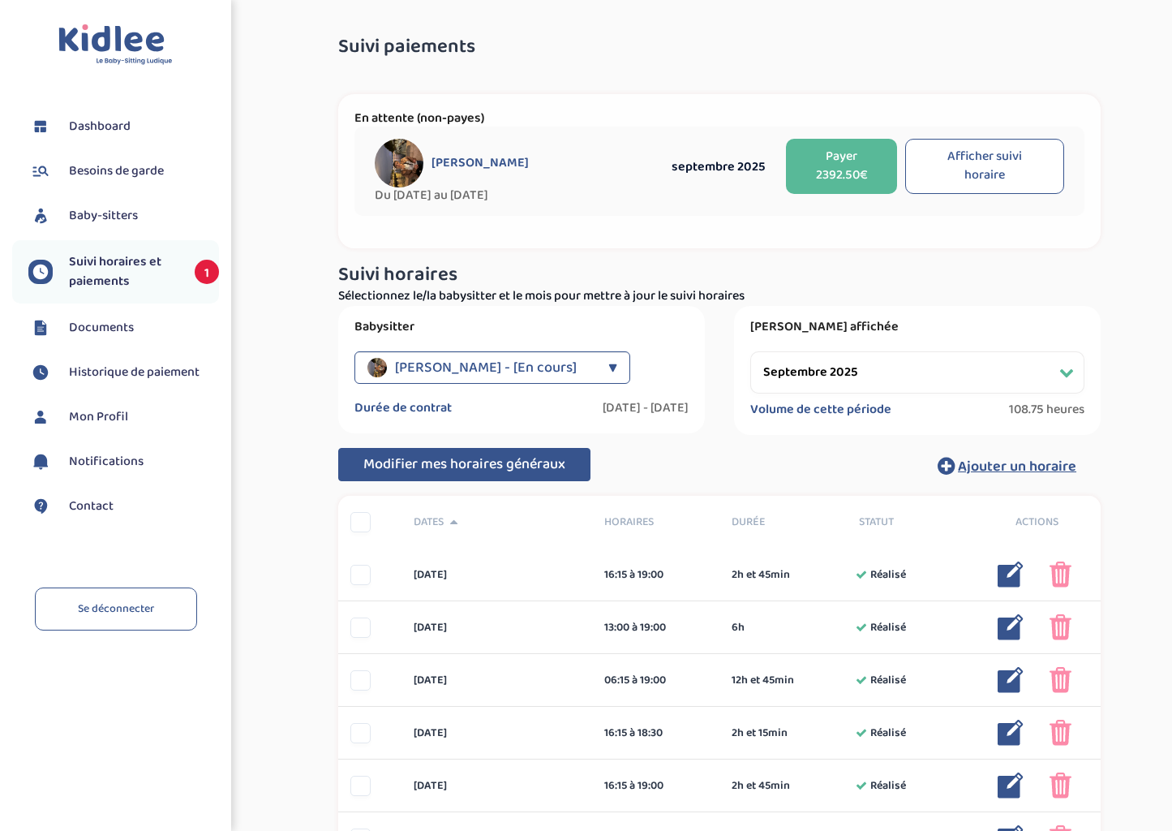
click at [839, 165] on button "Payer 2392.50€" at bounding box center [841, 166] width 111 height 55
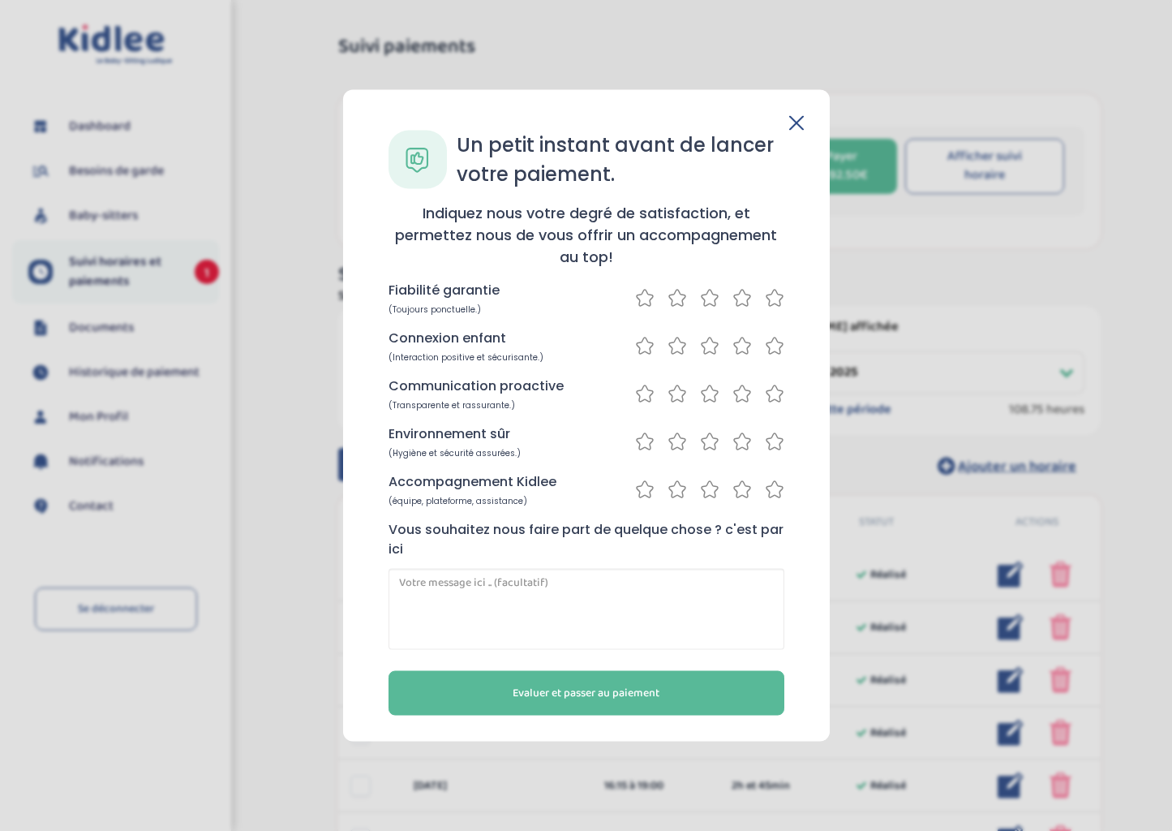
click at [805, 119] on div "Un petit instant avant de lancer votre paiement. Indiquez nous votre degré de s…" at bounding box center [586, 415] width 487 height 651
click at [789, 121] on icon at bounding box center [796, 123] width 15 height 15
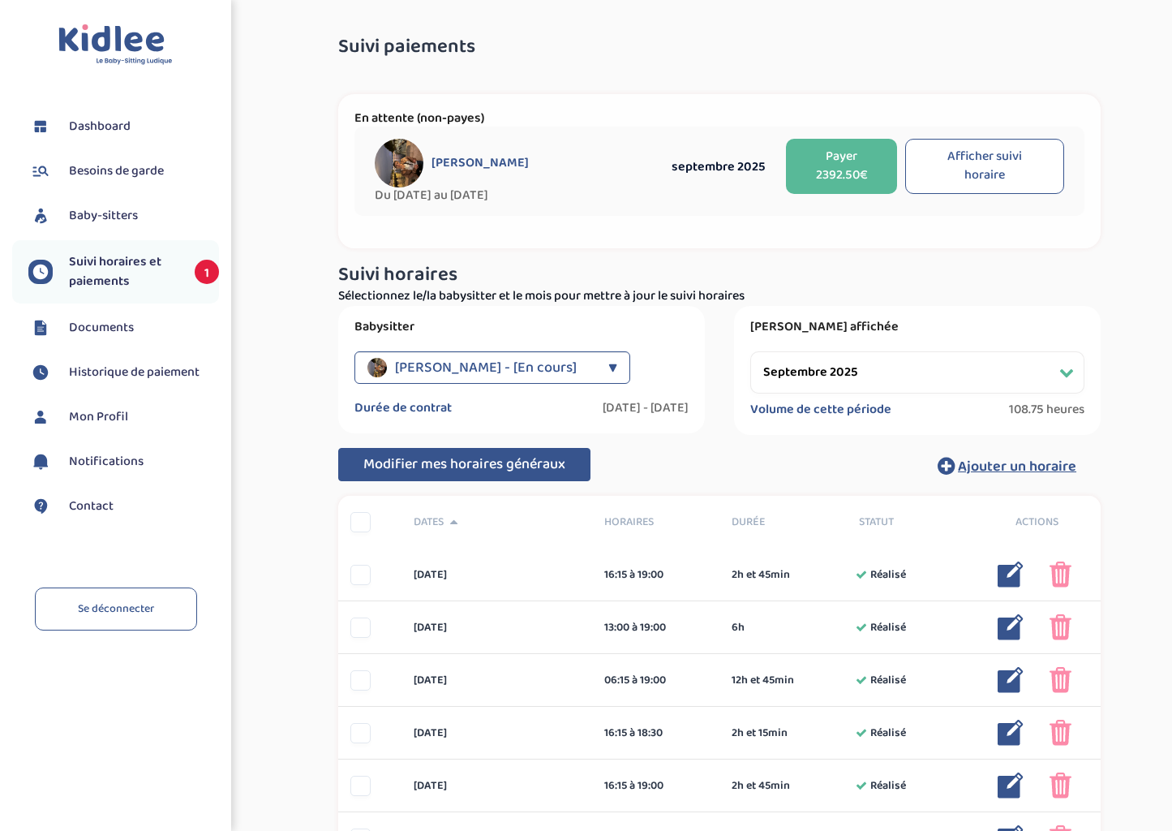
click at [991, 176] on button "Afficher suivi horaire" at bounding box center [984, 166] width 159 height 55
click at [972, 162] on button "Afficher suivi horaire" at bounding box center [984, 166] width 159 height 55
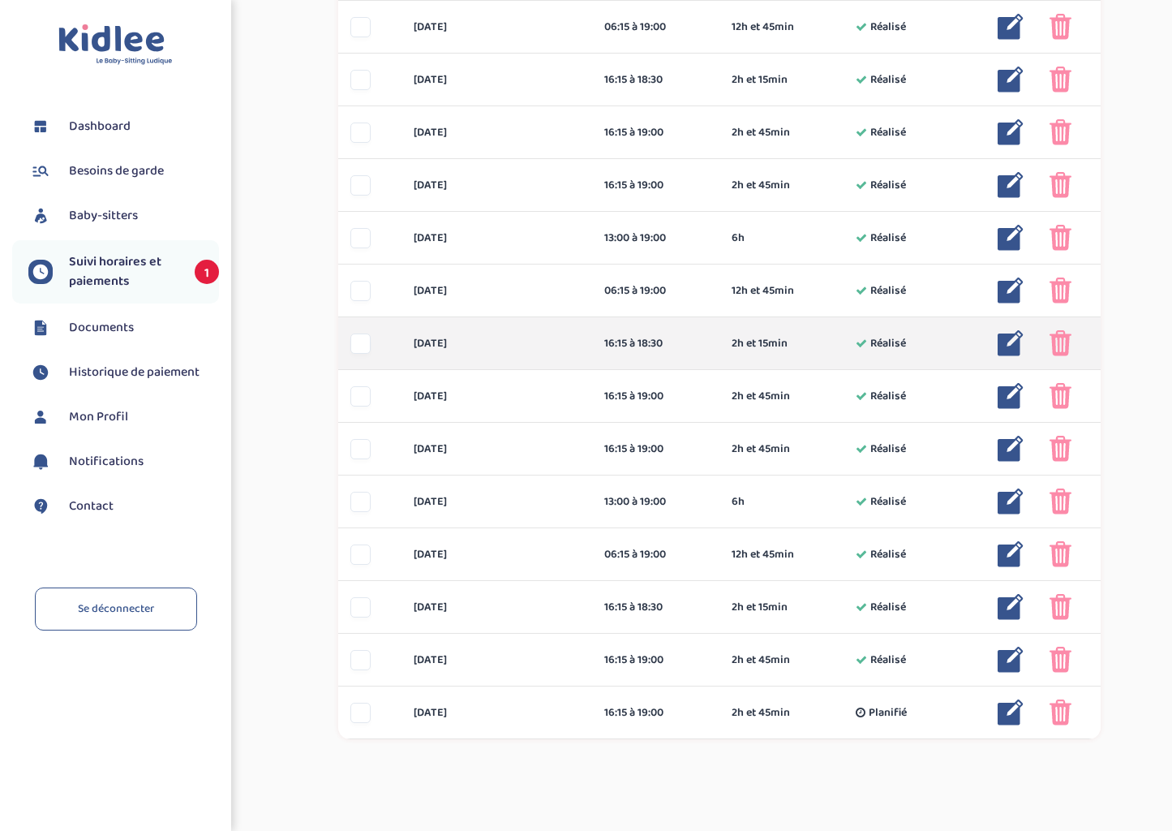
scroll to position [972, 0]
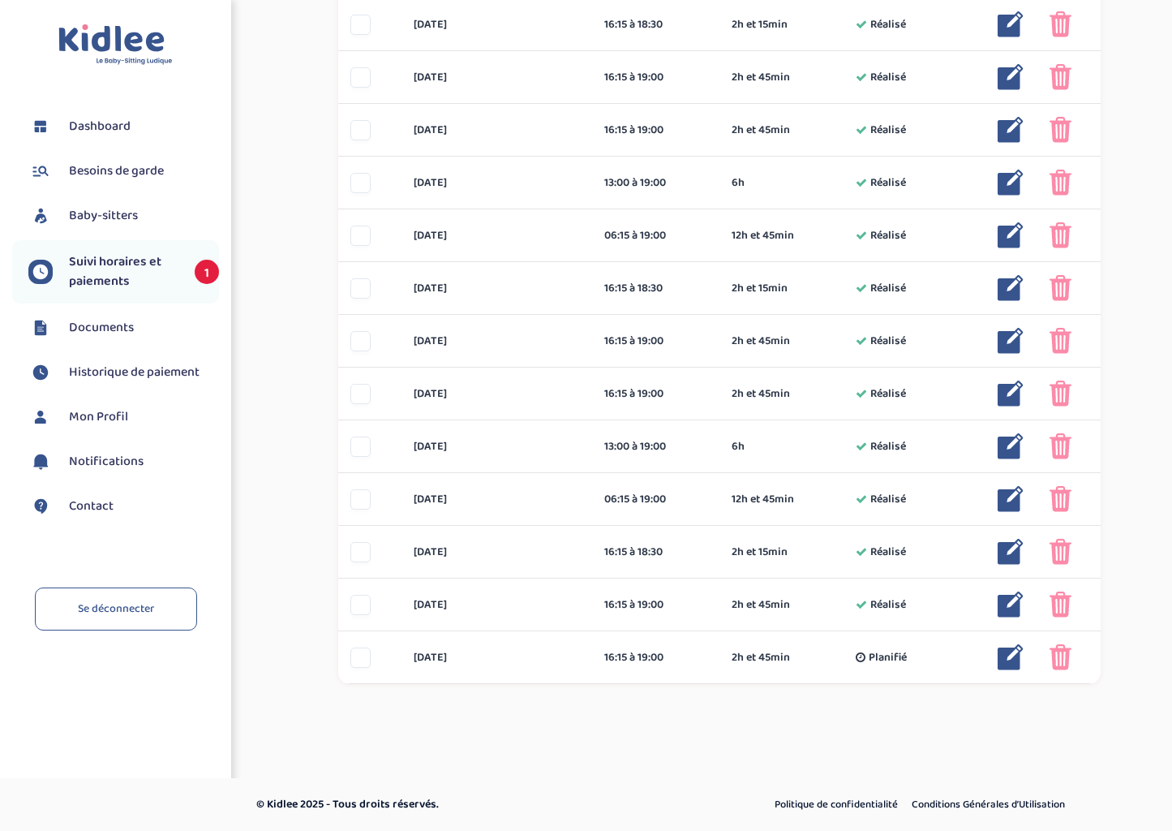
click at [157, 337] on link "Documents" at bounding box center [123, 328] width 191 height 24
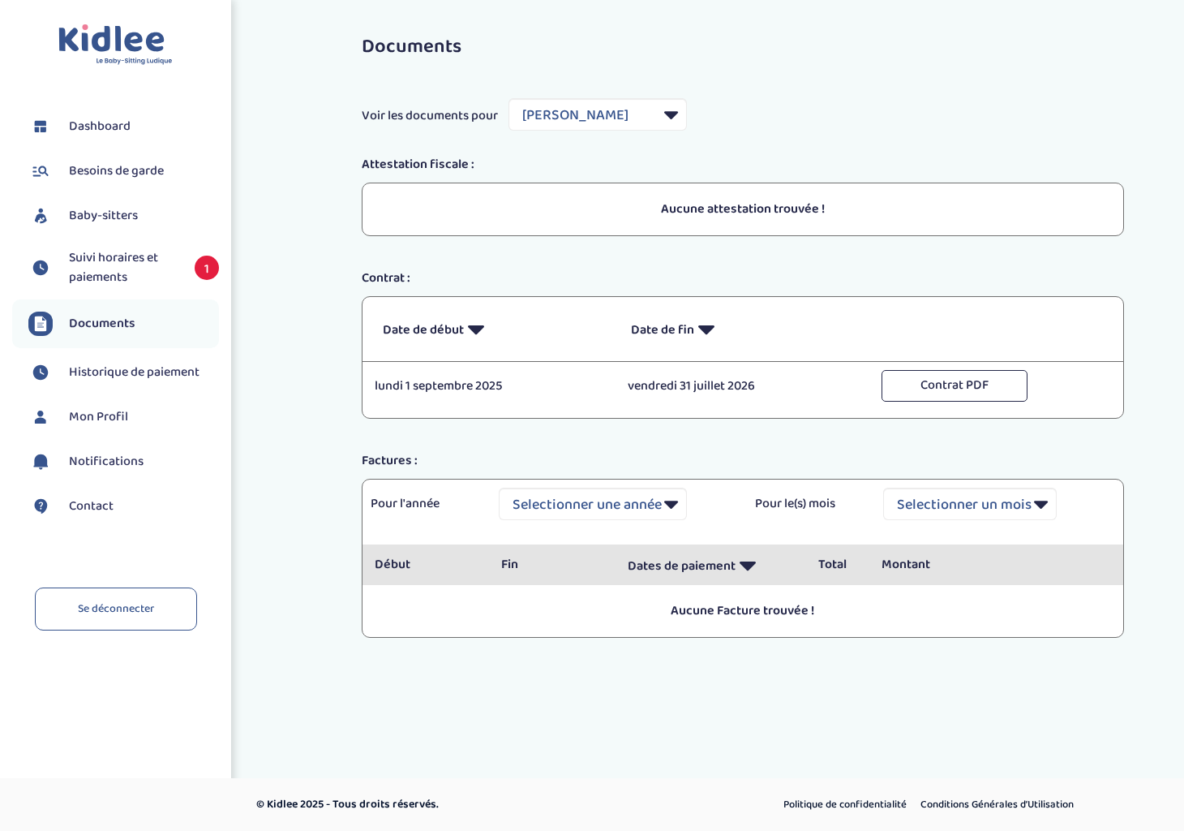
select select "18764"
click at [99, 265] on span "Suivi horaires et paiements" at bounding box center [123, 267] width 109 height 39
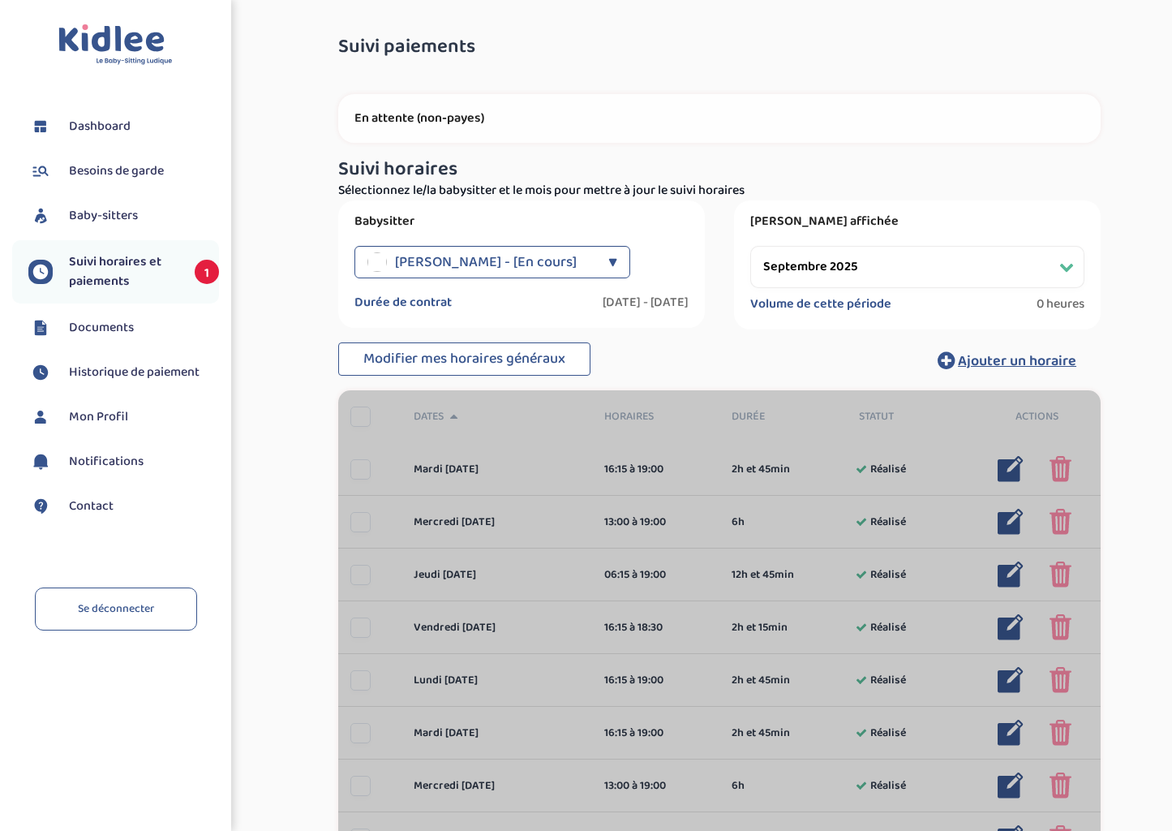
select select "septembre 2025"
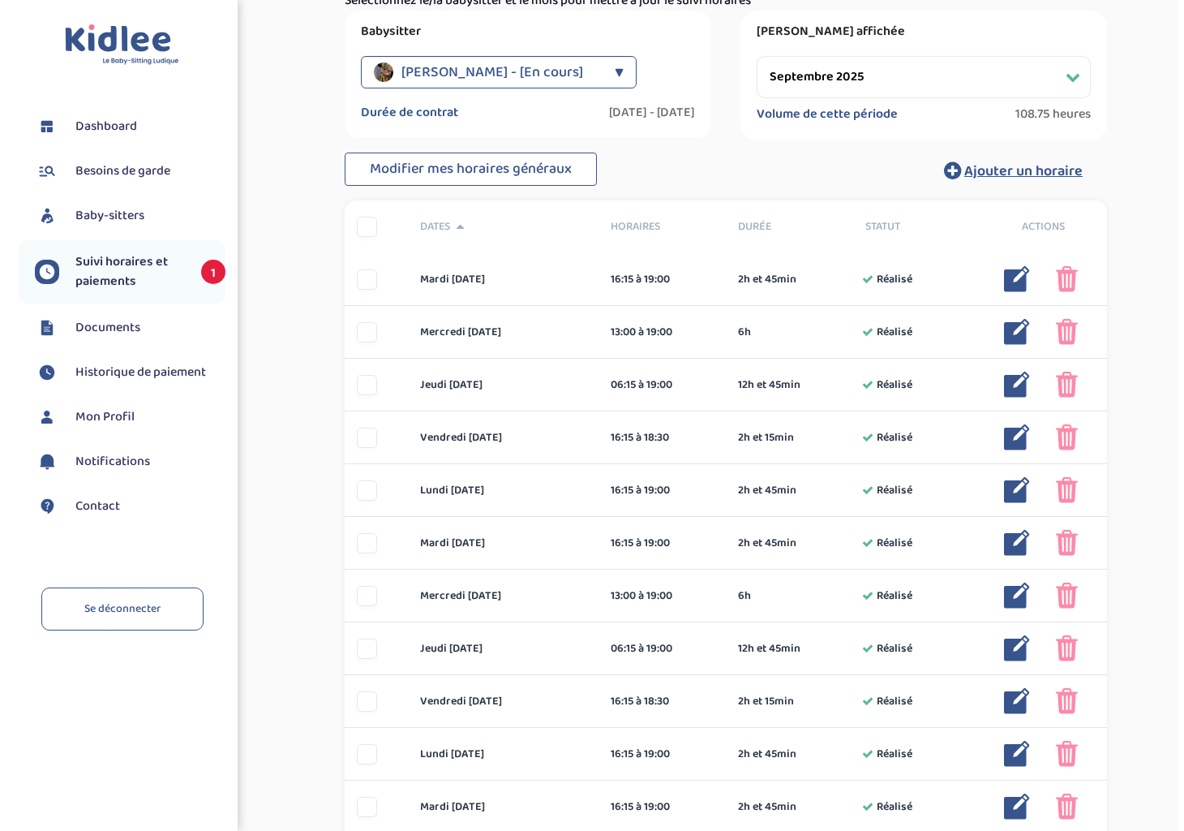
scroll to position [324, 0]
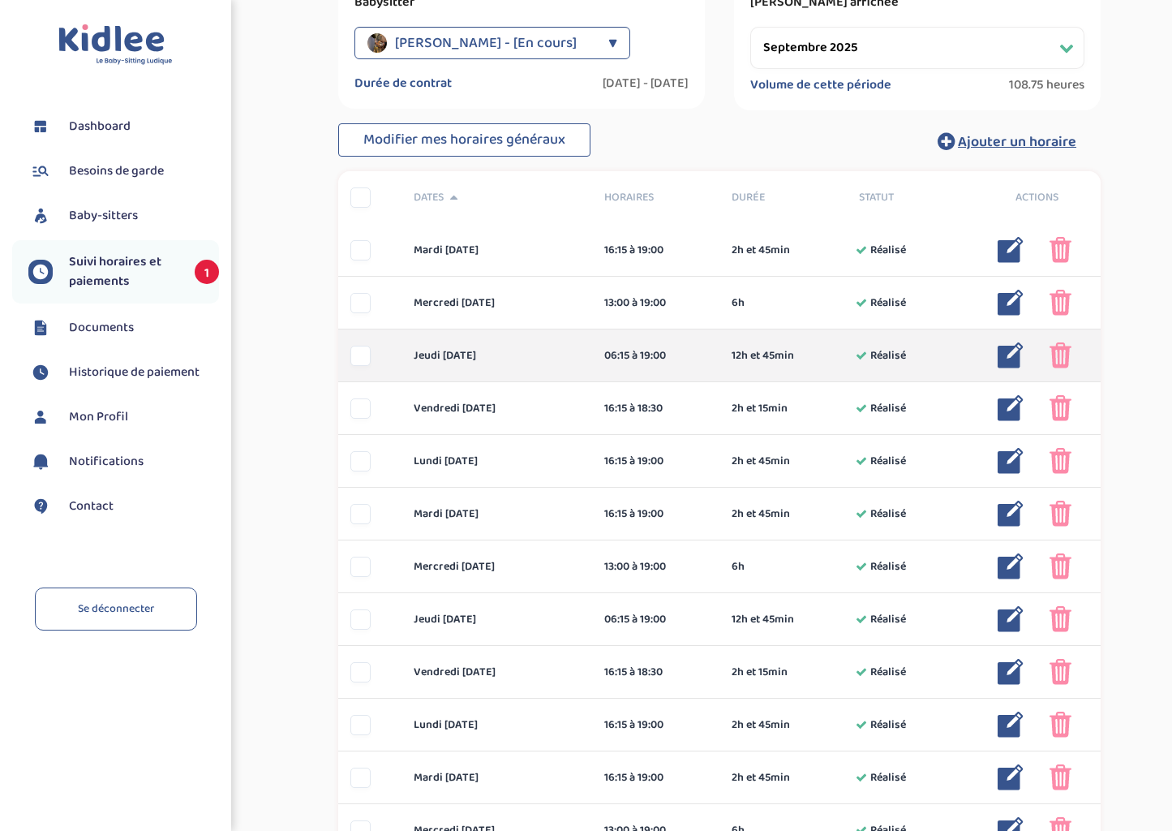
click at [361, 357] on div at bounding box center [360, 356] width 20 height 20
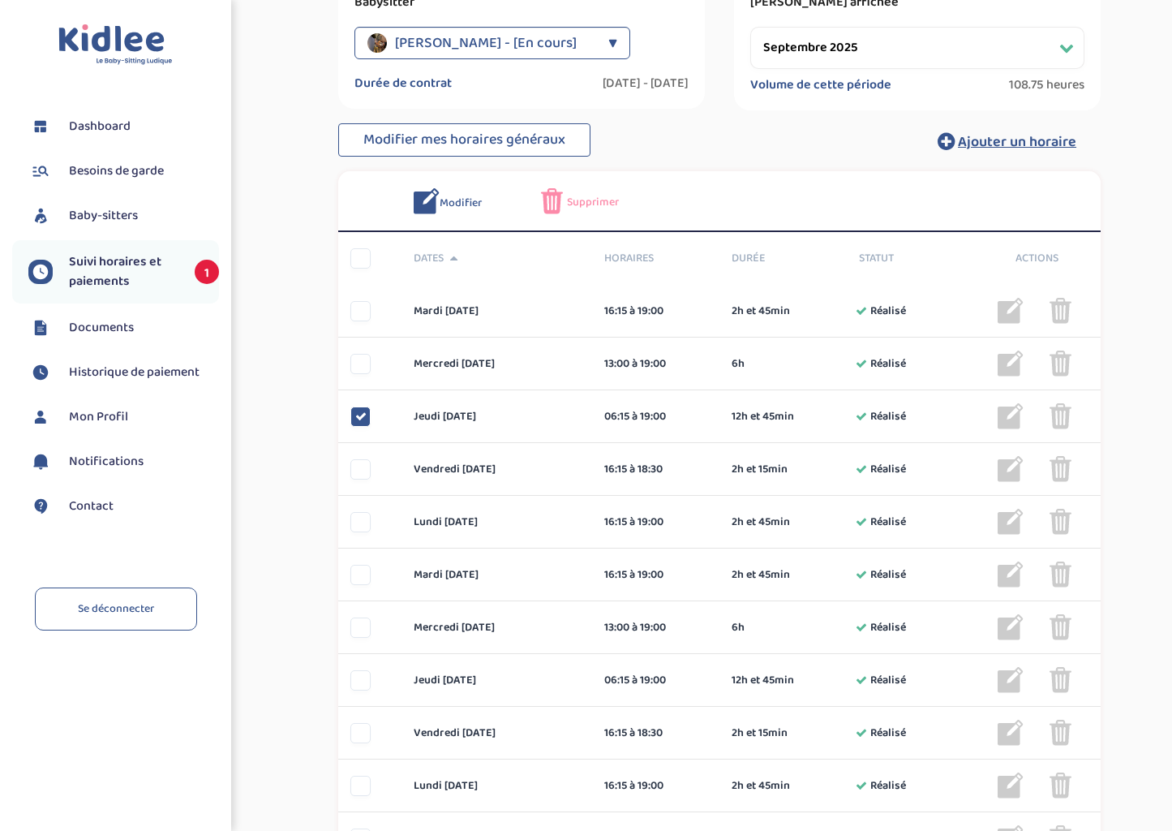
click at [449, 198] on span "Modifier" at bounding box center [461, 203] width 42 height 17
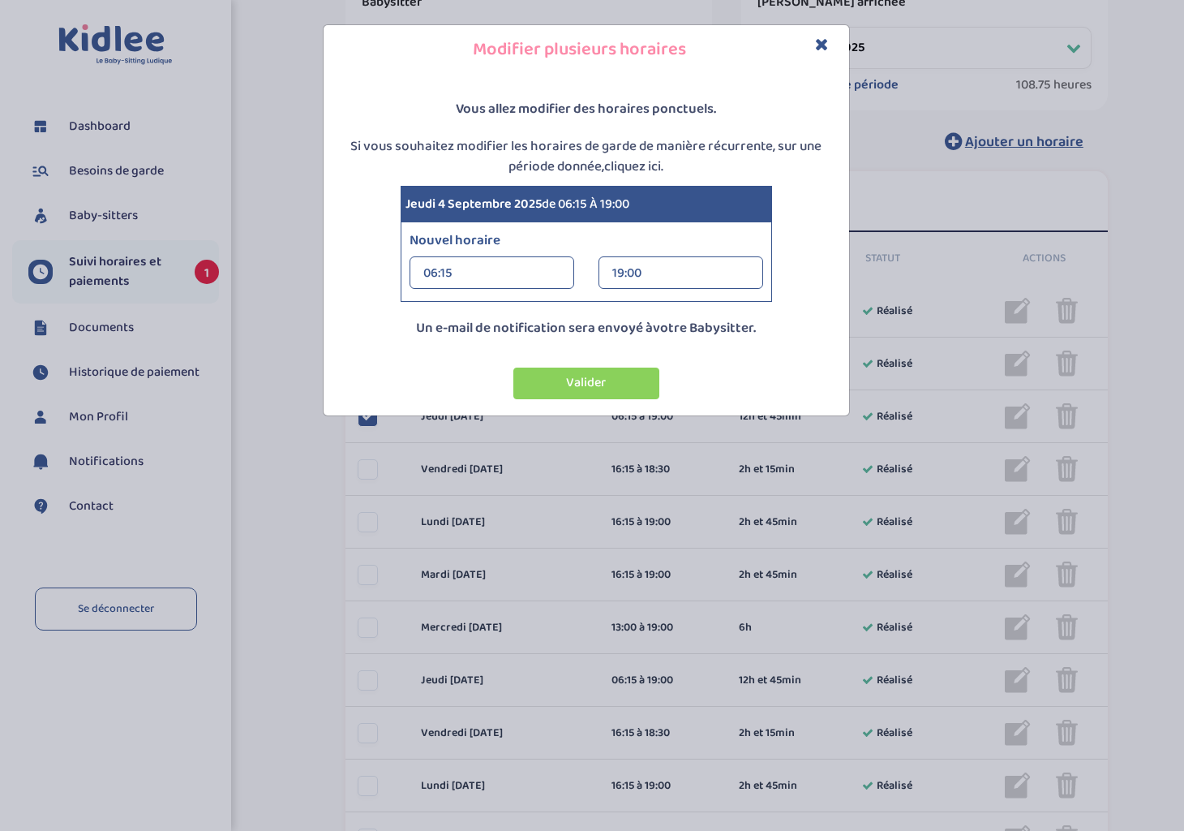
click at [492, 268] on div "06:15" at bounding box center [491, 273] width 137 height 32
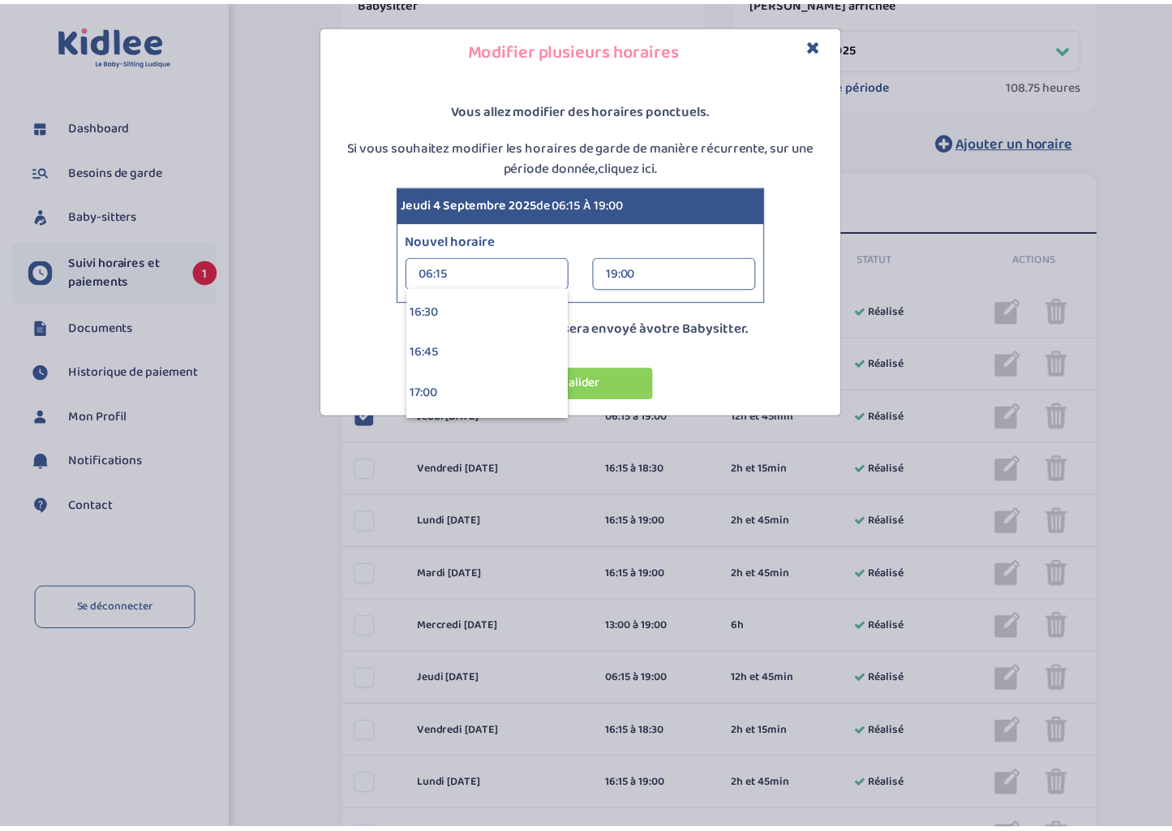
scroll to position [2568, 0]
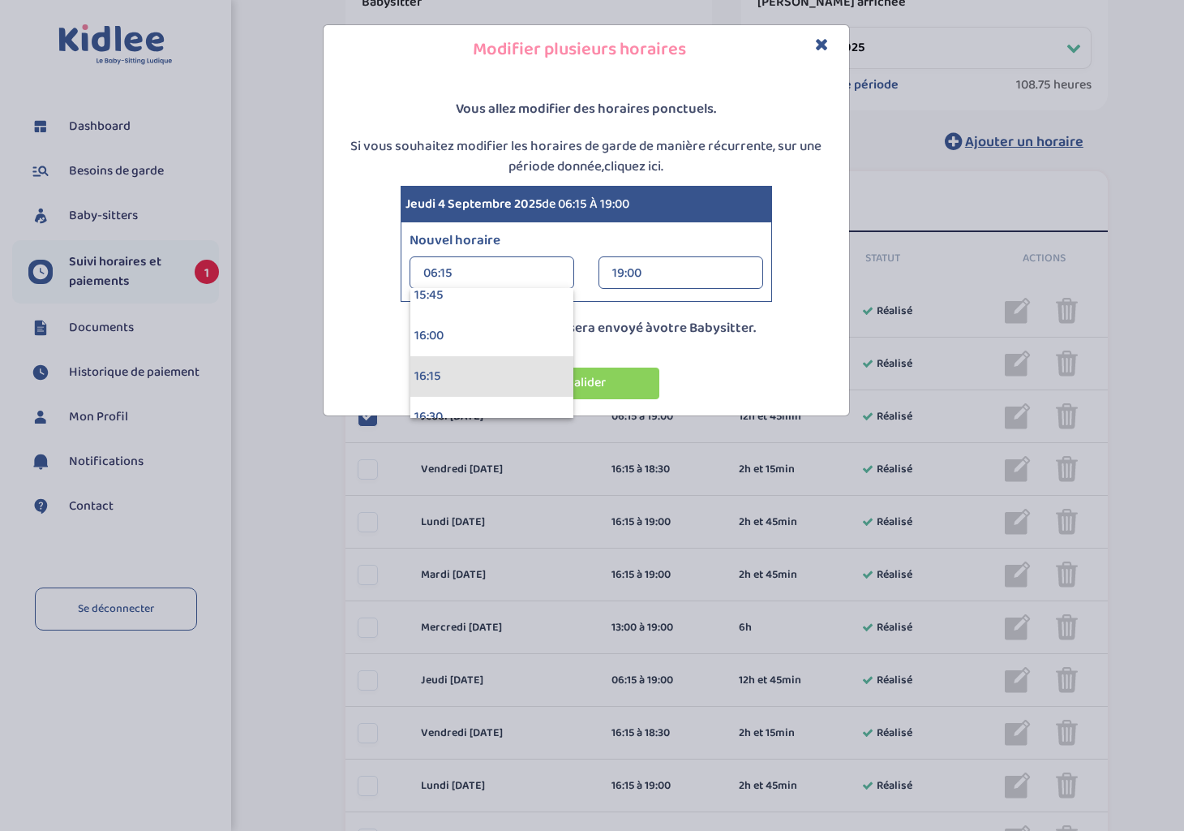
click at [516, 367] on div "16:15" at bounding box center [491, 376] width 163 height 41
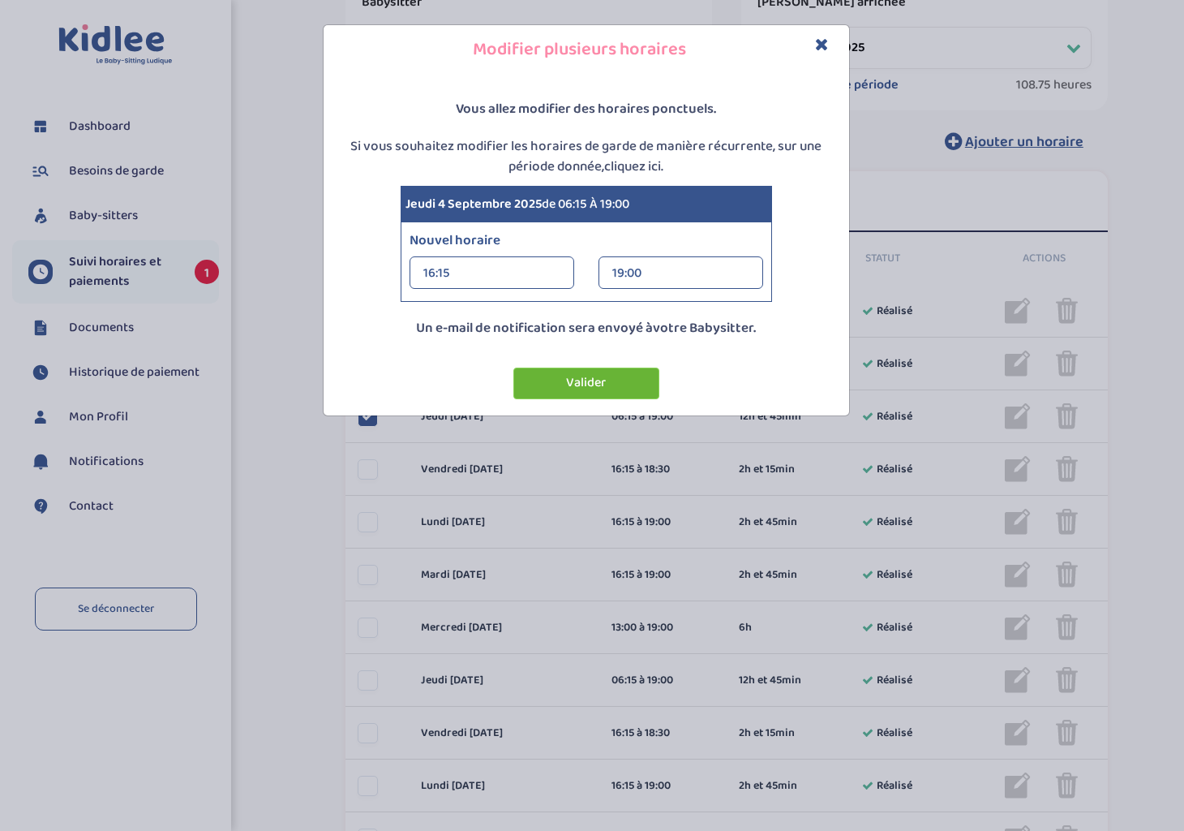
click at [583, 380] on button "Valider" at bounding box center [586, 383] width 146 height 32
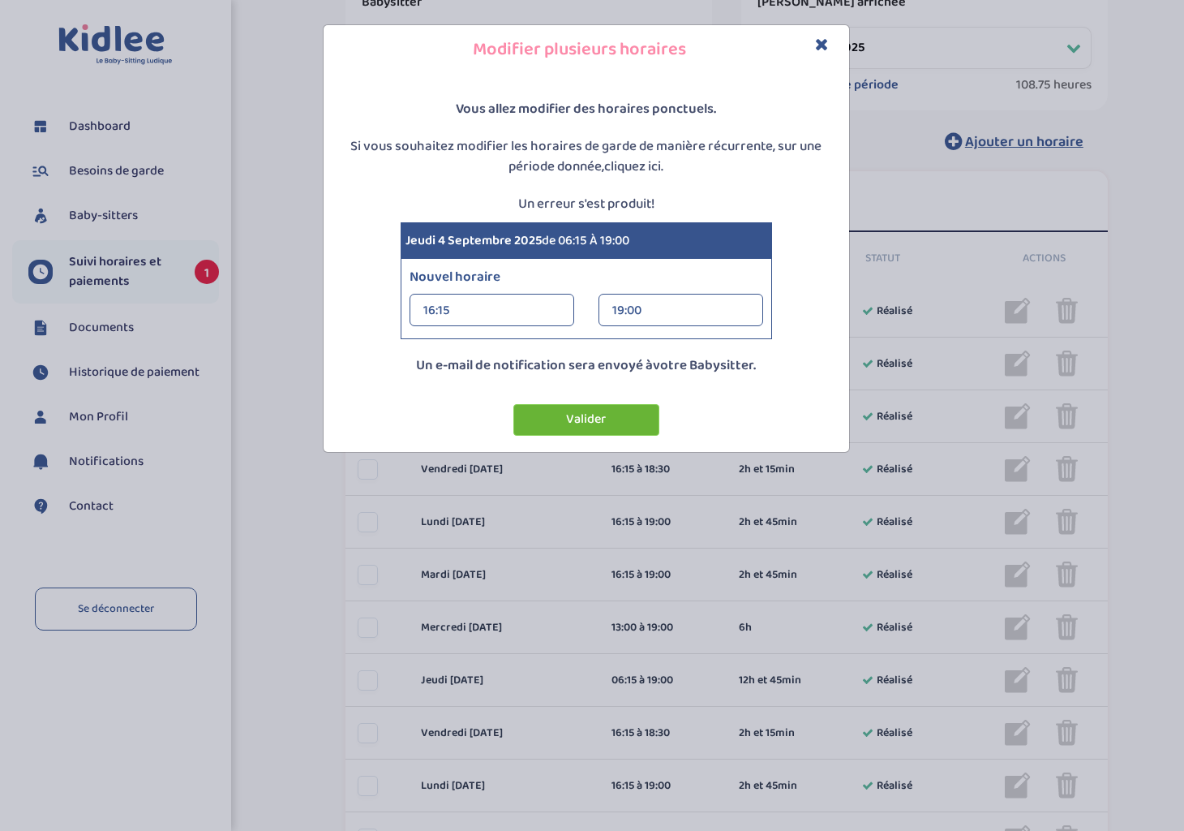
click at [584, 416] on button "Valider" at bounding box center [586, 420] width 146 height 32
click at [823, 43] on icon "Close" at bounding box center [822, 44] width 14 height 17
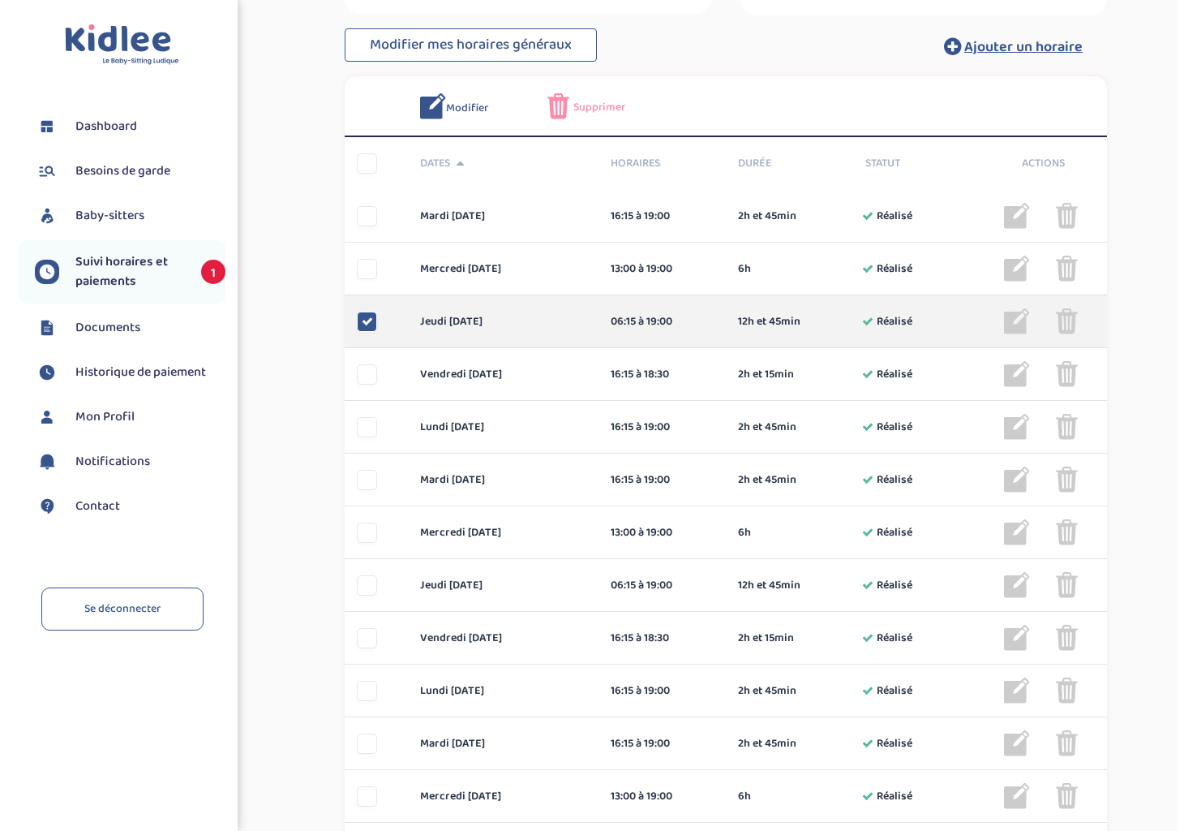
scroll to position [404, 0]
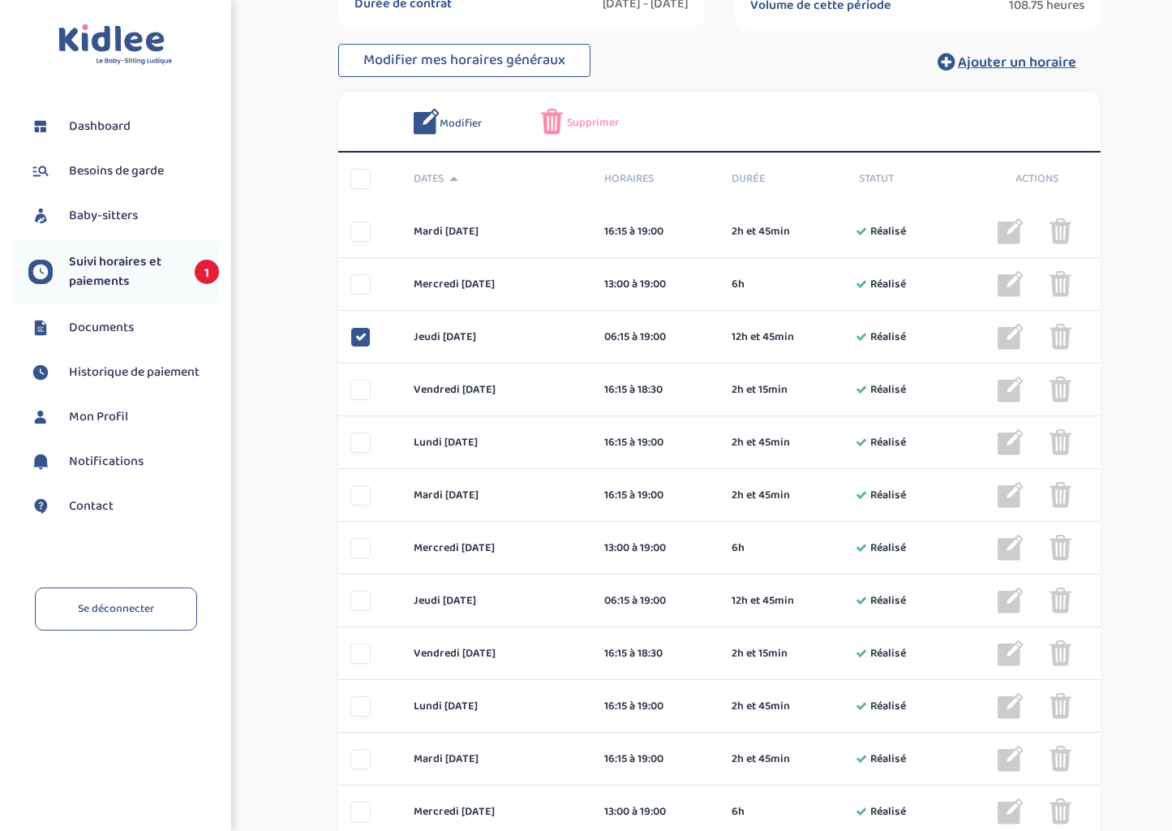
click at [430, 118] on img at bounding box center [427, 122] width 26 height 26
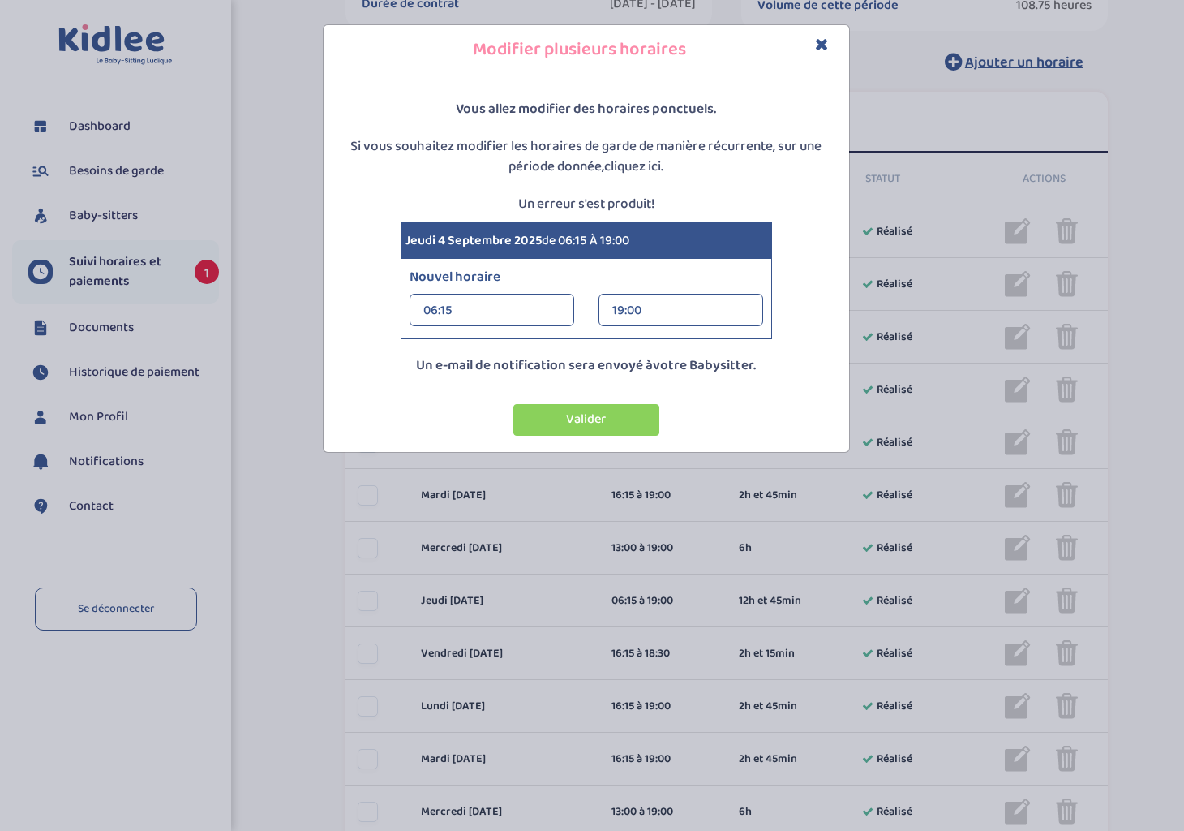
click at [496, 303] on div "06:15" at bounding box center [491, 310] width 137 height 32
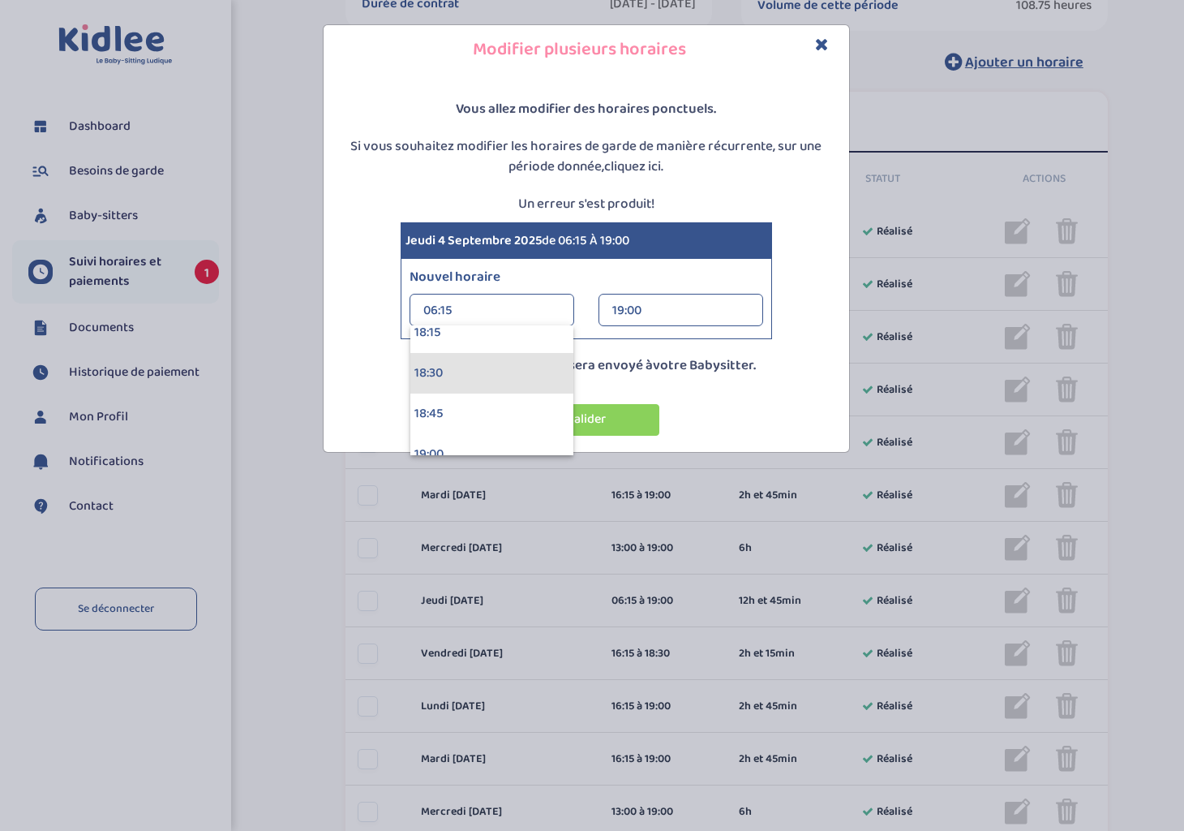
scroll to position [2892, 0]
click at [479, 403] on div "18:15" at bounding box center [491, 413] width 163 height 41
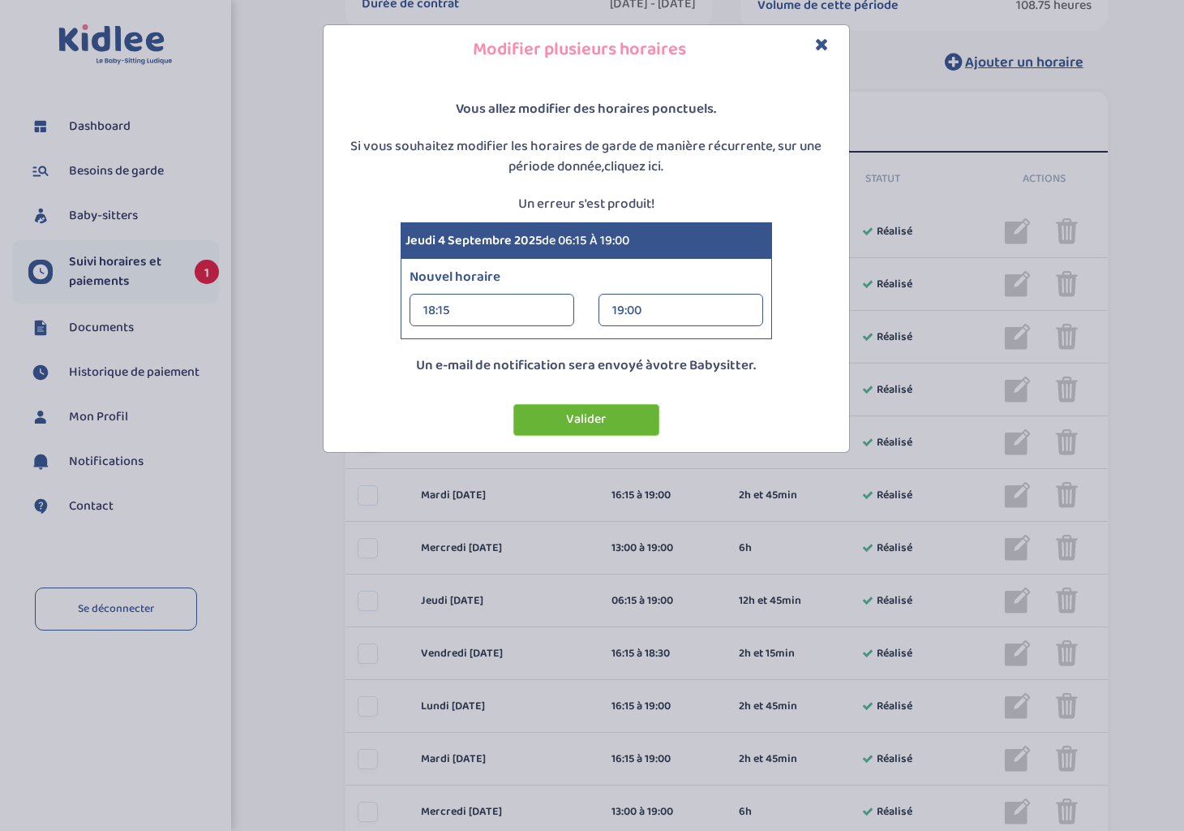
click at [616, 411] on button "Valider" at bounding box center [586, 420] width 146 height 32
click at [558, 320] on div "18:15" at bounding box center [491, 310] width 137 height 32
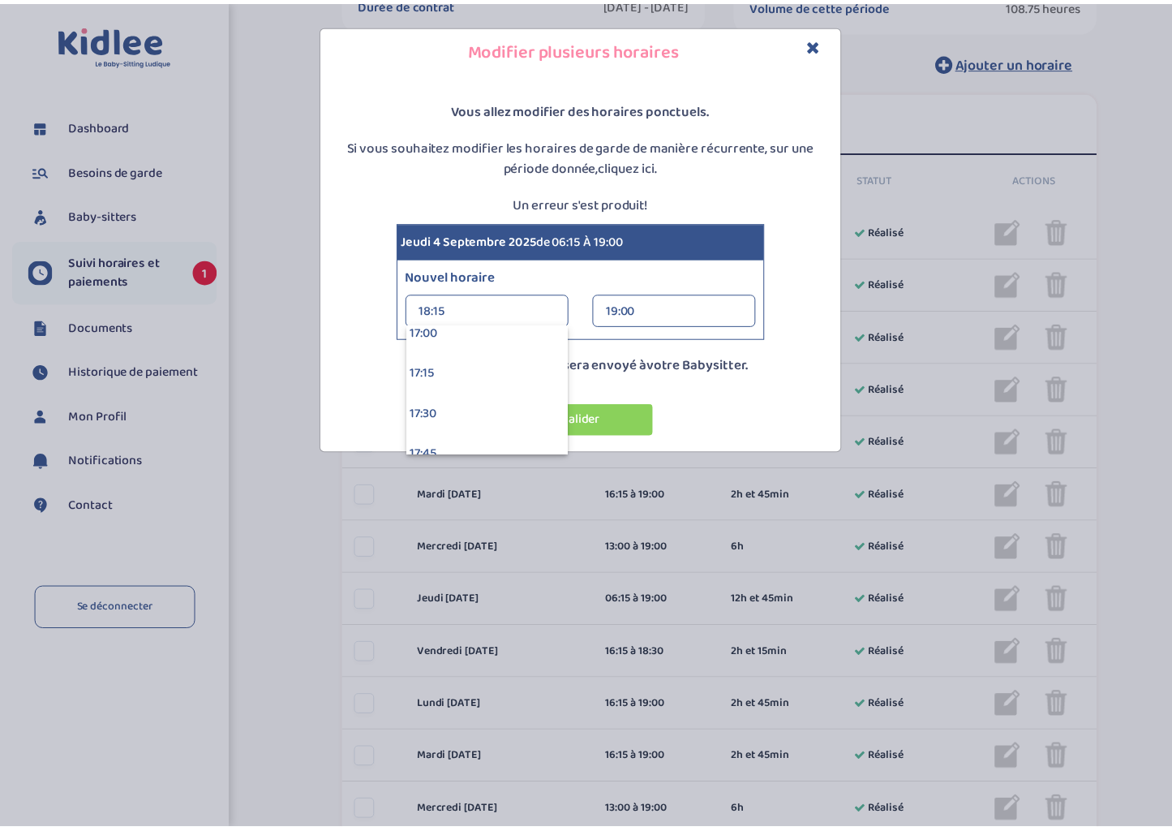
scroll to position [2730, 0]
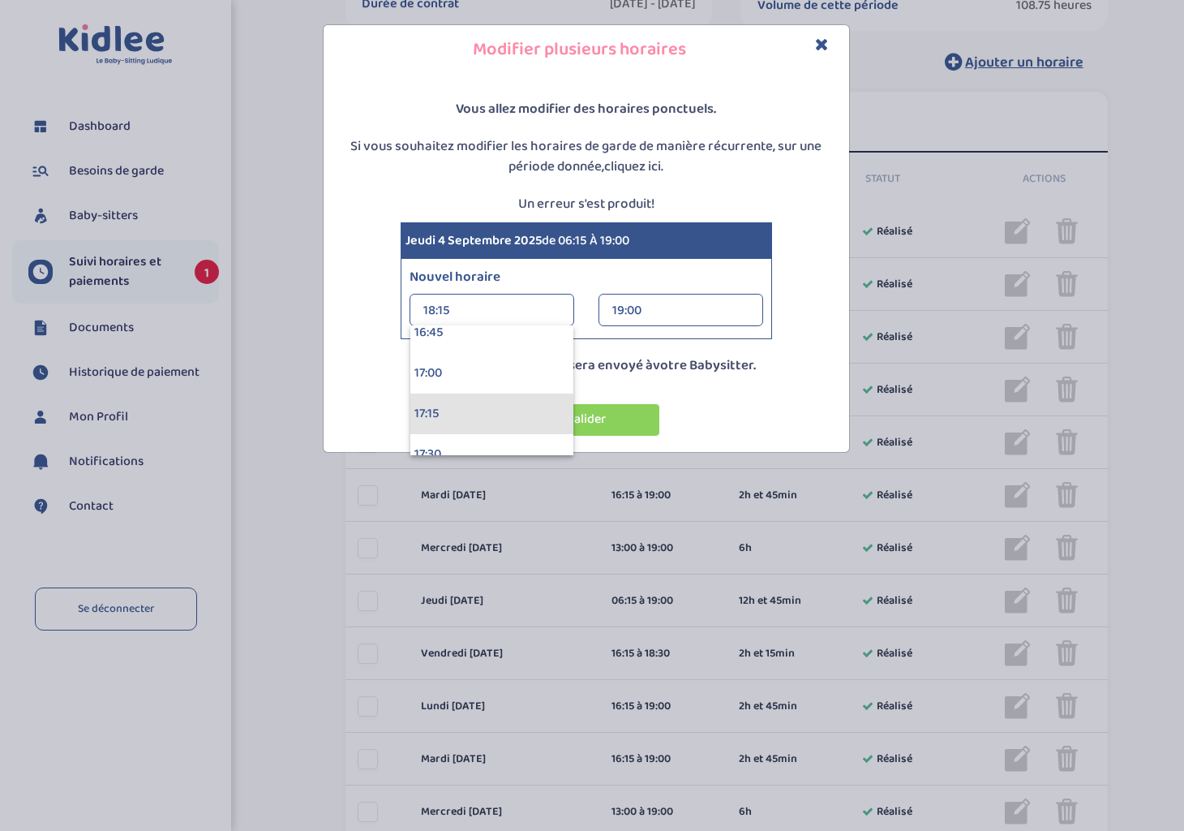
click at [510, 408] on div "17:15" at bounding box center [491, 413] width 163 height 41
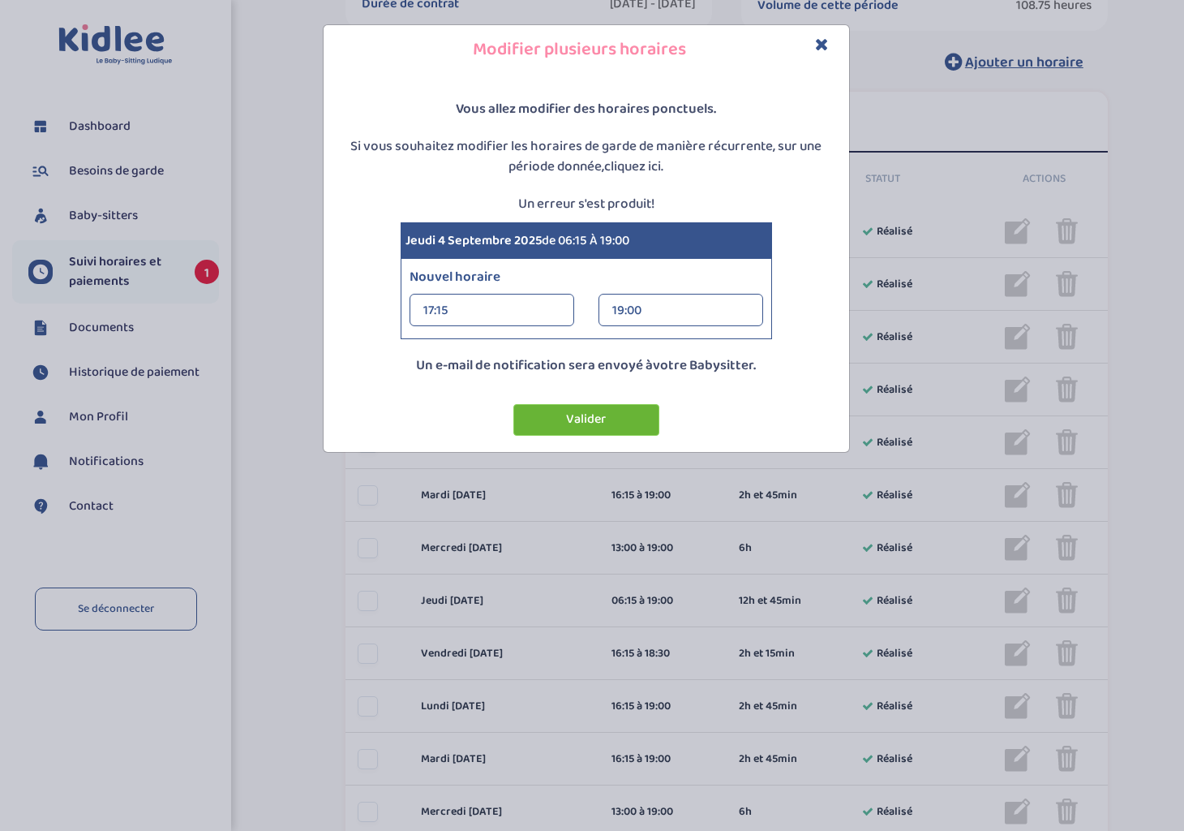
click at [577, 427] on button "Valider" at bounding box center [586, 420] width 146 height 32
click at [584, 422] on button "Valider" at bounding box center [586, 420] width 146 height 32
click at [814, 38] on h4 "Modifier plusieurs horaires" at bounding box center [586, 49] width 501 height 25
click at [820, 43] on icon "Close" at bounding box center [822, 44] width 14 height 17
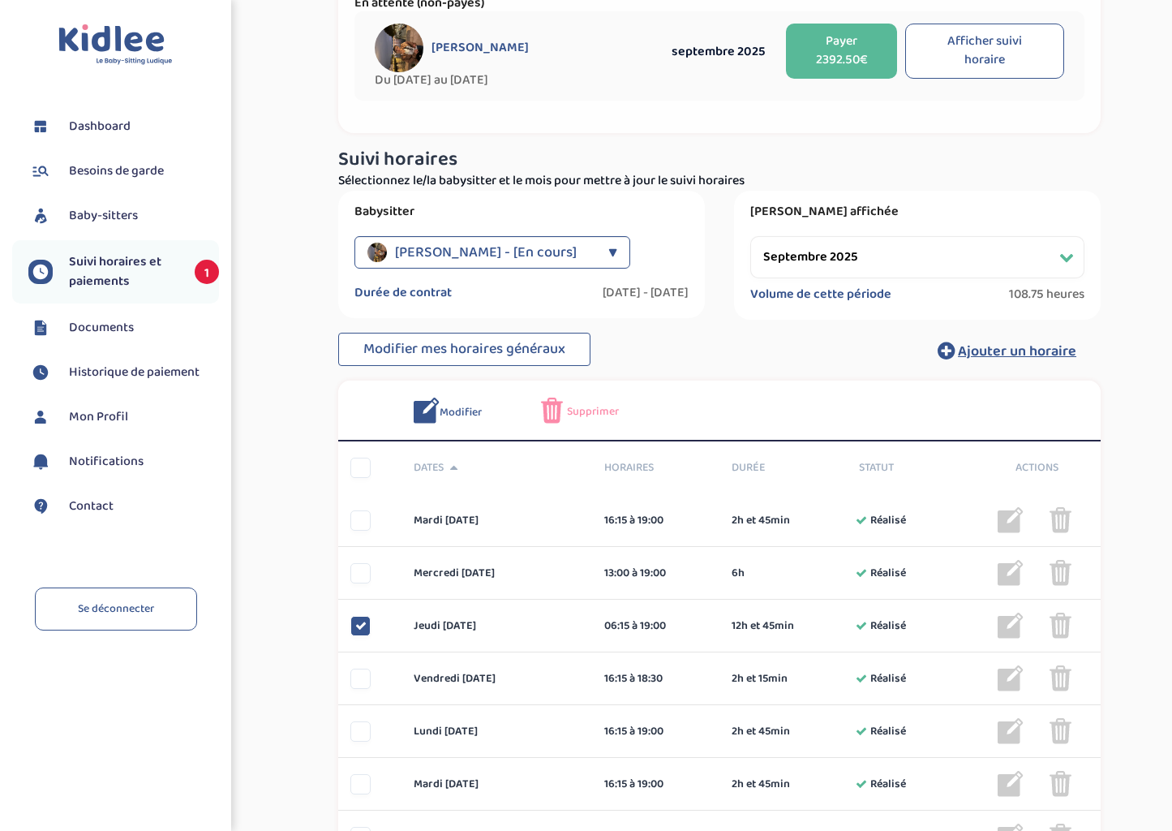
scroll to position [0, 0]
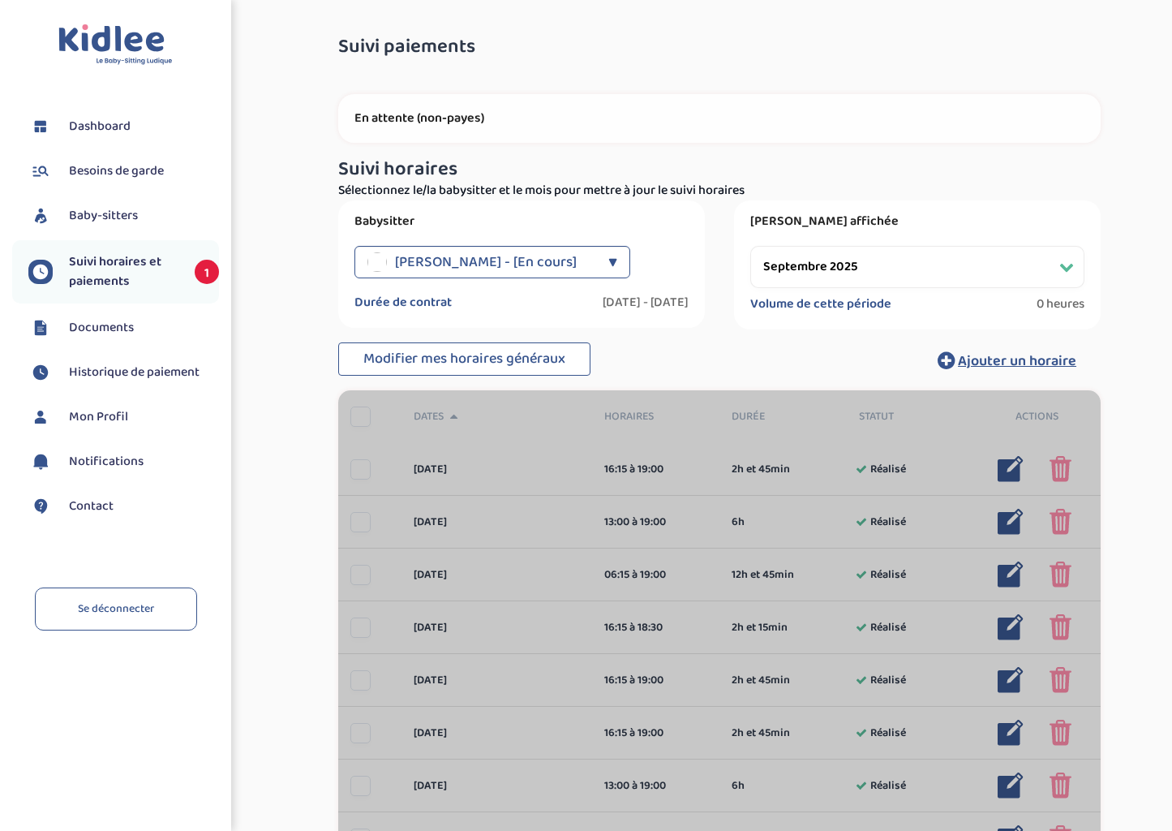
select select "septembre 2025"
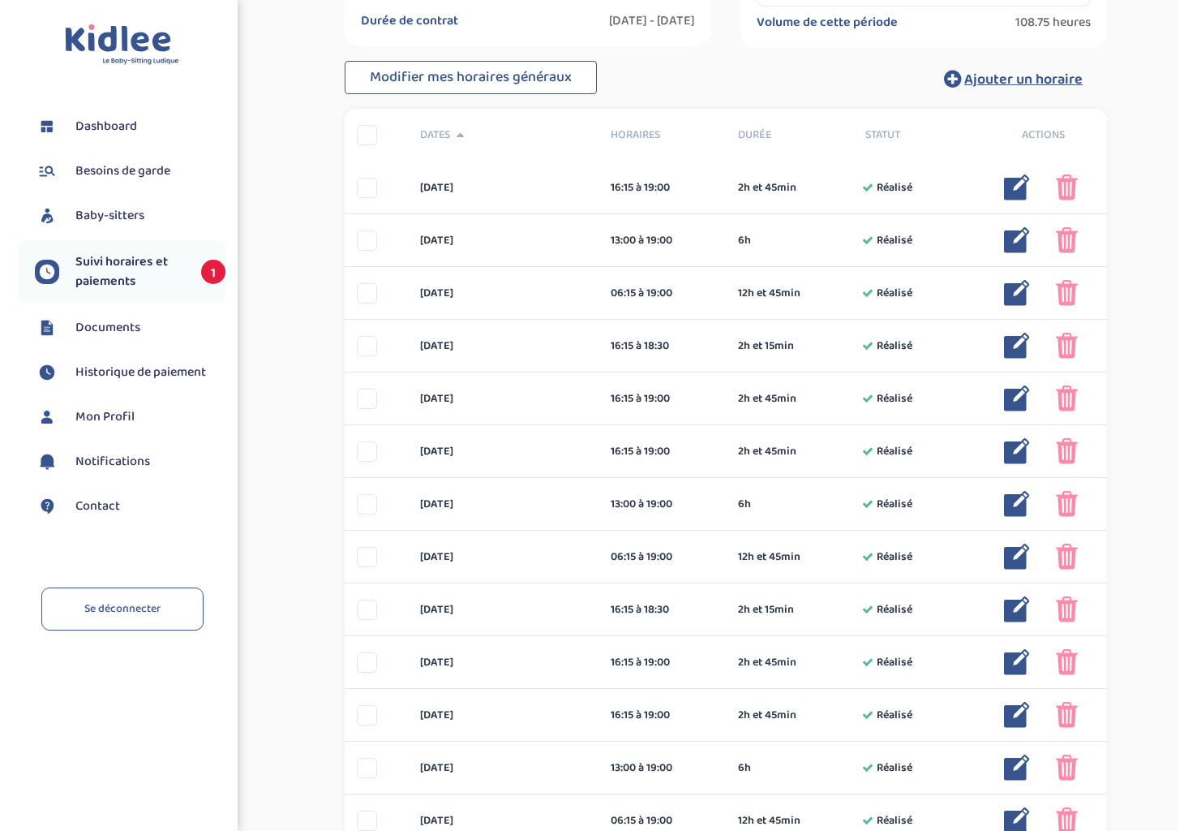
scroll to position [406, 0]
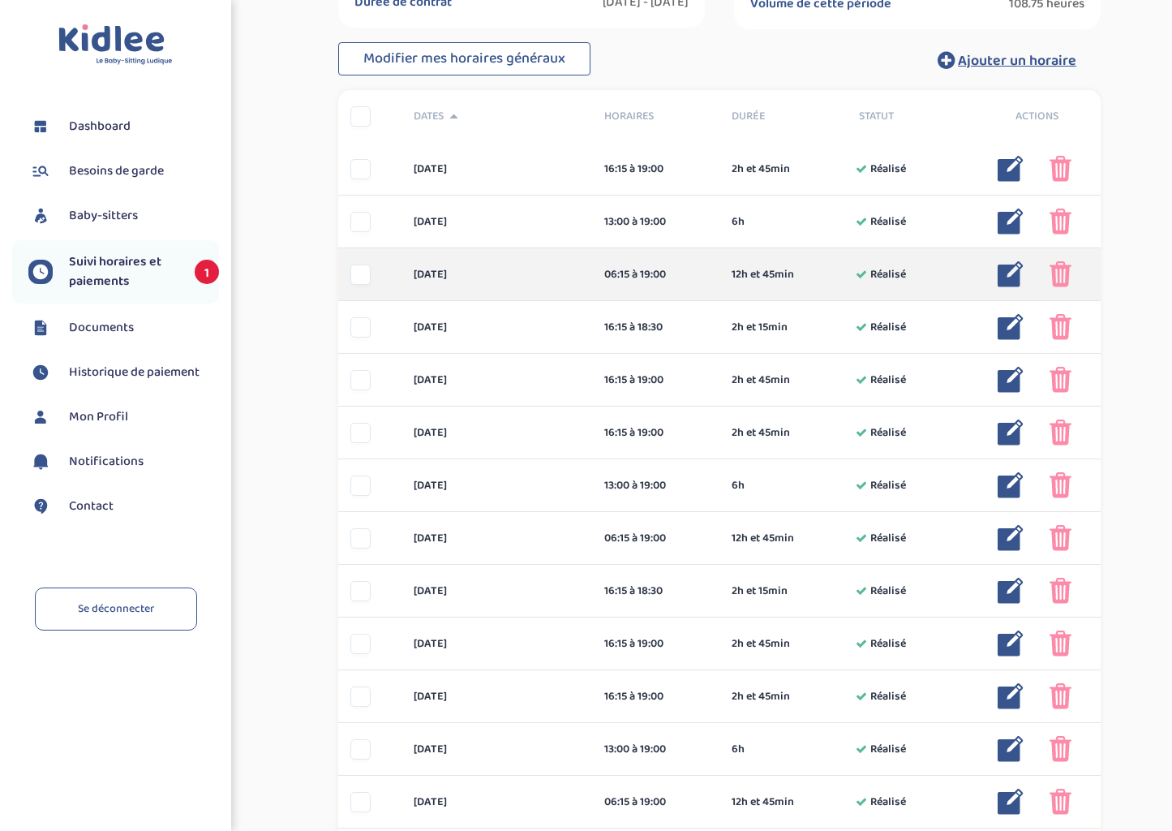
click at [359, 276] on div at bounding box center [360, 274] width 20 height 20
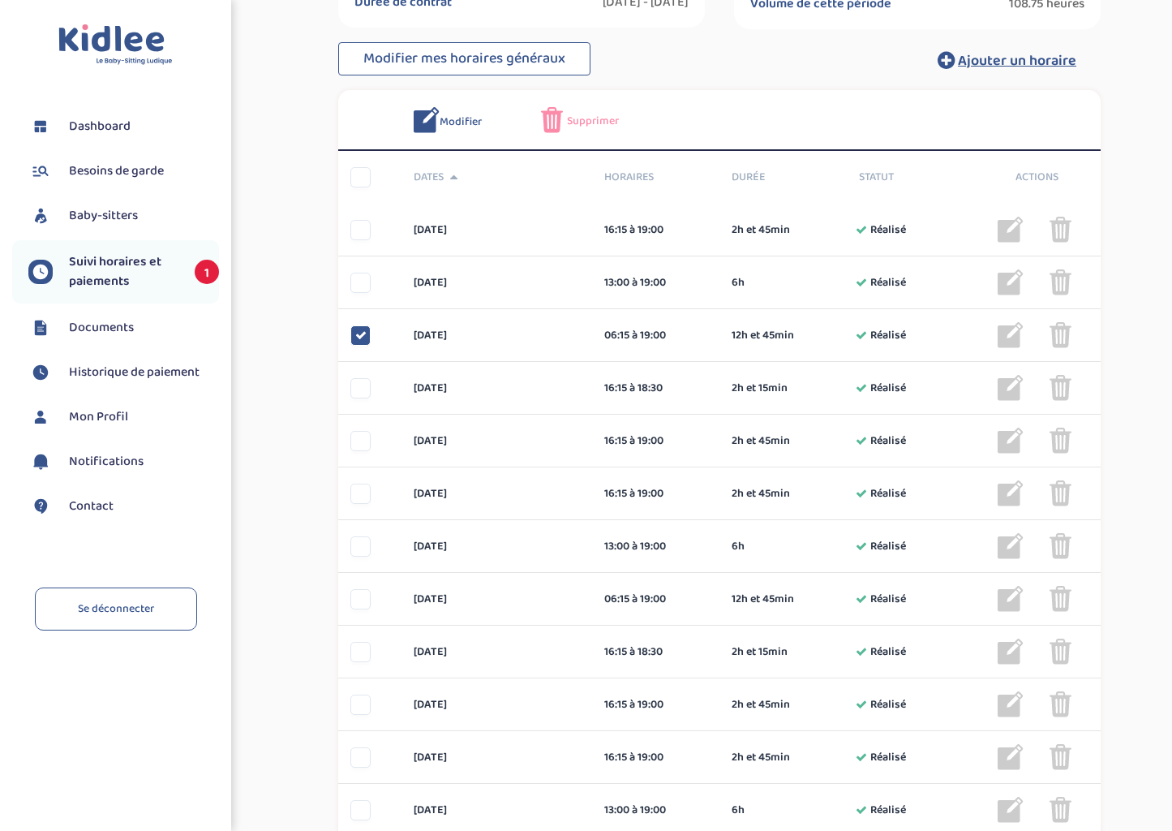
click at [441, 119] on span "Modifier" at bounding box center [461, 122] width 42 height 17
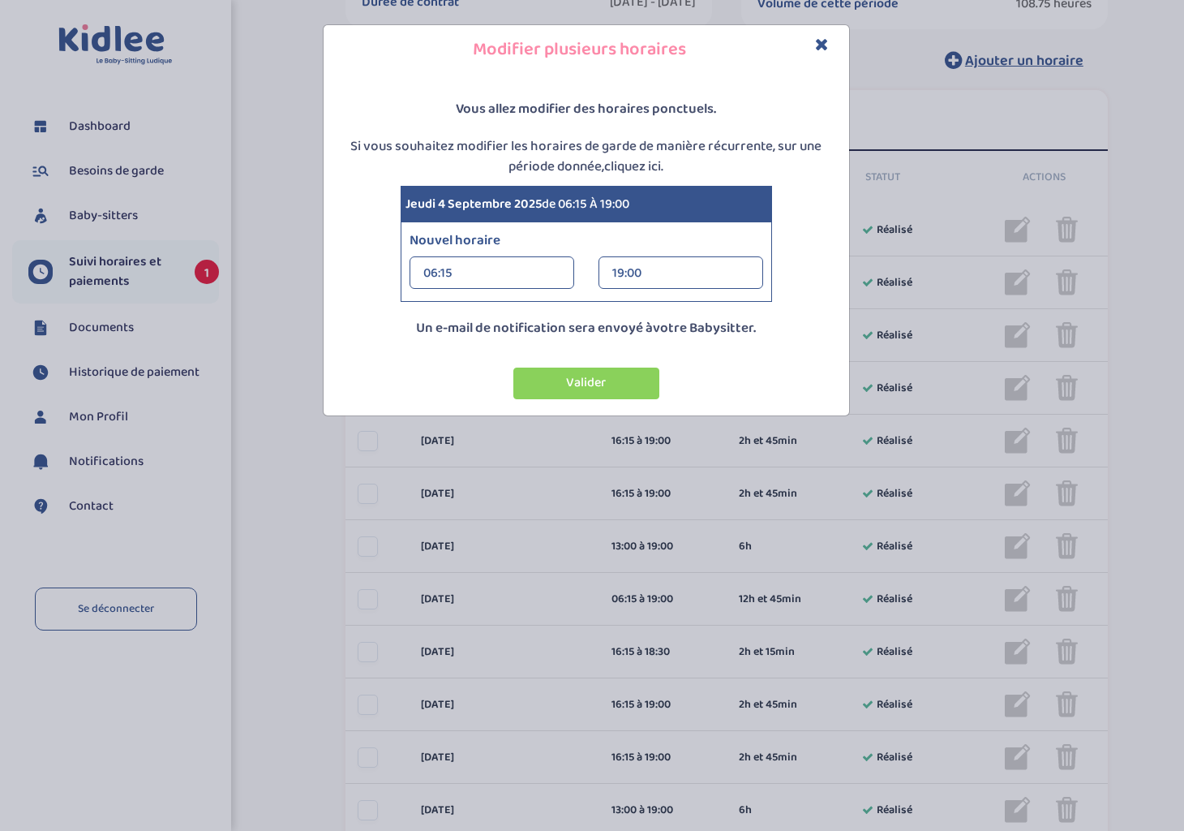
click at [540, 260] on div "06:15" at bounding box center [491, 273] width 137 height 32
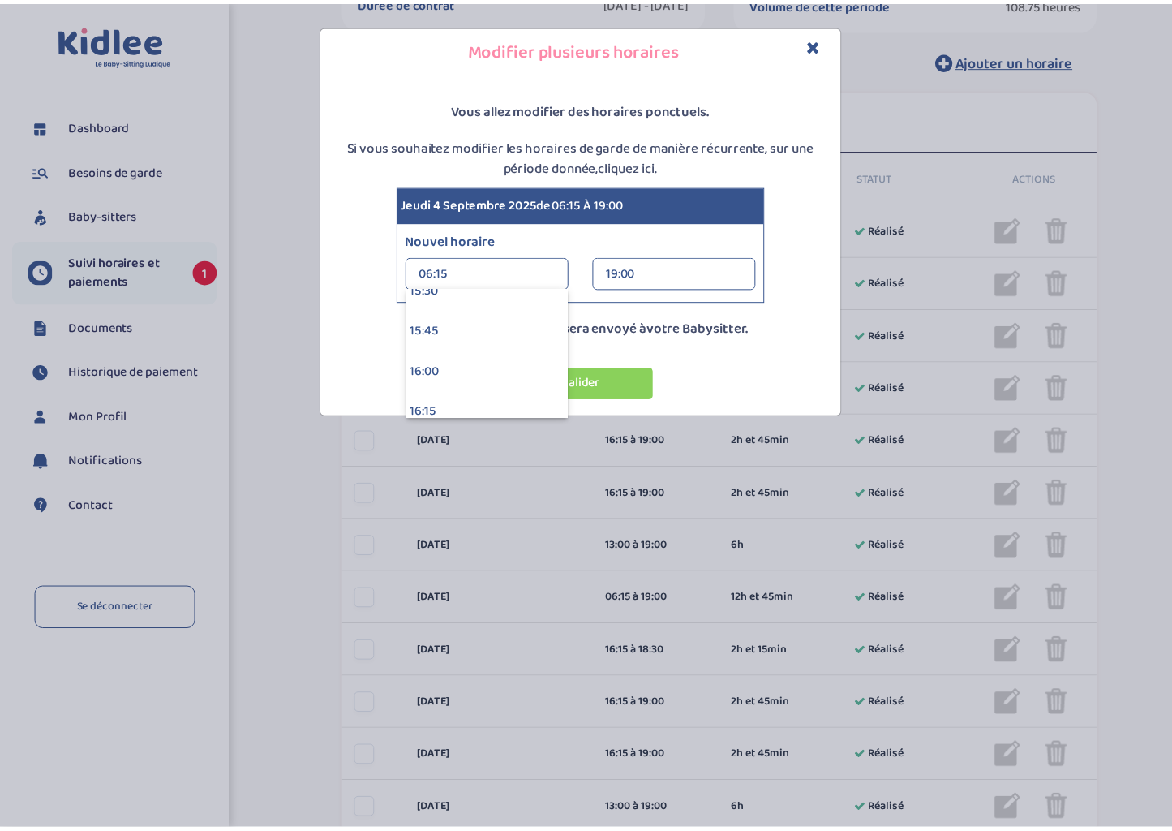
scroll to position [2568, 0]
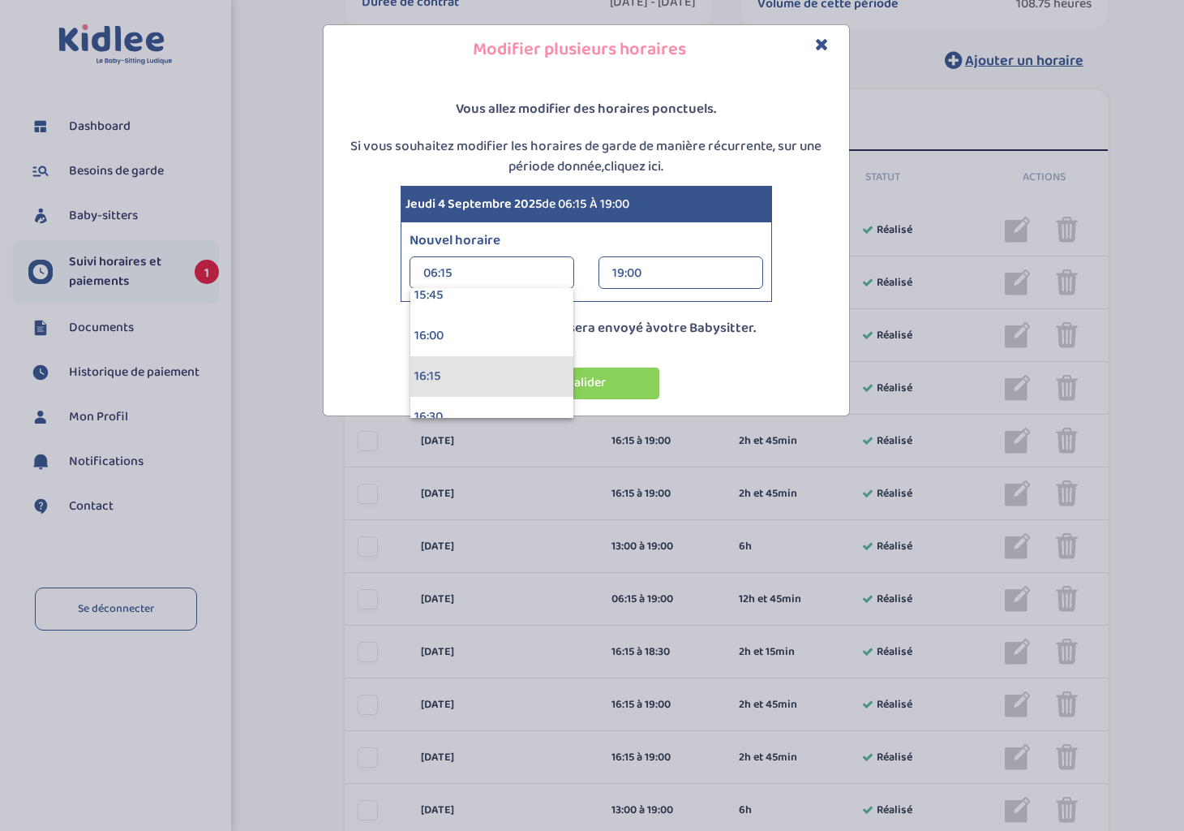
click at [510, 376] on div "16:15" at bounding box center [491, 376] width 163 height 41
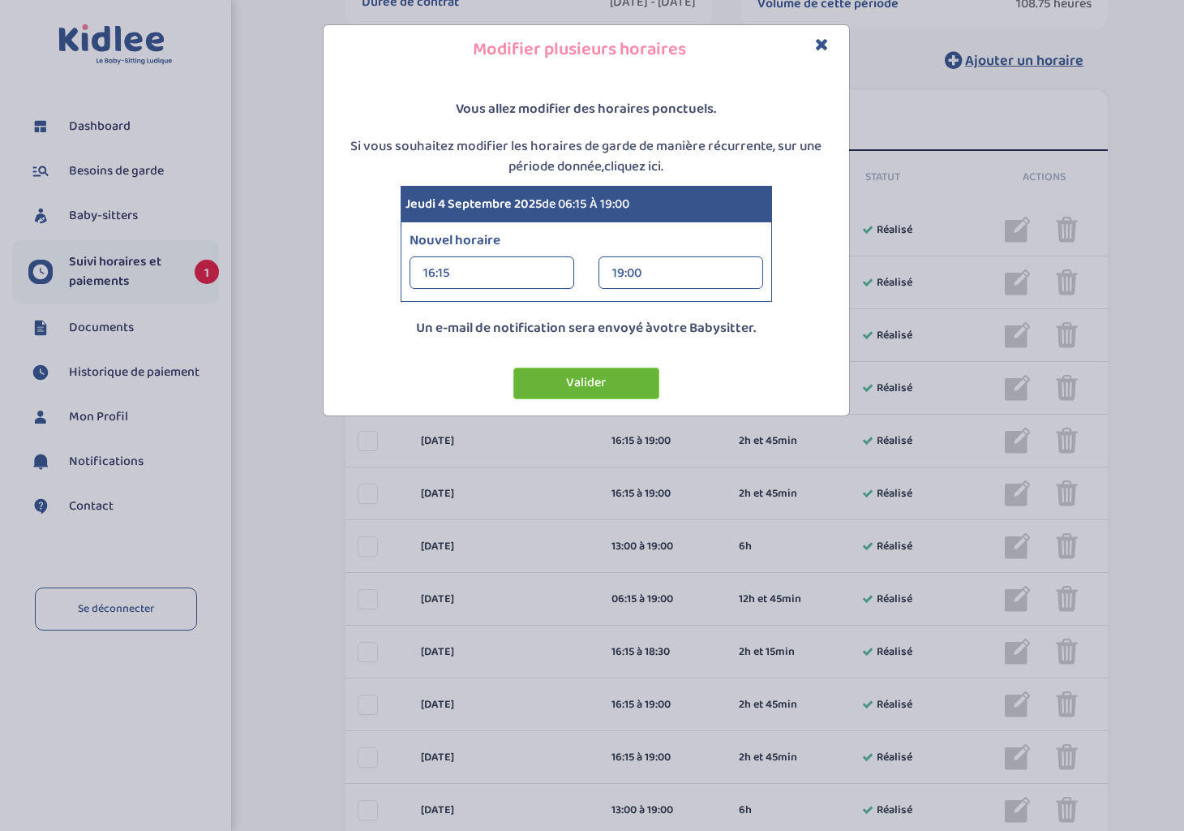
click at [567, 386] on button "Valider" at bounding box center [586, 383] width 146 height 32
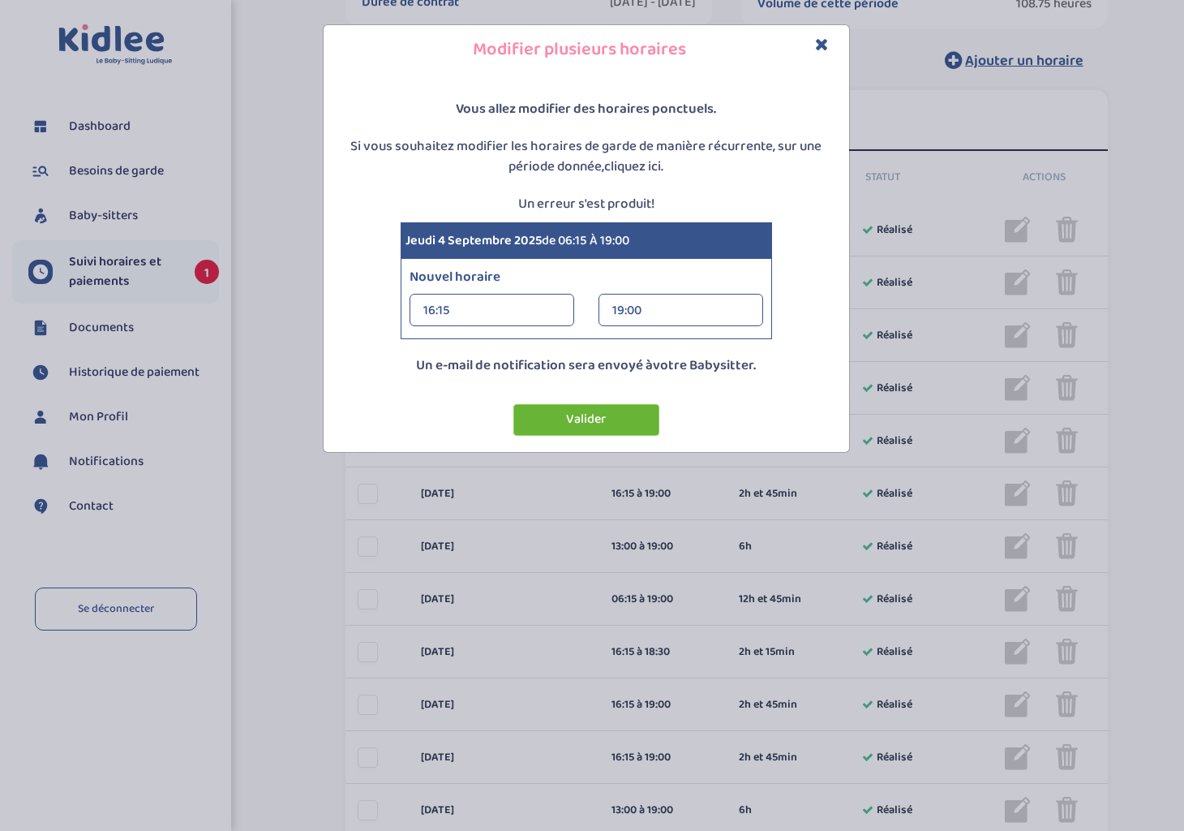
click at [588, 421] on button "Valider" at bounding box center [586, 420] width 146 height 32
click at [587, 421] on button "Valider" at bounding box center [586, 420] width 146 height 32
click at [830, 51] on h4 "Modifier plusieurs horaires" at bounding box center [586, 49] width 501 height 25
click at [822, 44] on icon "Close" at bounding box center [822, 44] width 14 height 17
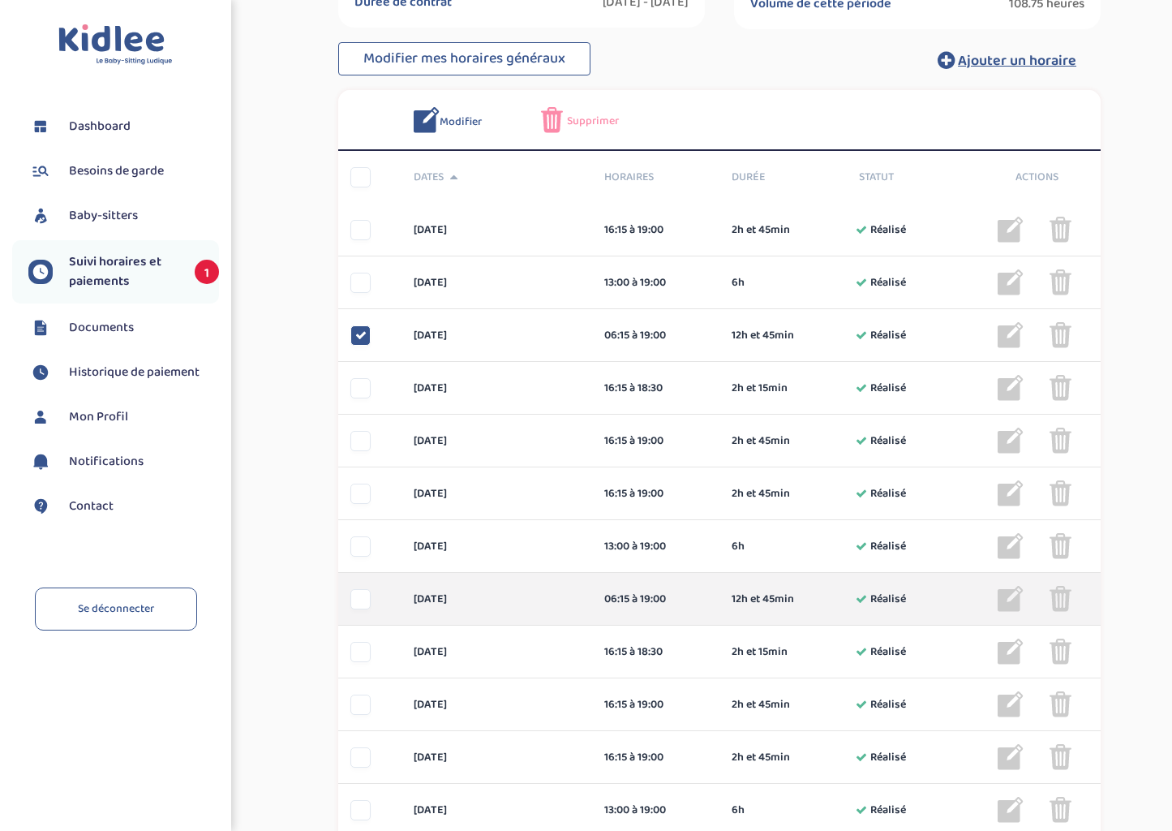
click at [365, 603] on div at bounding box center [360, 599] width 20 height 20
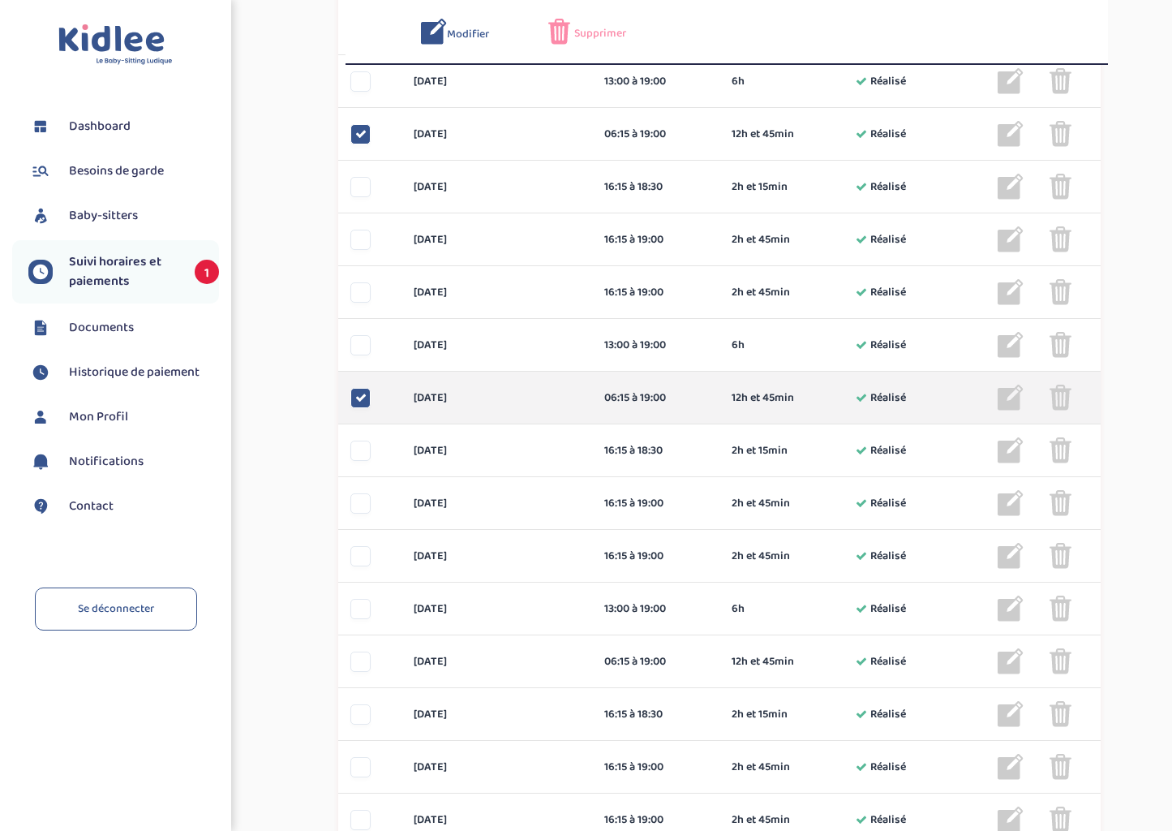
scroll to position [568, 0]
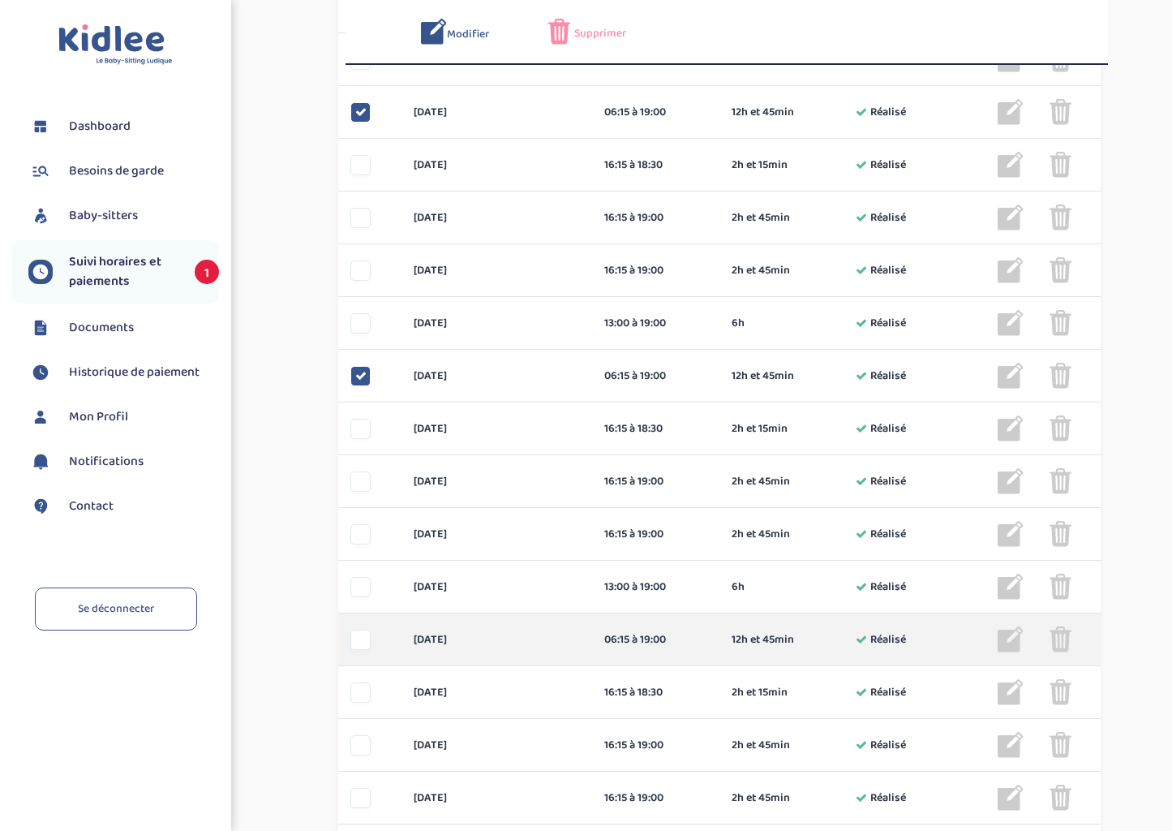
click at [361, 639] on div at bounding box center [360, 639] width 20 height 20
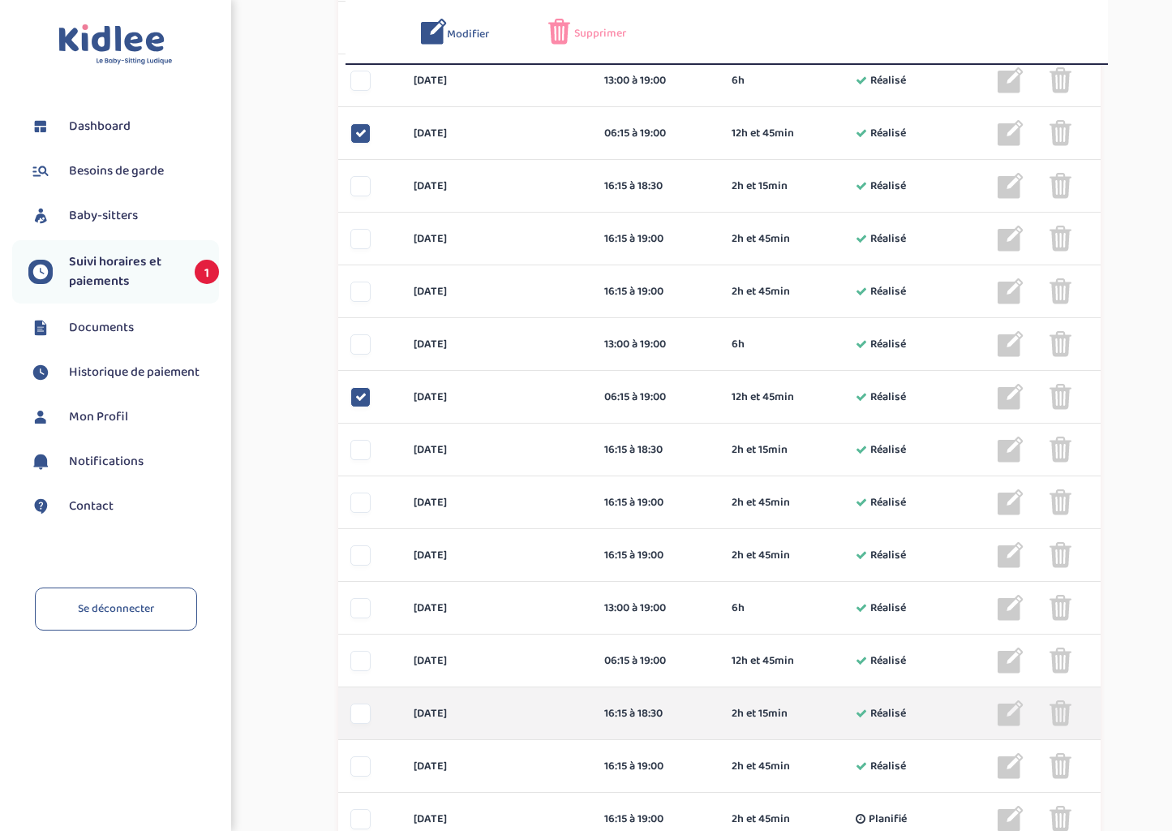
scroll to position [811, 0]
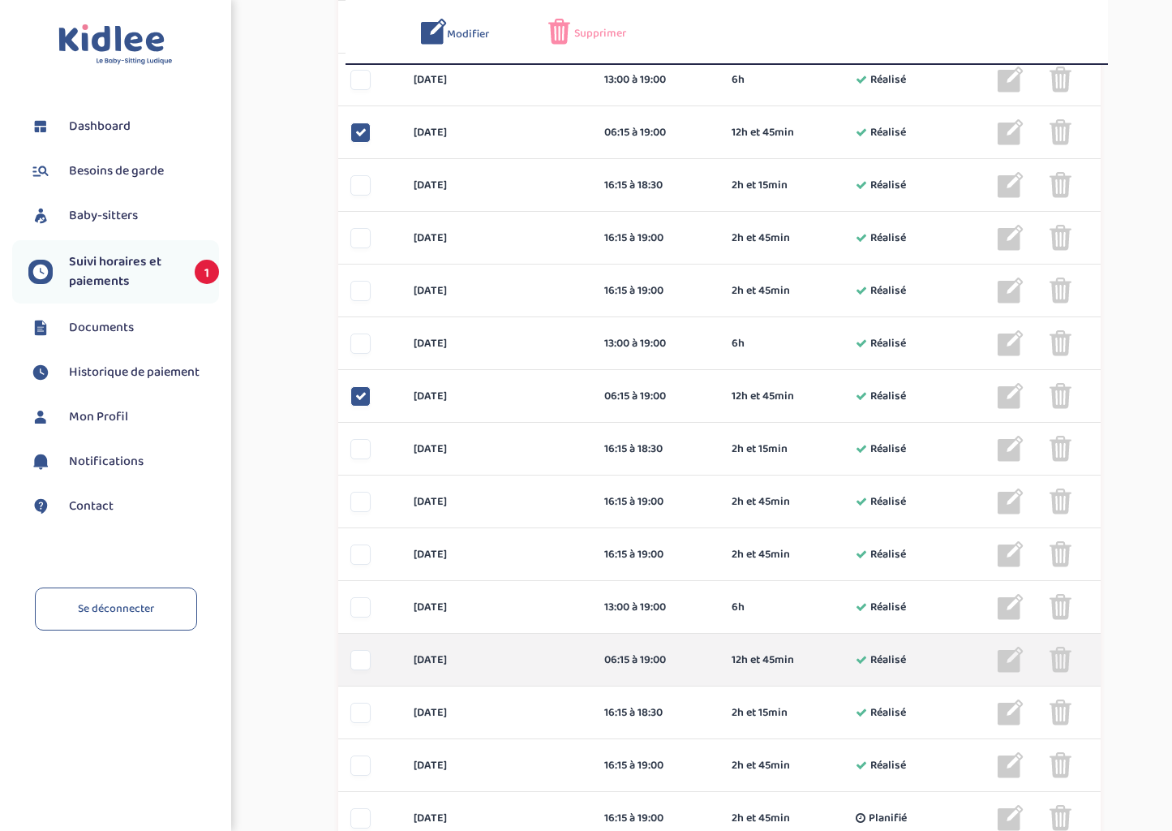
click at [363, 661] on div at bounding box center [360, 660] width 20 height 20
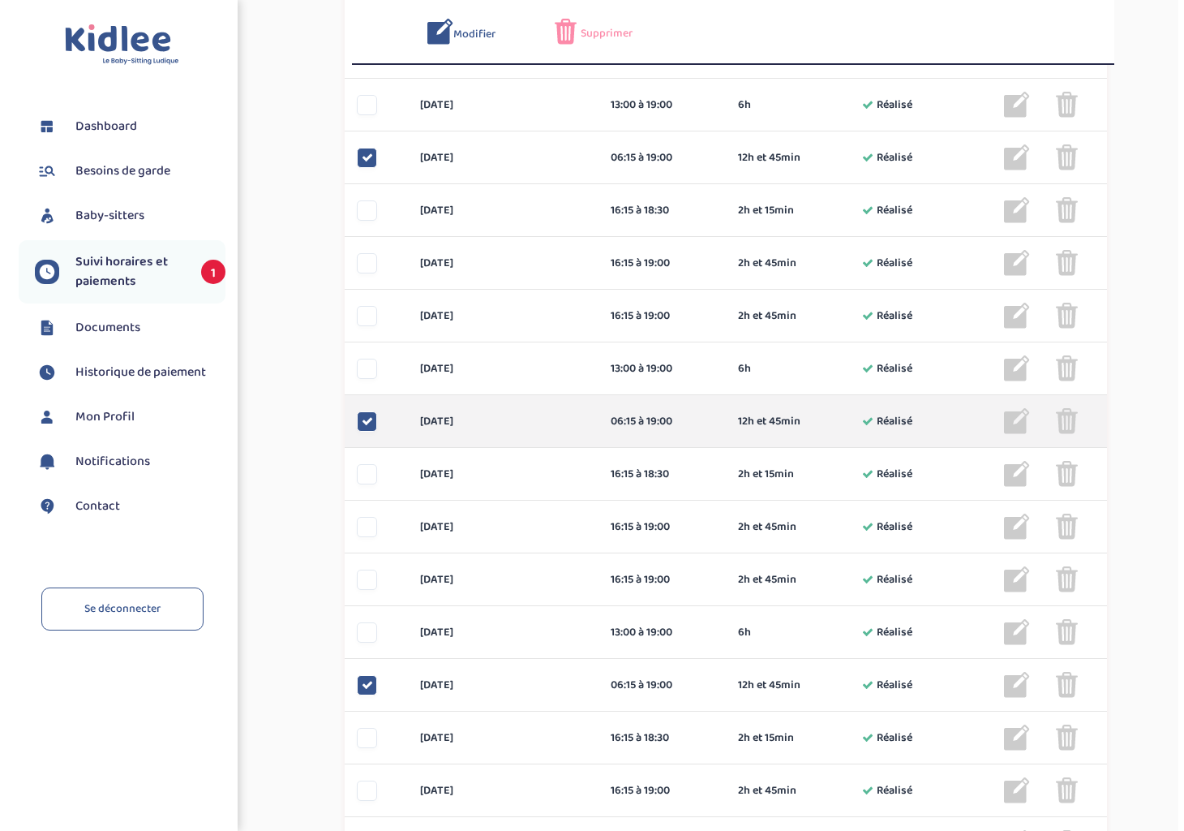
scroll to position [404, 0]
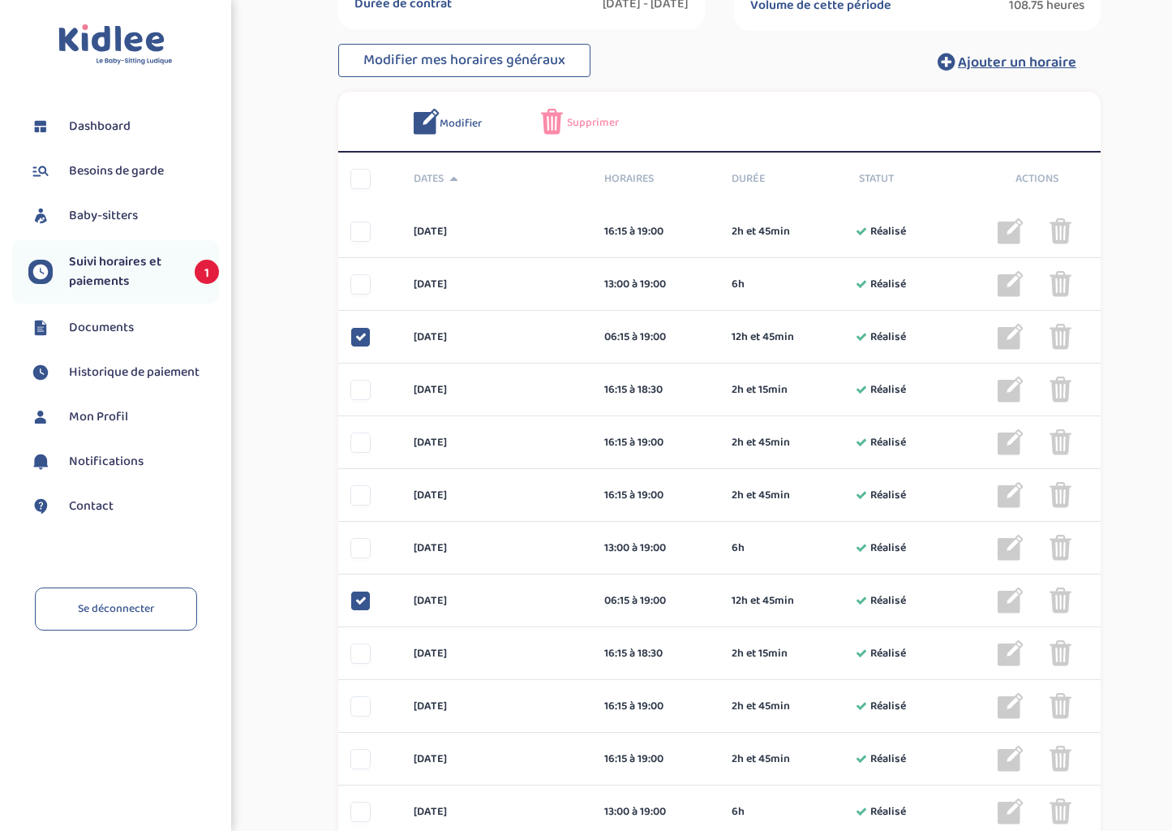
click at [438, 111] on img at bounding box center [427, 122] width 26 height 26
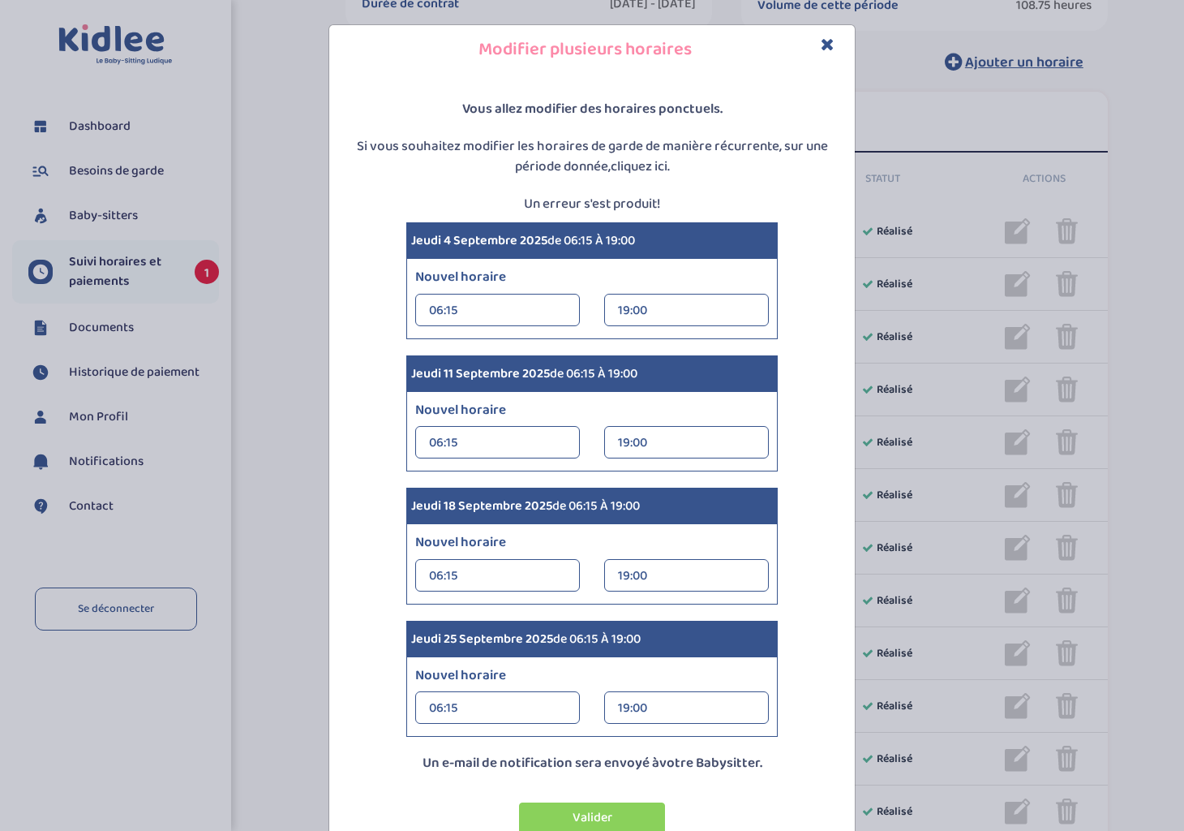
click at [516, 307] on div "06:15" at bounding box center [497, 310] width 137 height 32
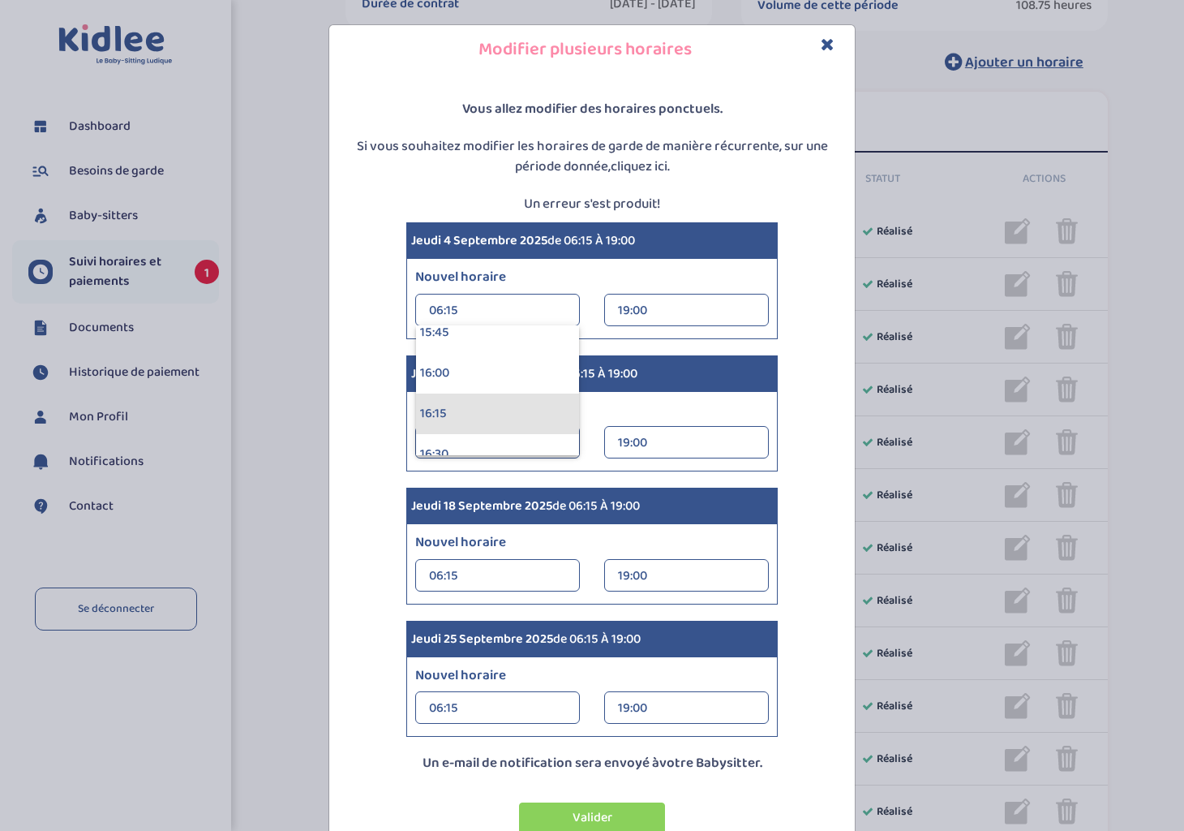
click at [501, 406] on div "16:15" at bounding box center [497, 413] width 163 height 41
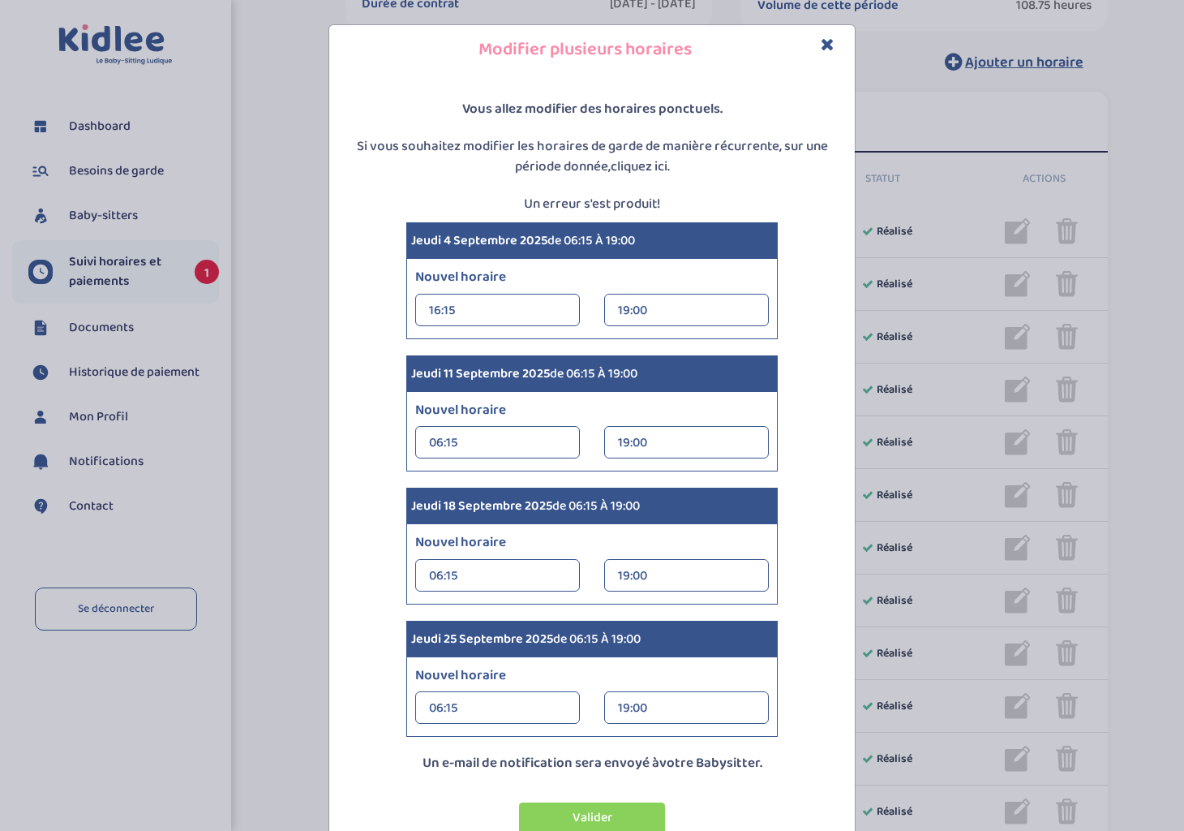
click at [510, 441] on div "06:15" at bounding box center [497, 443] width 137 height 32
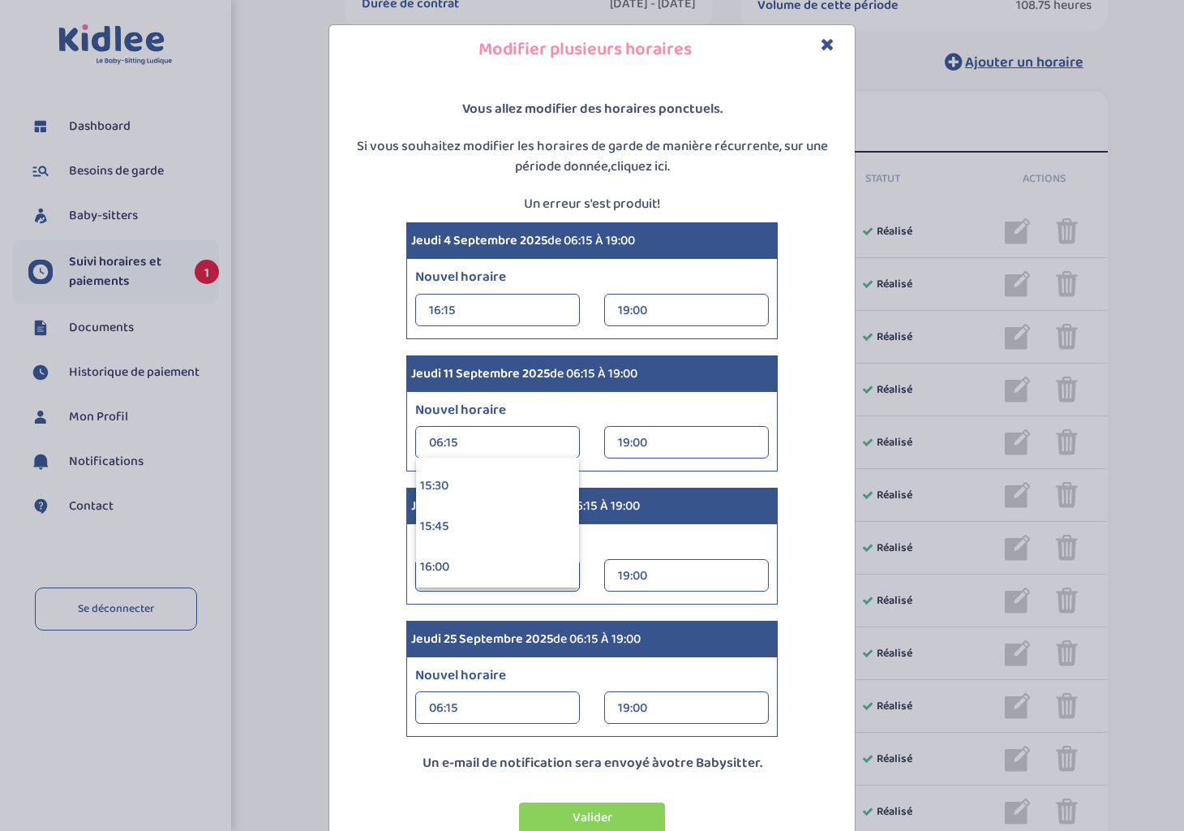
scroll to position [2595, 0]
click at [502, 509] on div "16:15" at bounding box center [497, 518] width 163 height 41
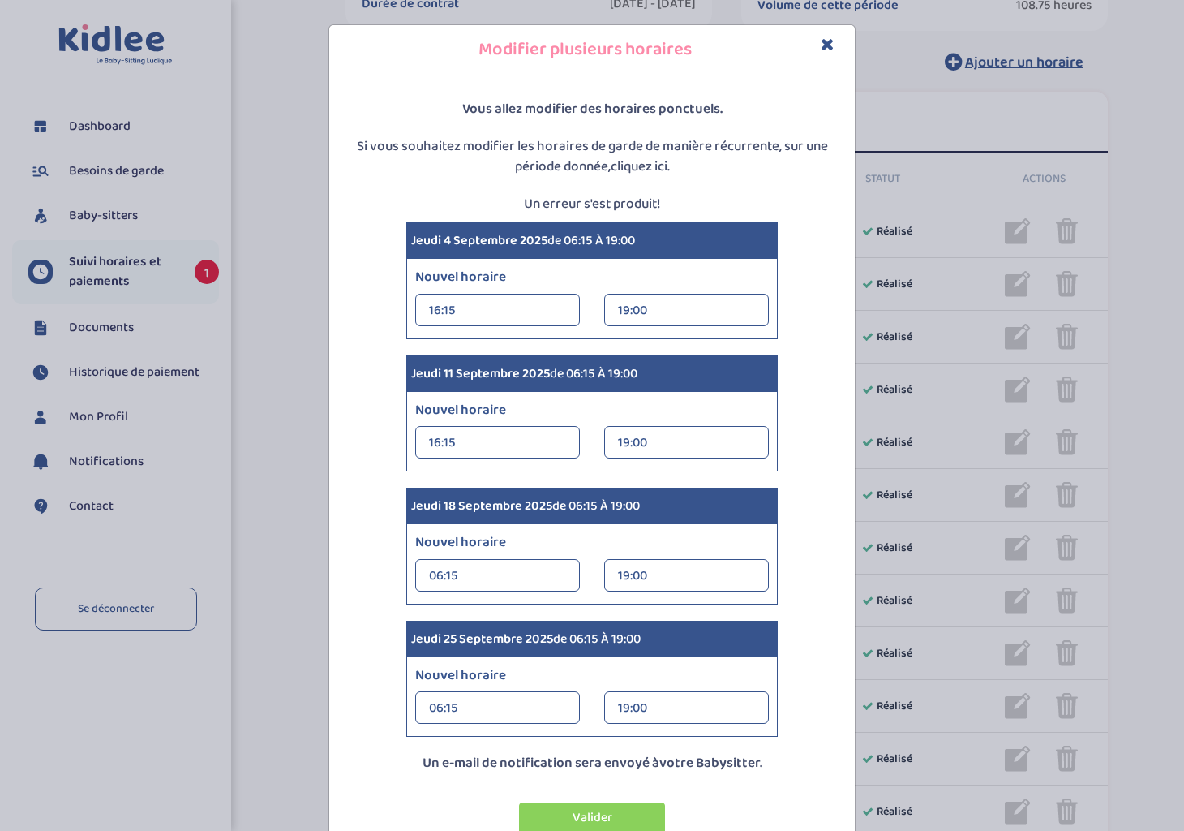
click at [560, 574] on div "06:15" at bounding box center [497, 576] width 137 height 32
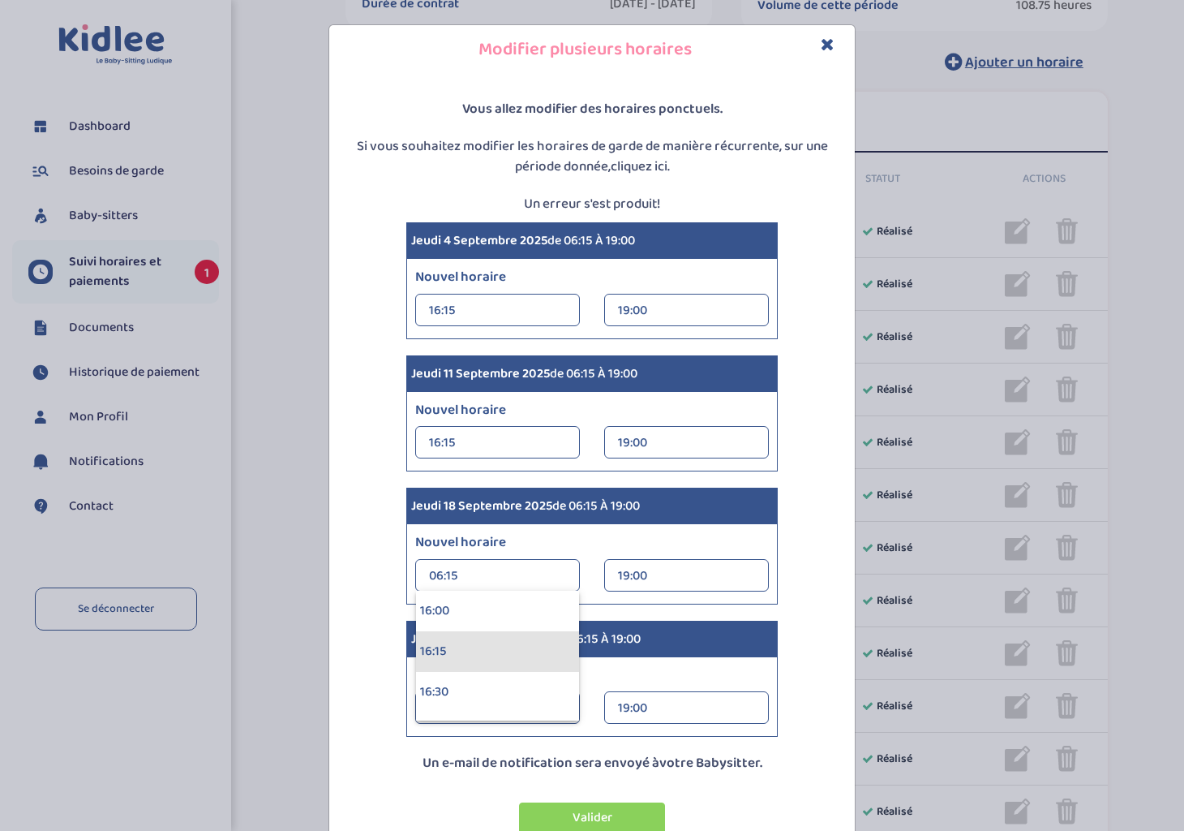
click at [527, 656] on div "16:15" at bounding box center [497, 651] width 163 height 41
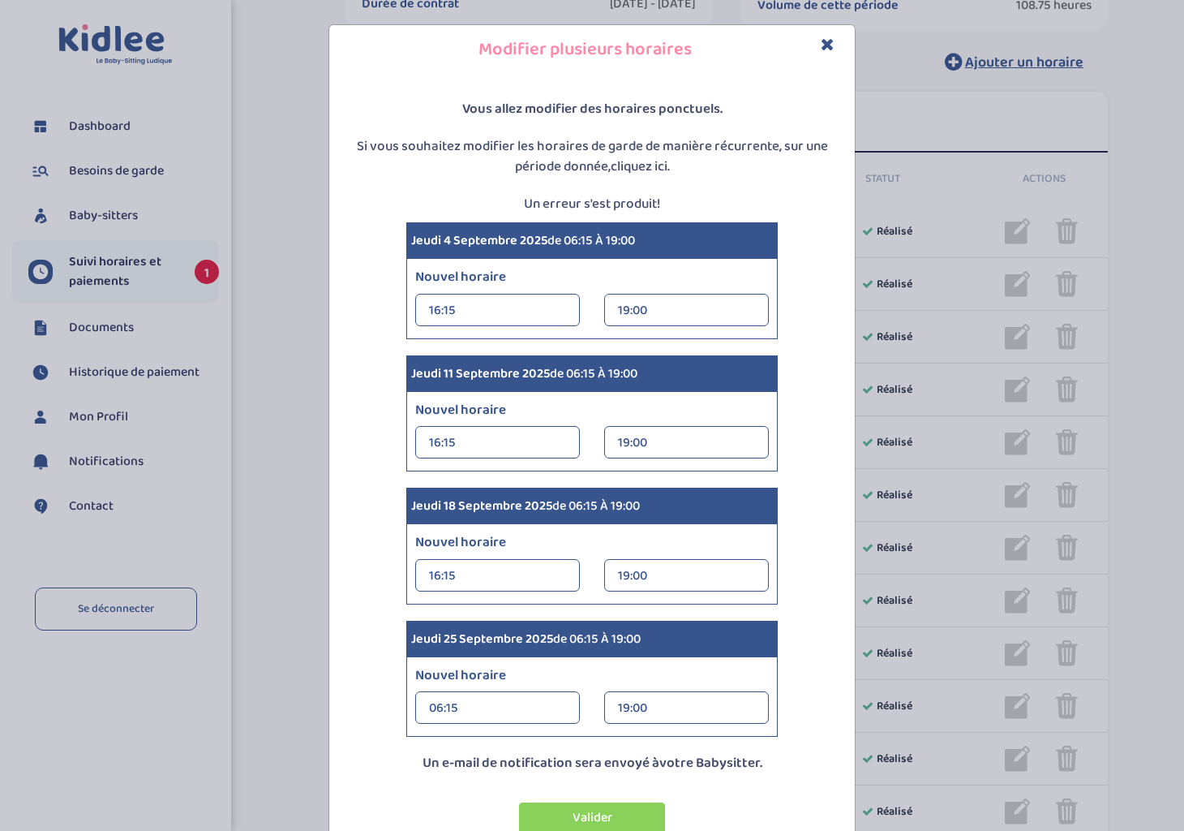
click at [537, 708] on div "06:15" at bounding box center [497, 708] width 137 height 32
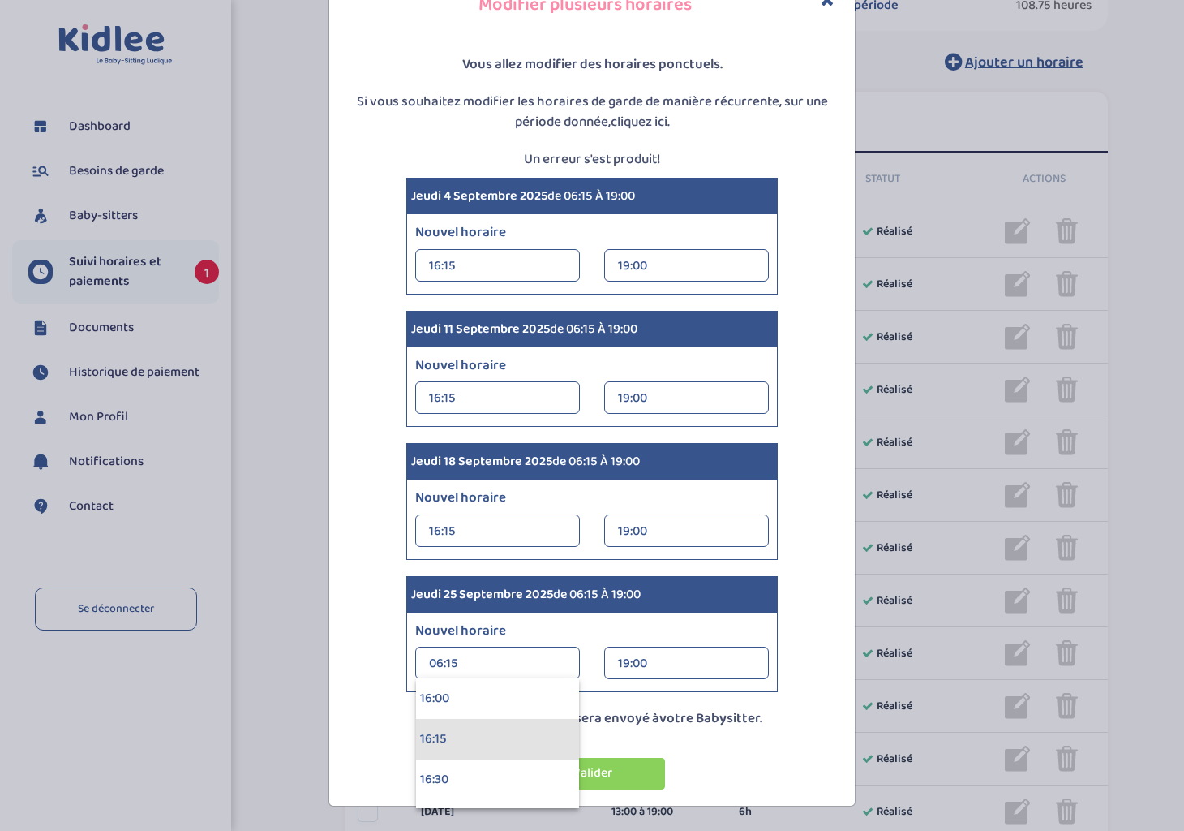
click at [504, 740] on div "16:15" at bounding box center [497, 739] width 163 height 41
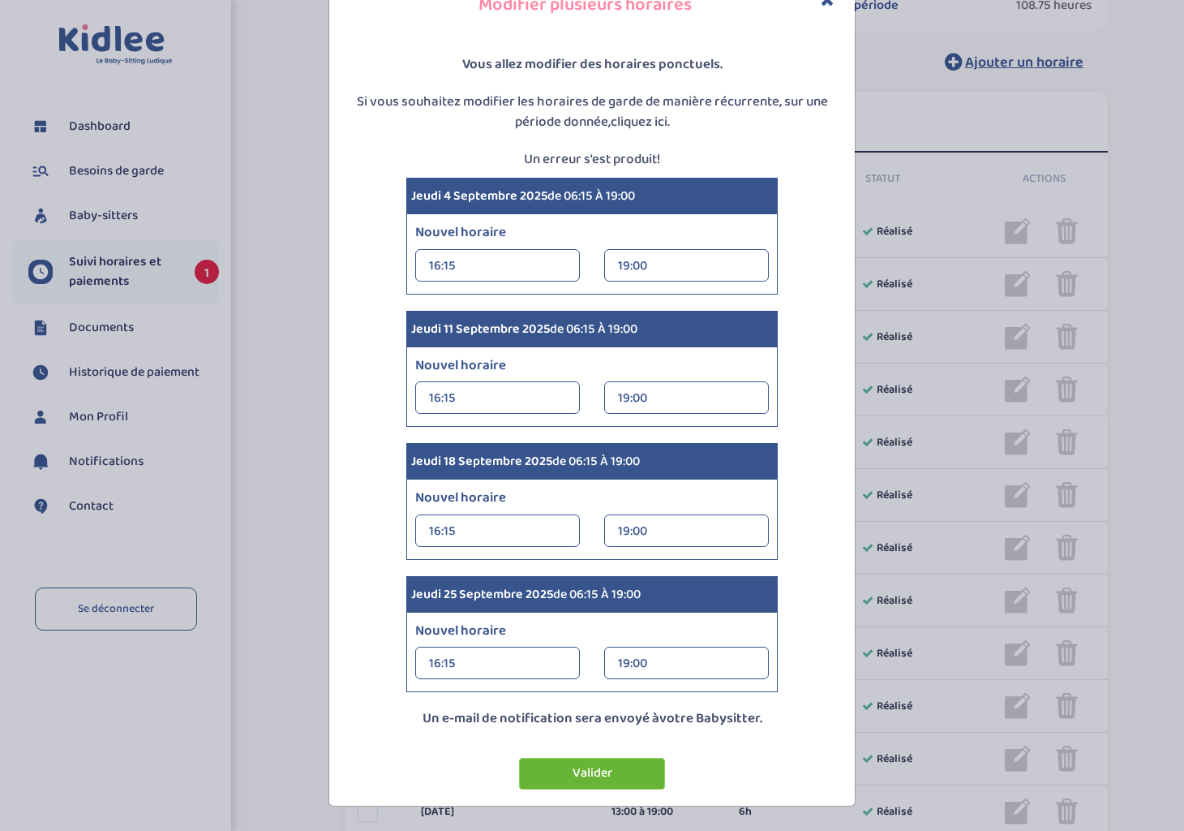
click at [590, 775] on button "Valider" at bounding box center [592, 774] width 146 height 32
click at [822, 5] on icon "Close" at bounding box center [828, -1] width 14 height 17
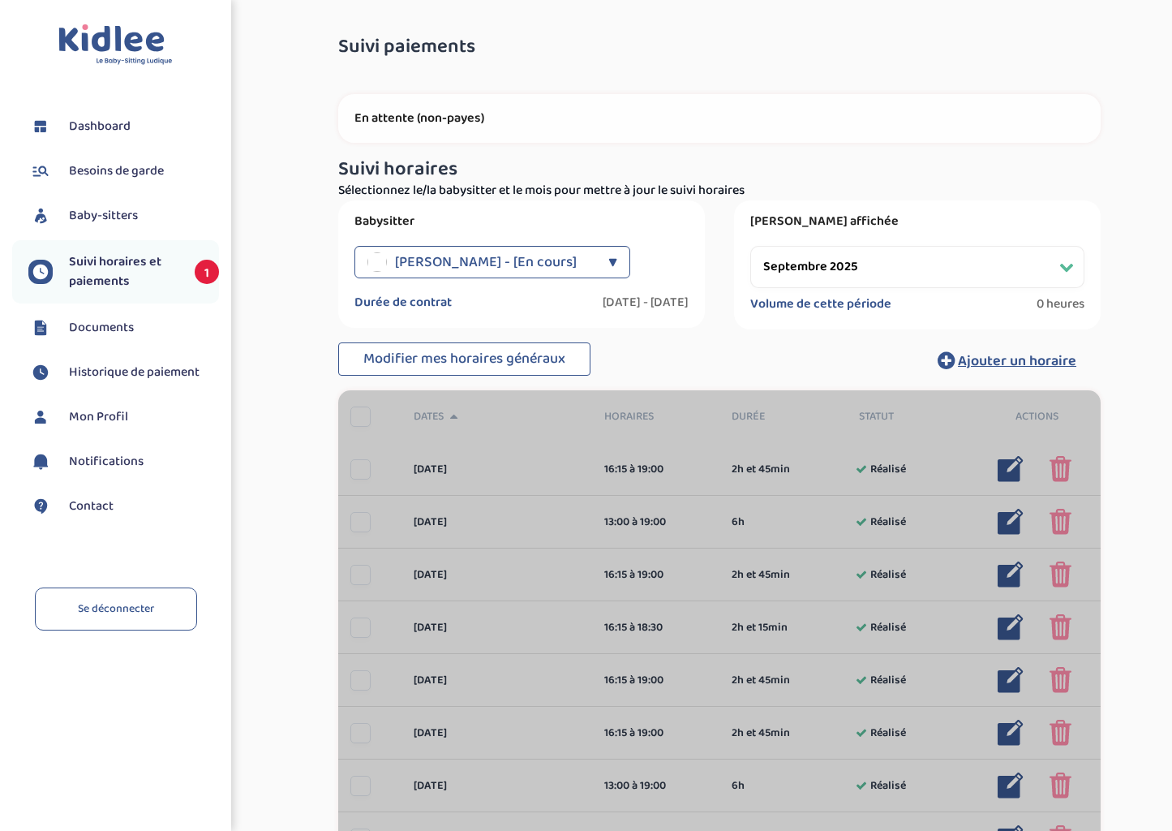
select select "septembre 2025"
